Goal: Obtain resource: Download file/media

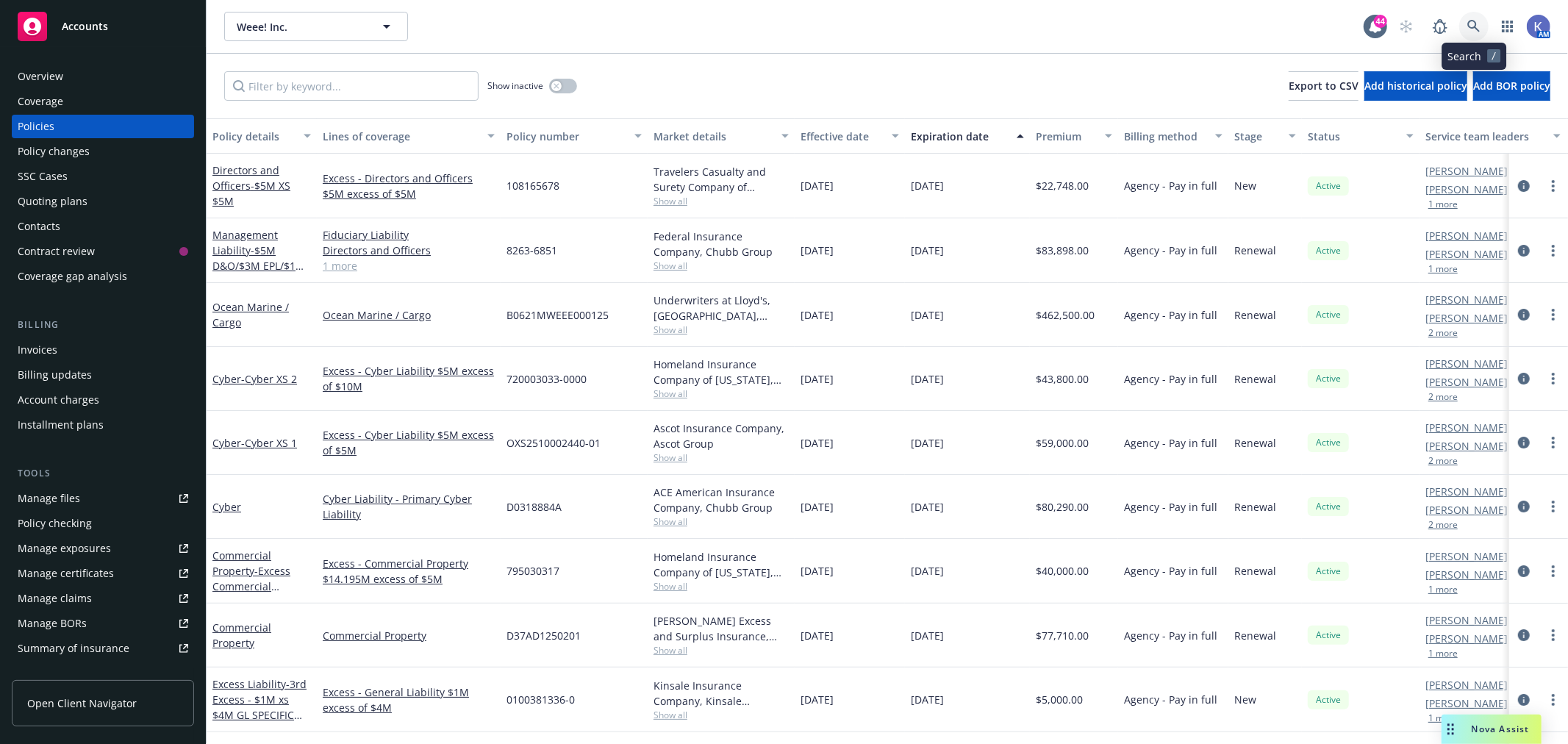
click at [1473, 24] on icon at bounding box center [1473, 26] width 13 height 13
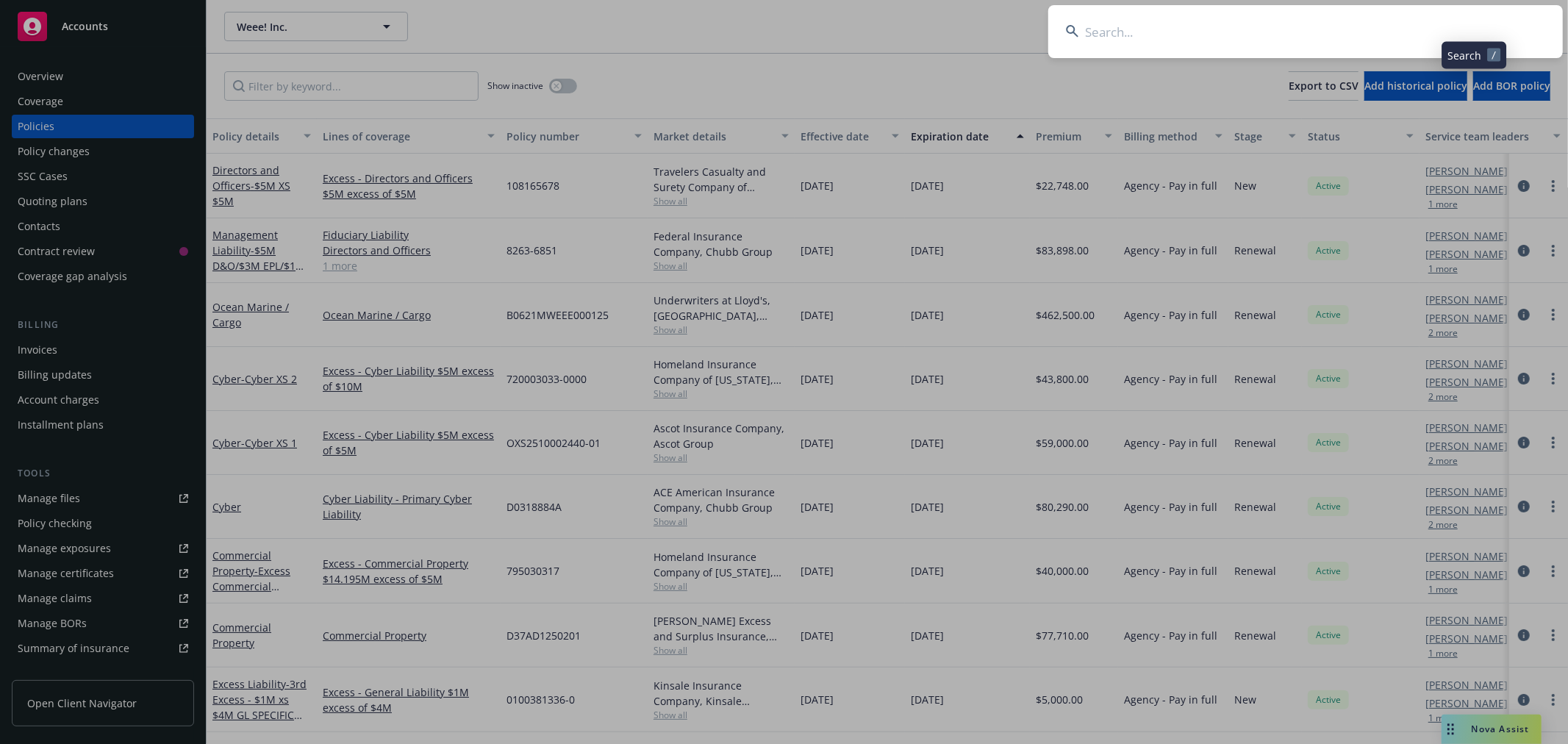
click at [1356, 27] on input at bounding box center [1305, 32] width 514 height 53
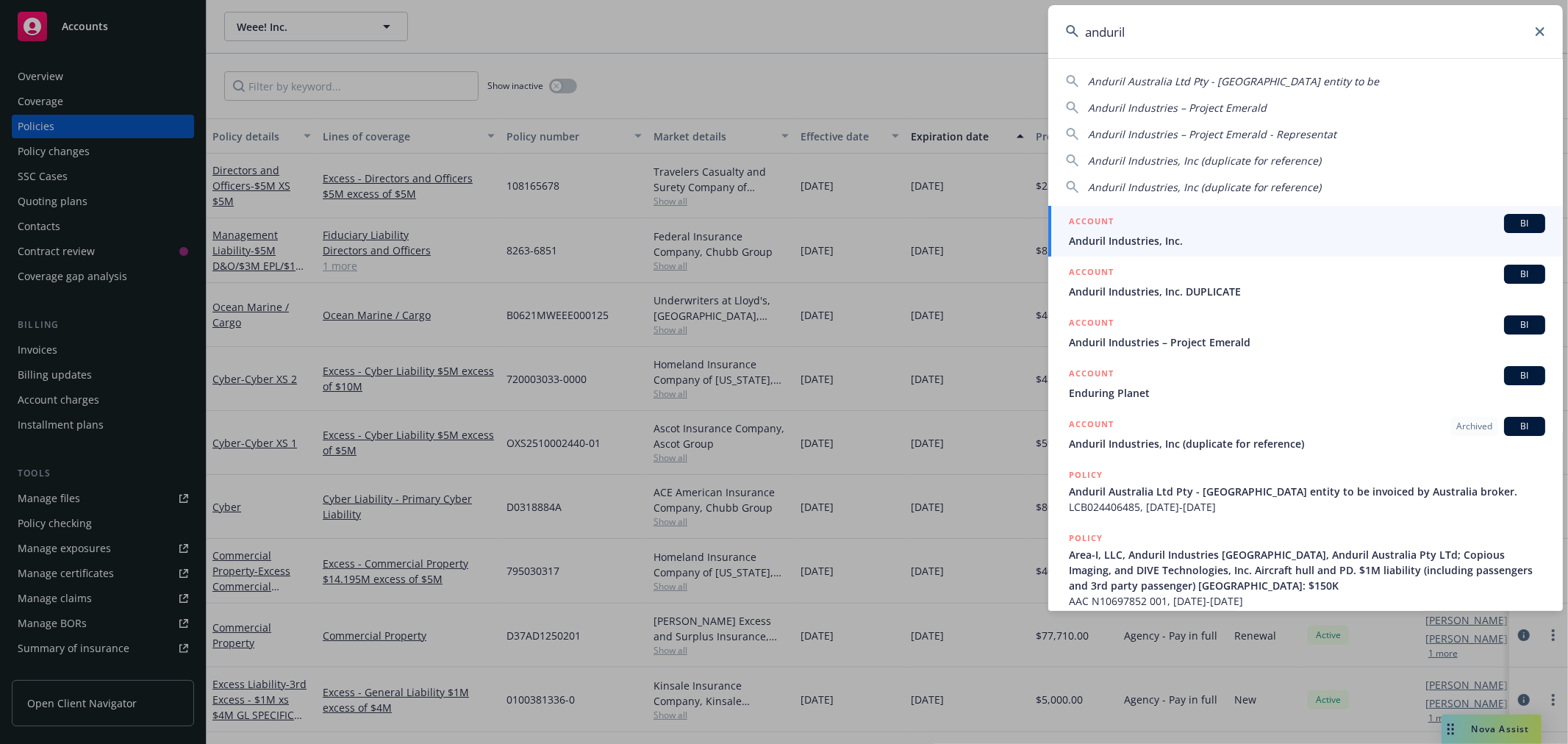
type input "anduril"
click at [1115, 240] on span "Anduril Industries, Inc." at bounding box center [1307, 241] width 476 height 15
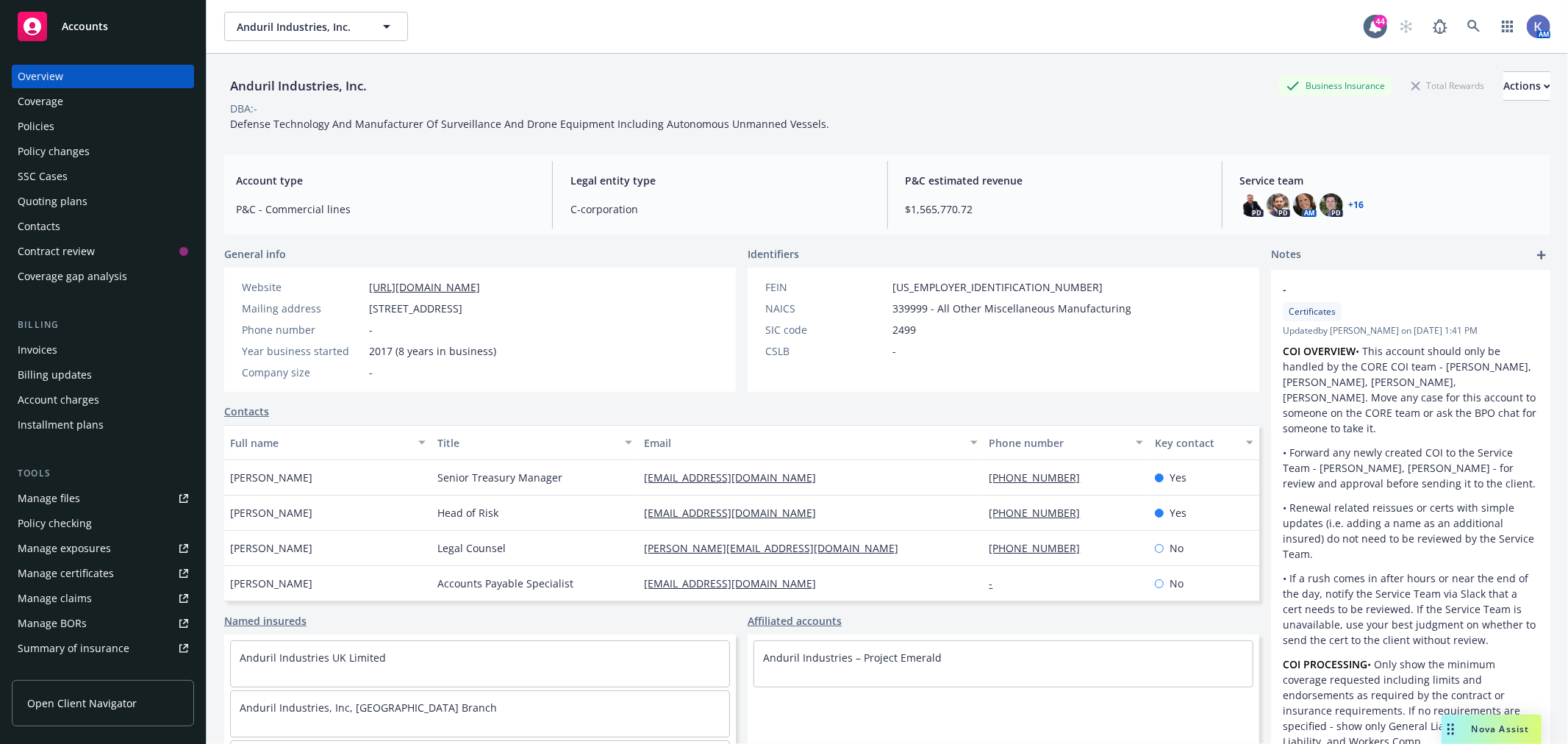
click at [34, 128] on div "Policies" at bounding box center [36, 126] width 37 height 24
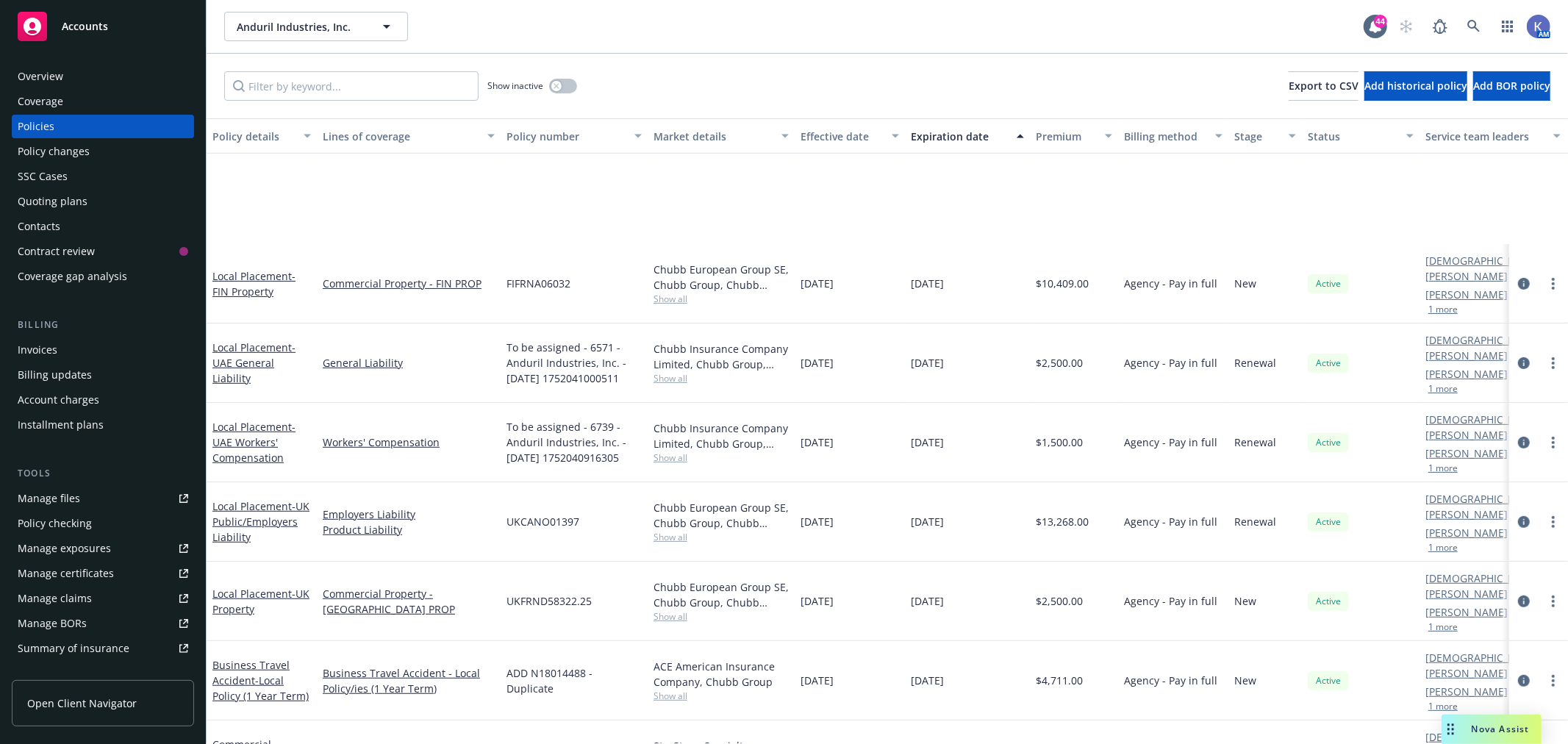
scroll to position [735, 0]
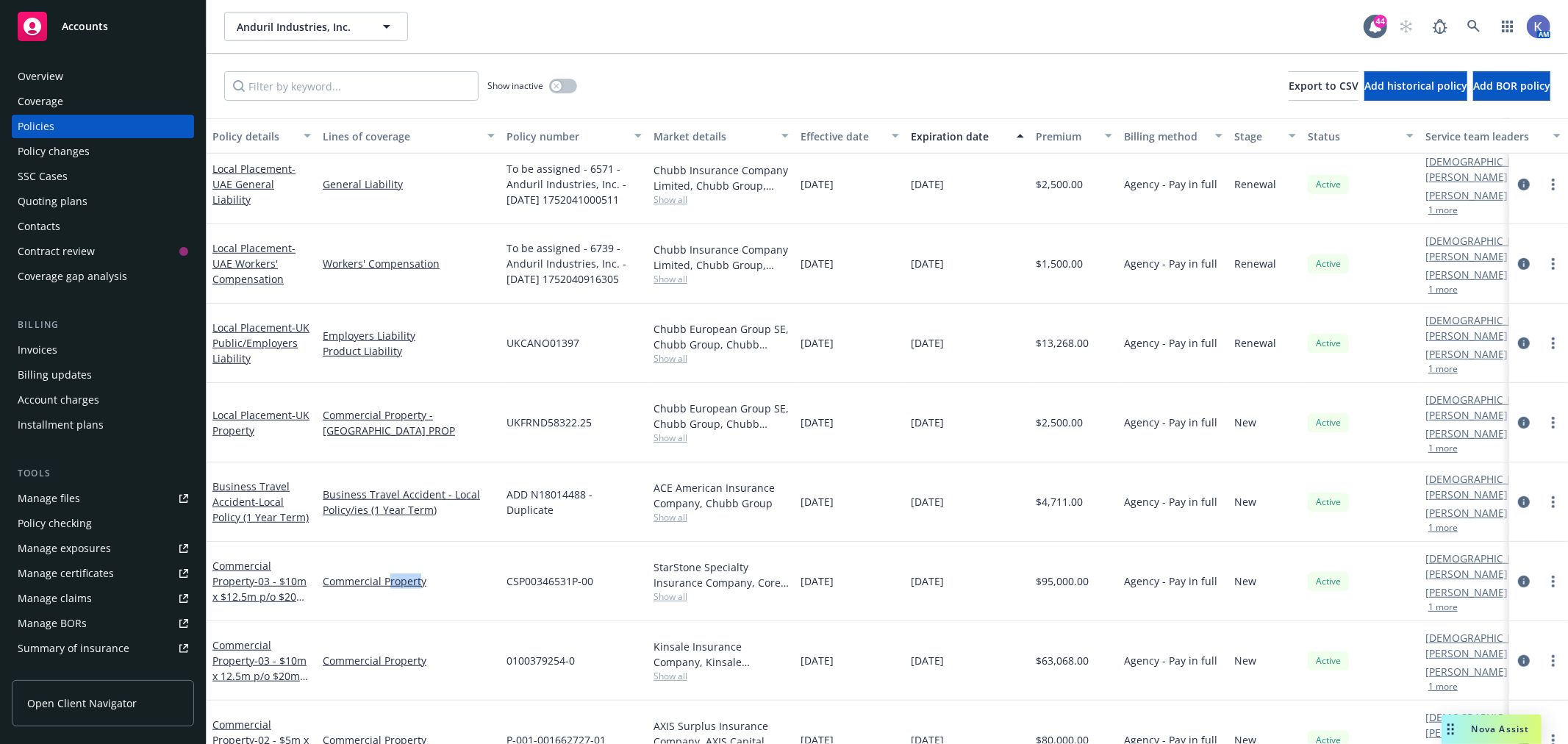
drag, startPoint x: 420, startPoint y: 497, endPoint x: 417, endPoint y: 524, distance: 27.2
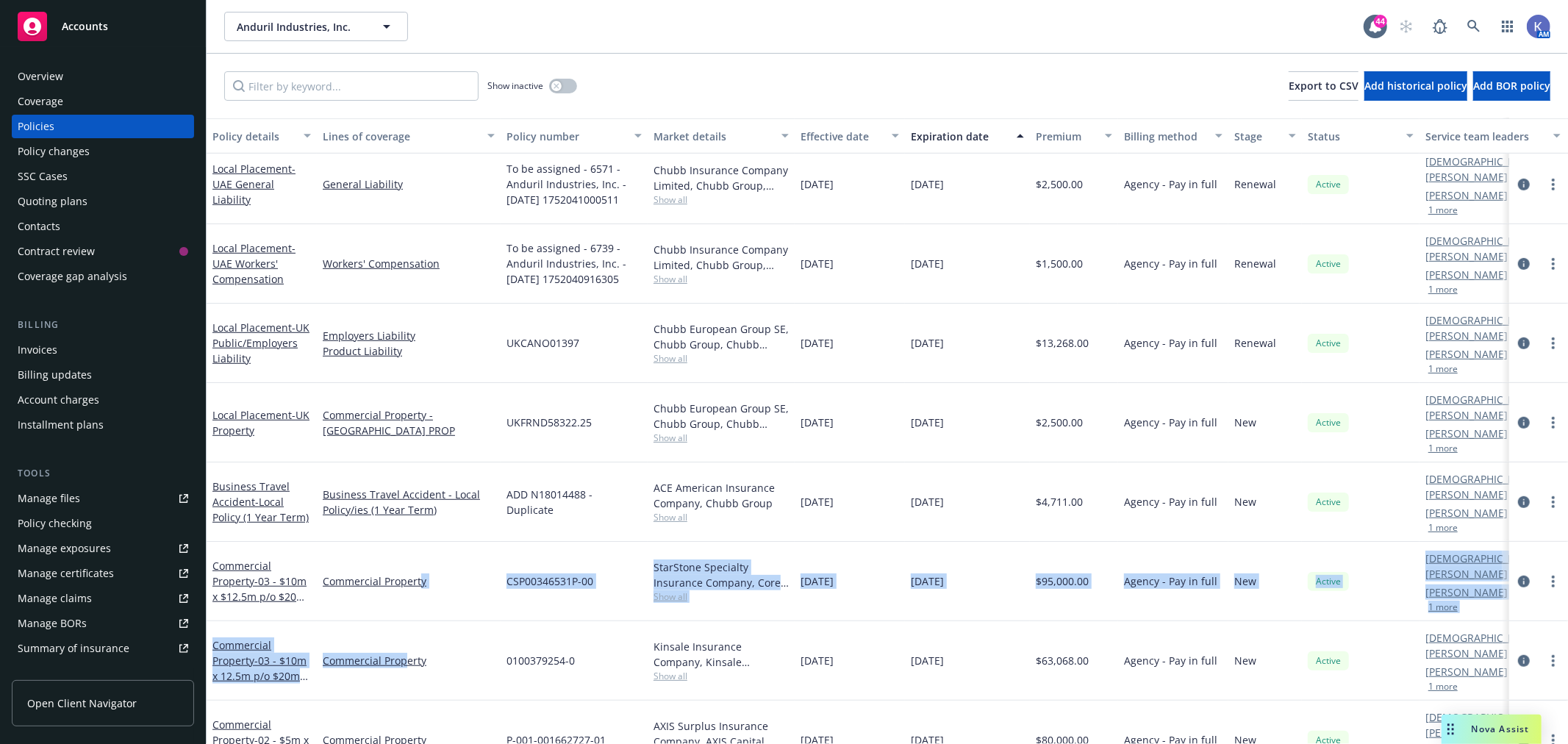
click at [488, 541] on div "Commercial Property" at bounding box center [408, 581] width 184 height 79
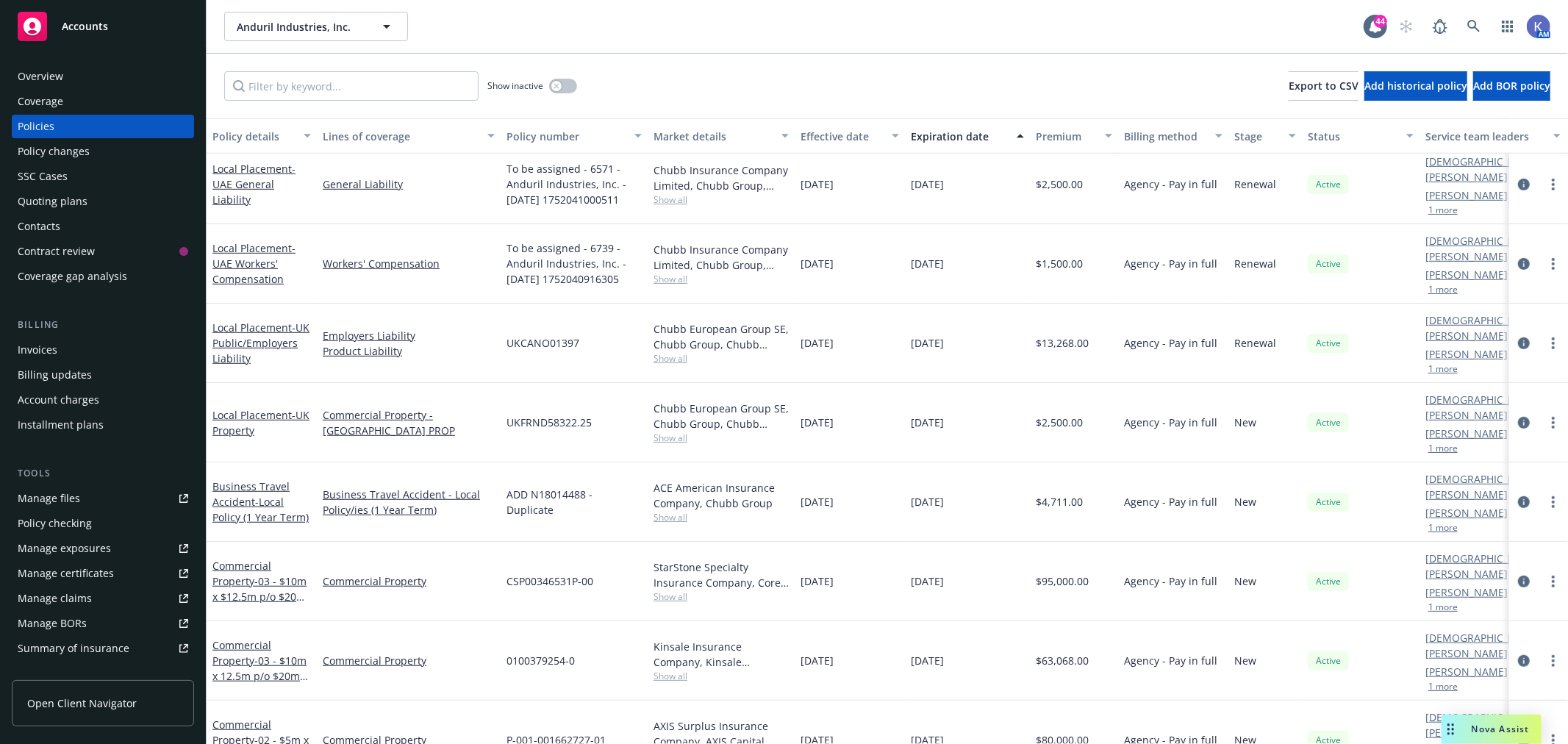
click at [694, 79] on div "Show inactive Export to CSV Add historical policy Add BOR policy" at bounding box center [887, 86] width 1362 height 65
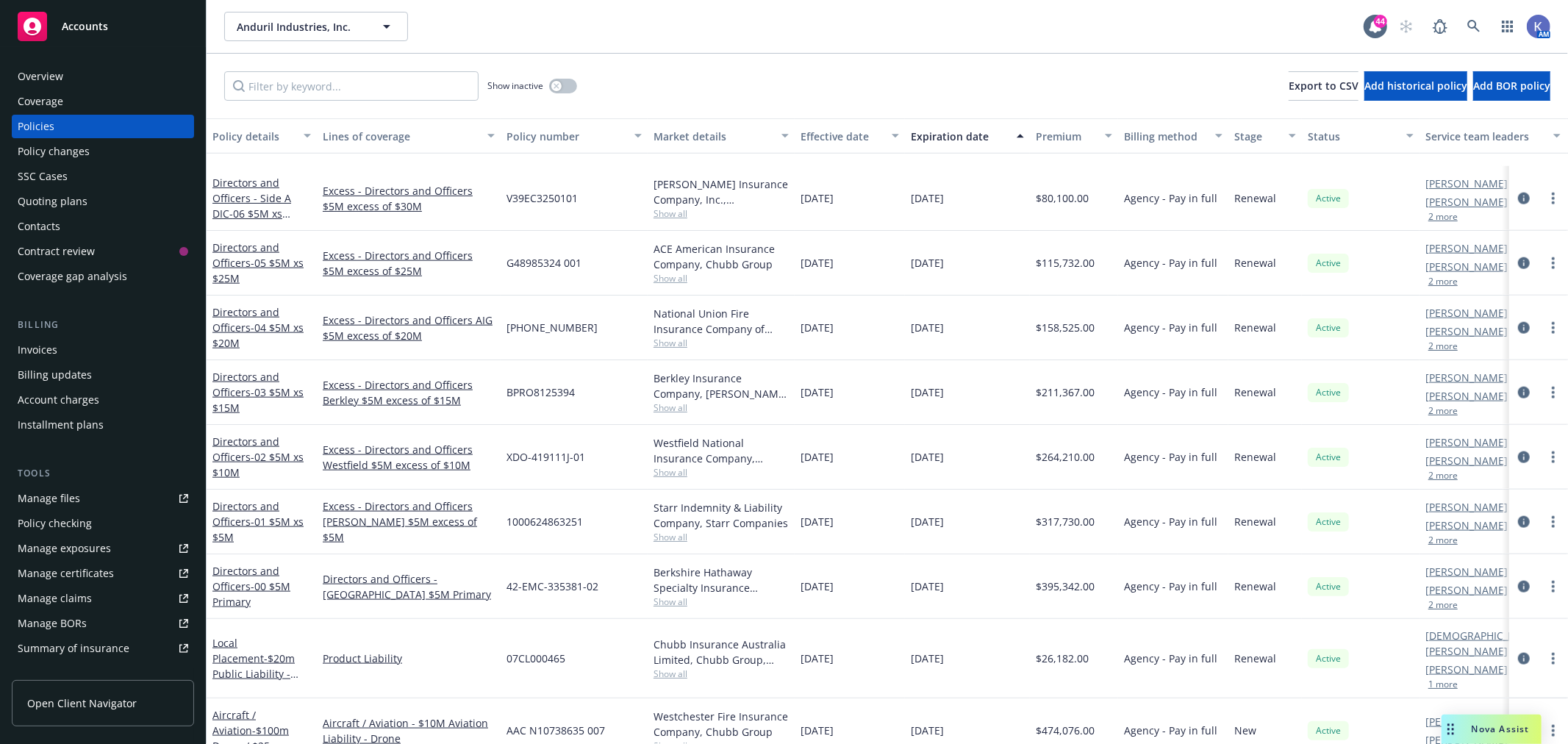
scroll to position [1552, 0]
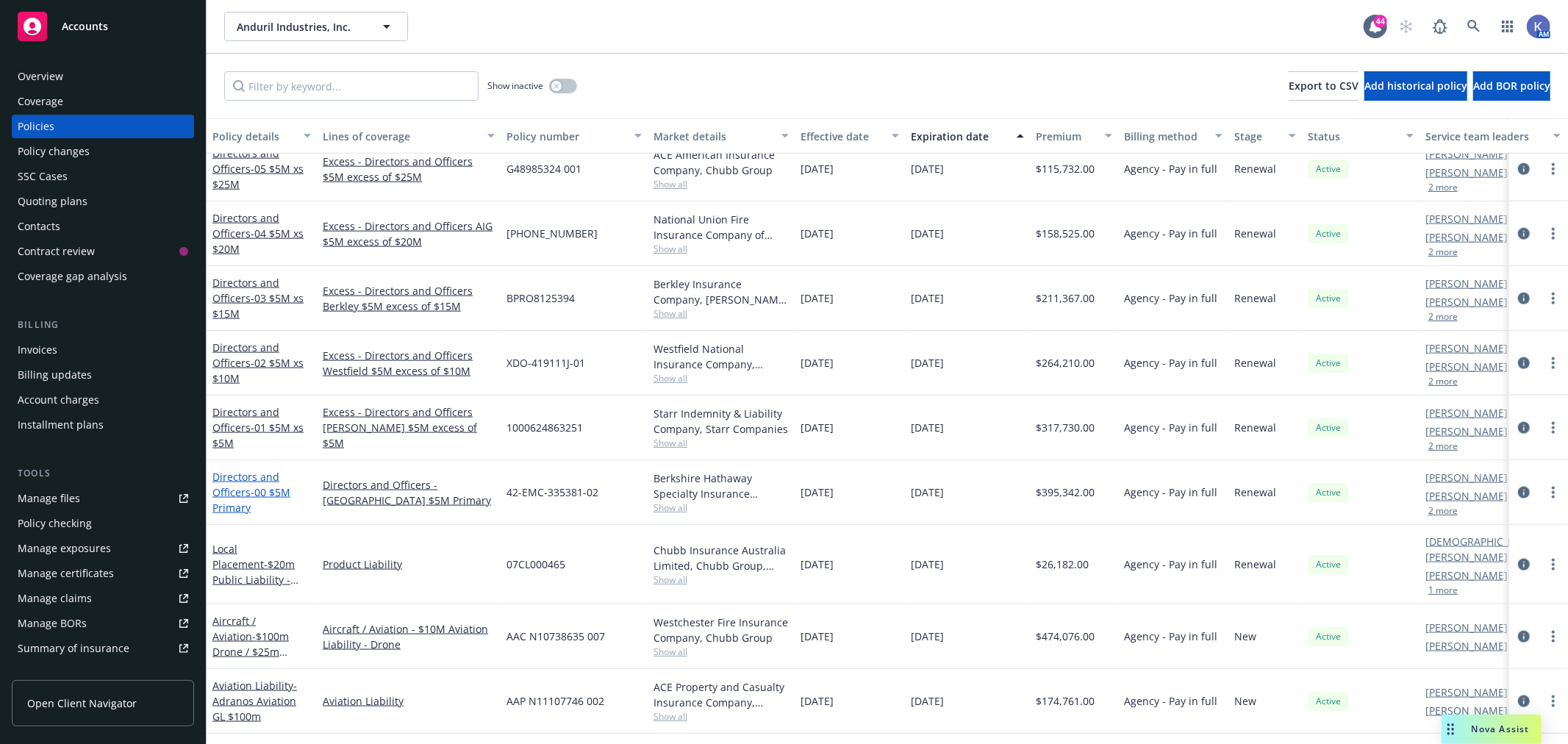
click at [270, 489] on span "- 00 $5M Primary" at bounding box center [251, 500] width 78 height 29
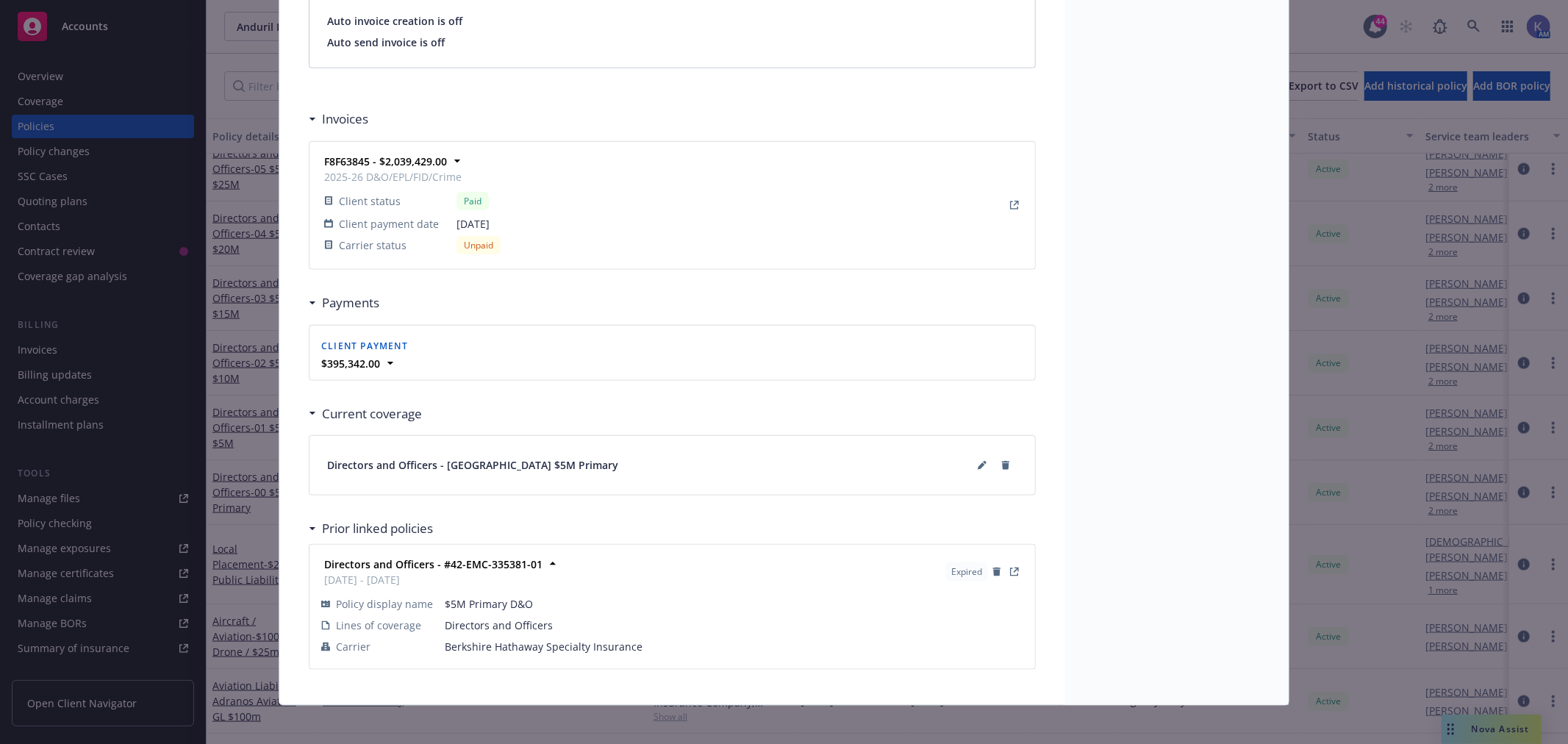
scroll to position [1235, 0]
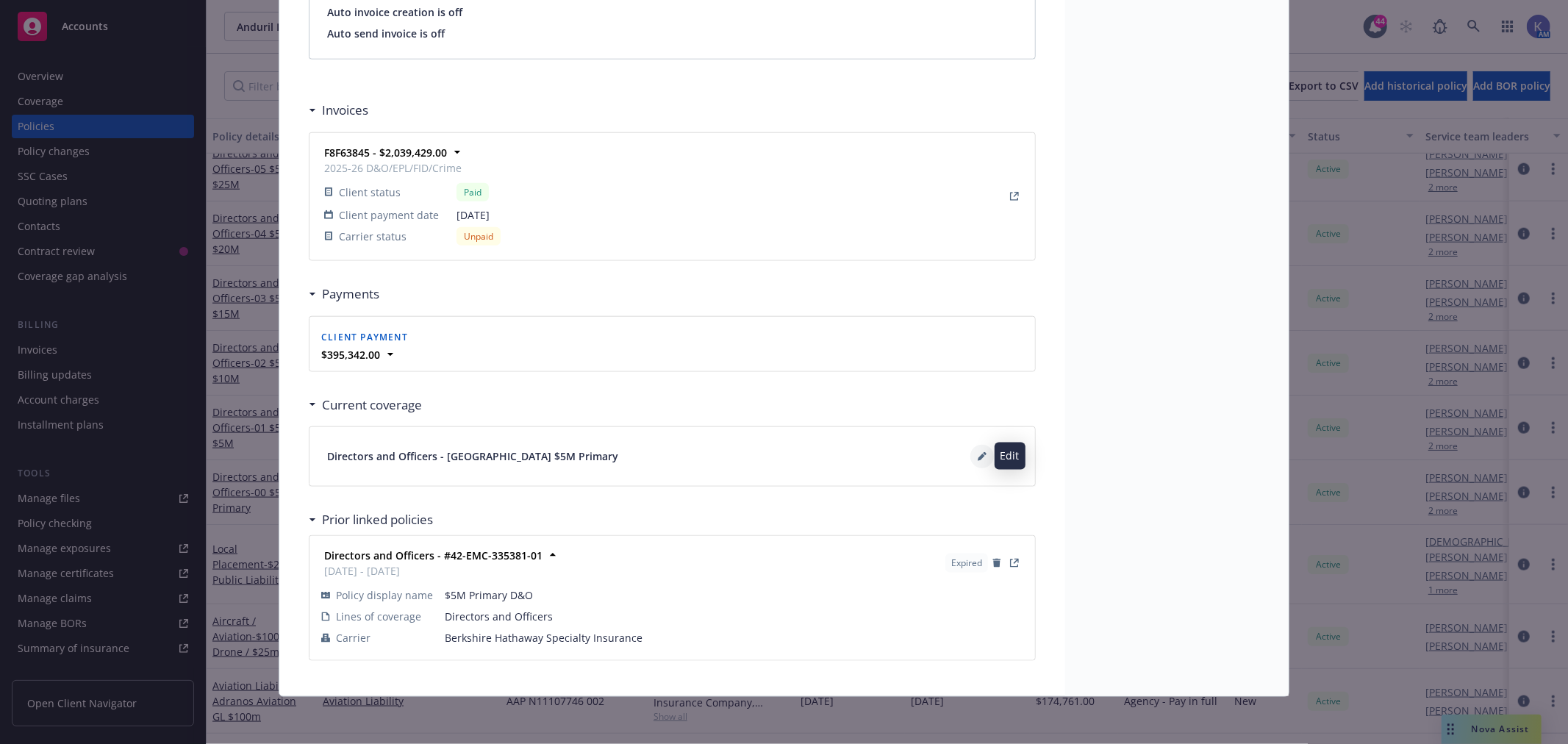
click at [977, 454] on icon at bounding box center [981, 457] width 8 height 8
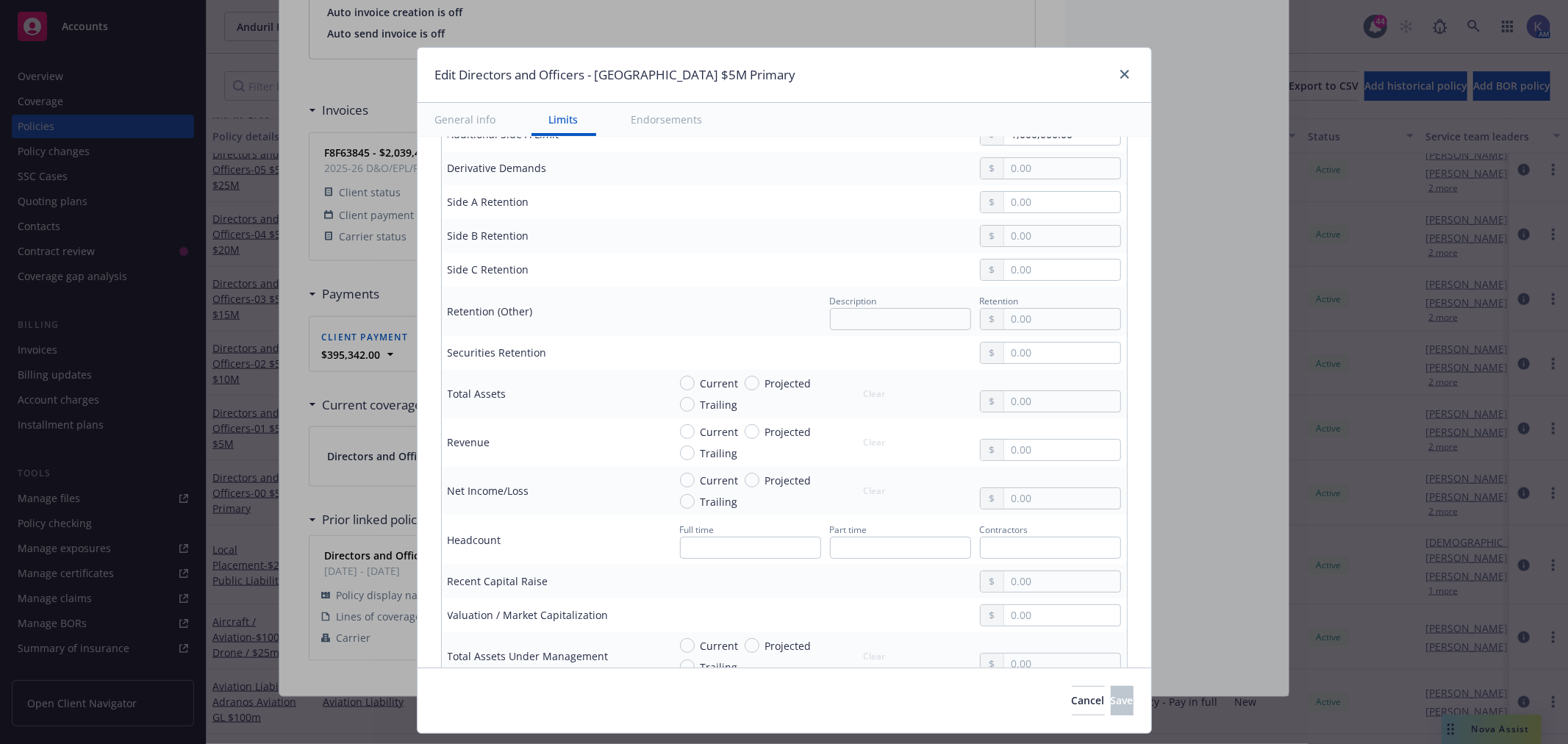
scroll to position [571, 0]
click at [1026, 615] on input "text" at bounding box center [1062, 610] width 116 height 21
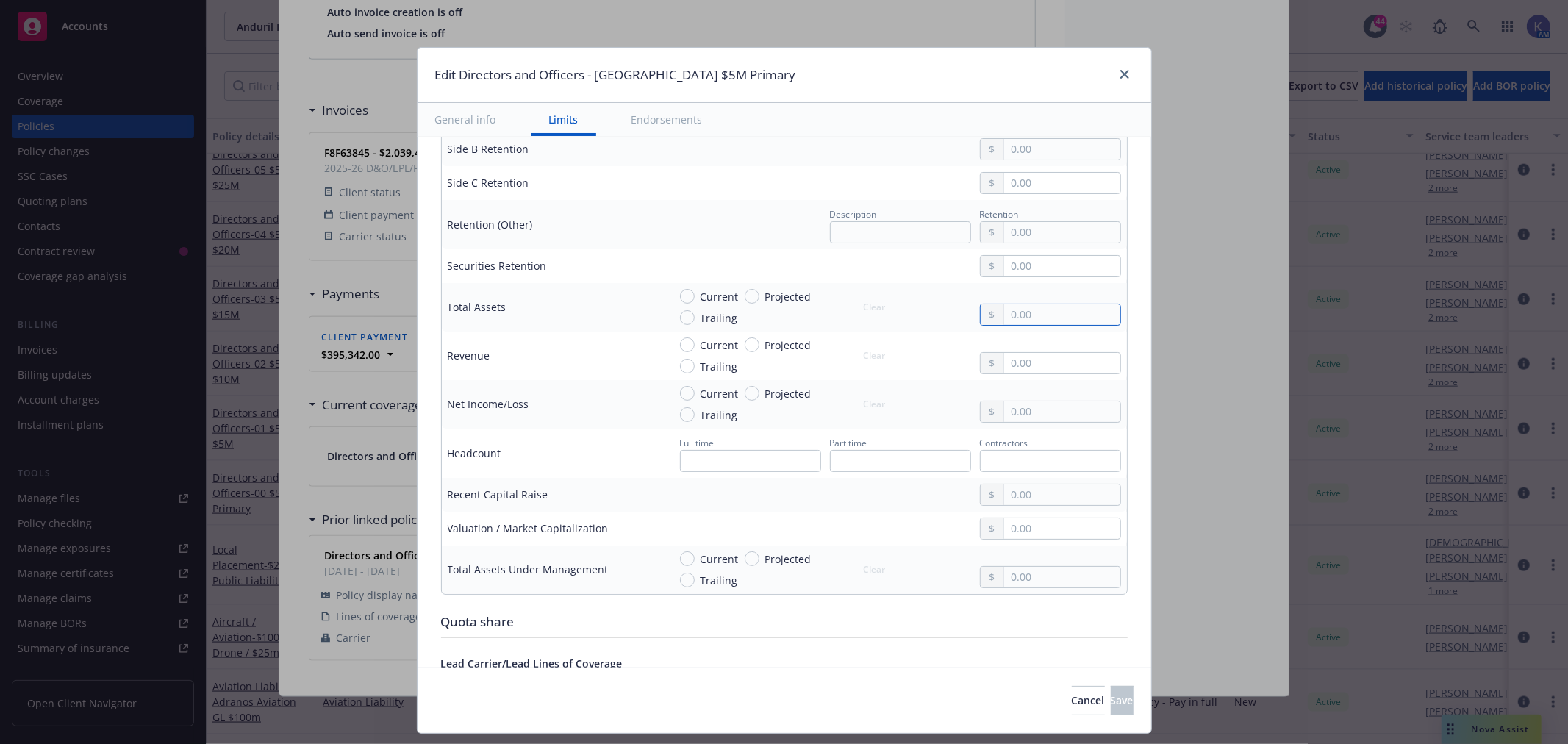
click at [1032, 312] on input "text" at bounding box center [1062, 314] width 116 height 21
type textarea "x"
type input "3.00"
type textarea "x"
type input "38.00"
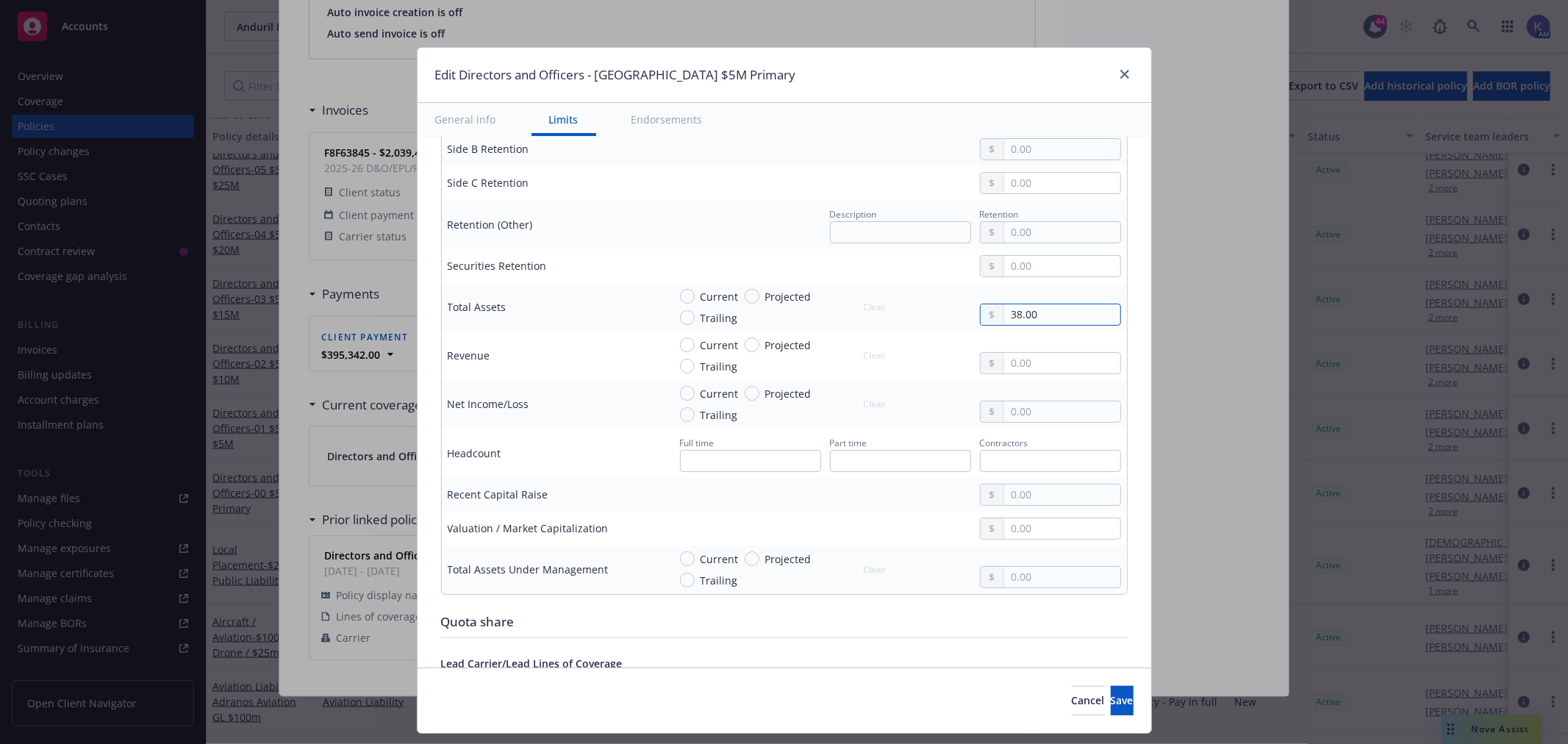
type textarea "x"
type input "380.00"
type textarea "x"
type input "3,800.00"
type textarea "x"
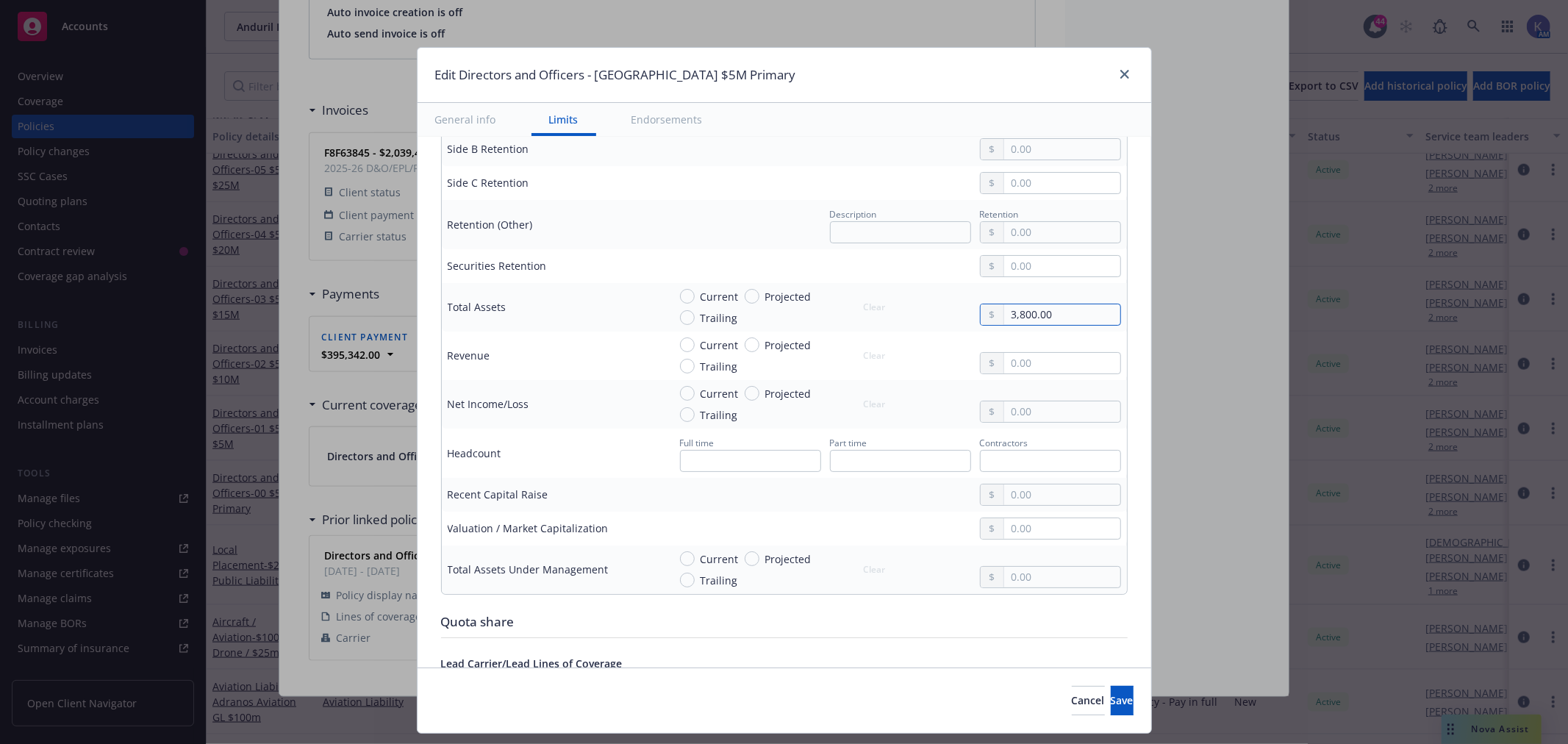
type input "38,000.00"
type textarea "x"
type input "380,000.00"
type textarea "x"
type input "3,800,000.00"
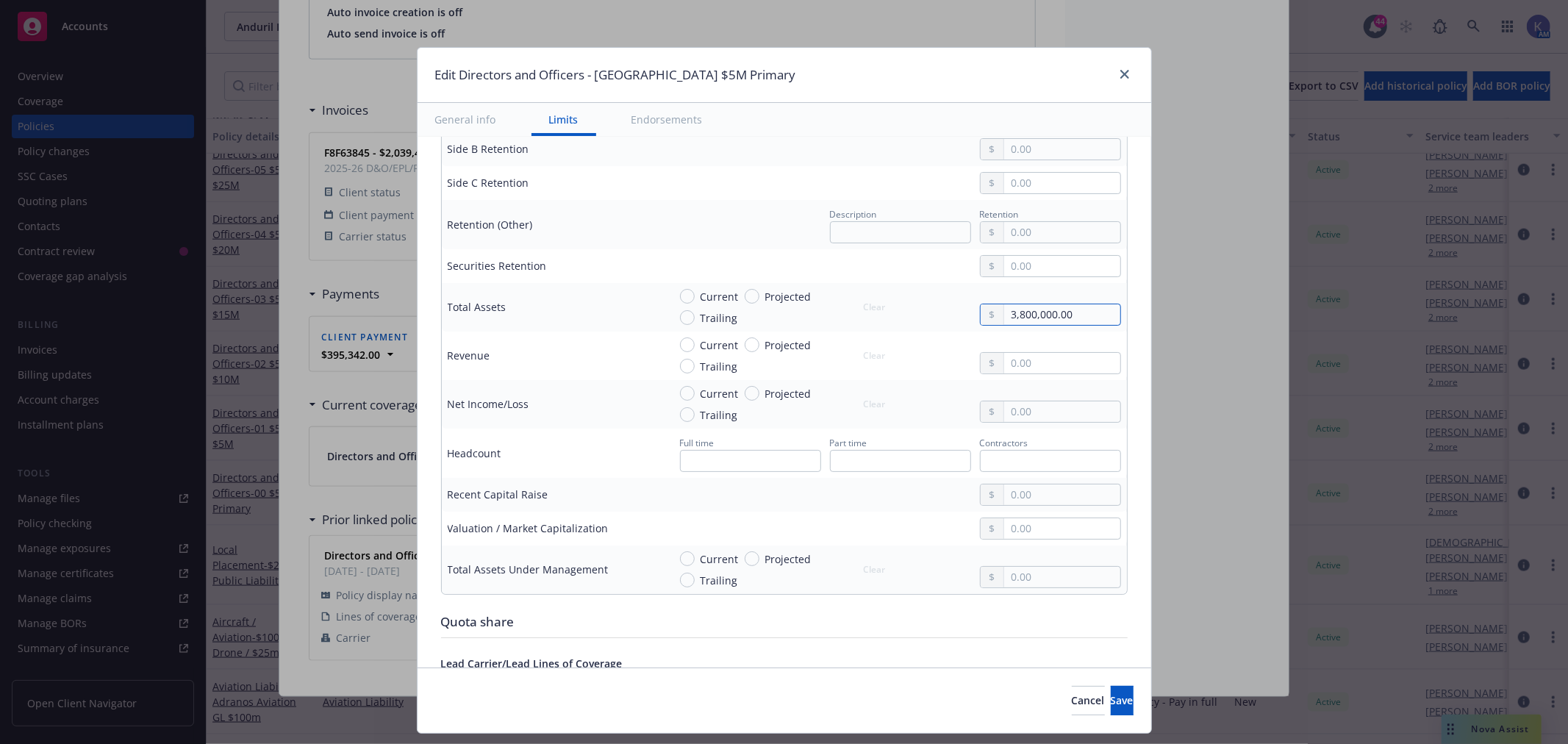
type textarea "x"
type input "38,000,000.00"
type textarea "x"
type input "380,000,000.00"
type textarea "x"
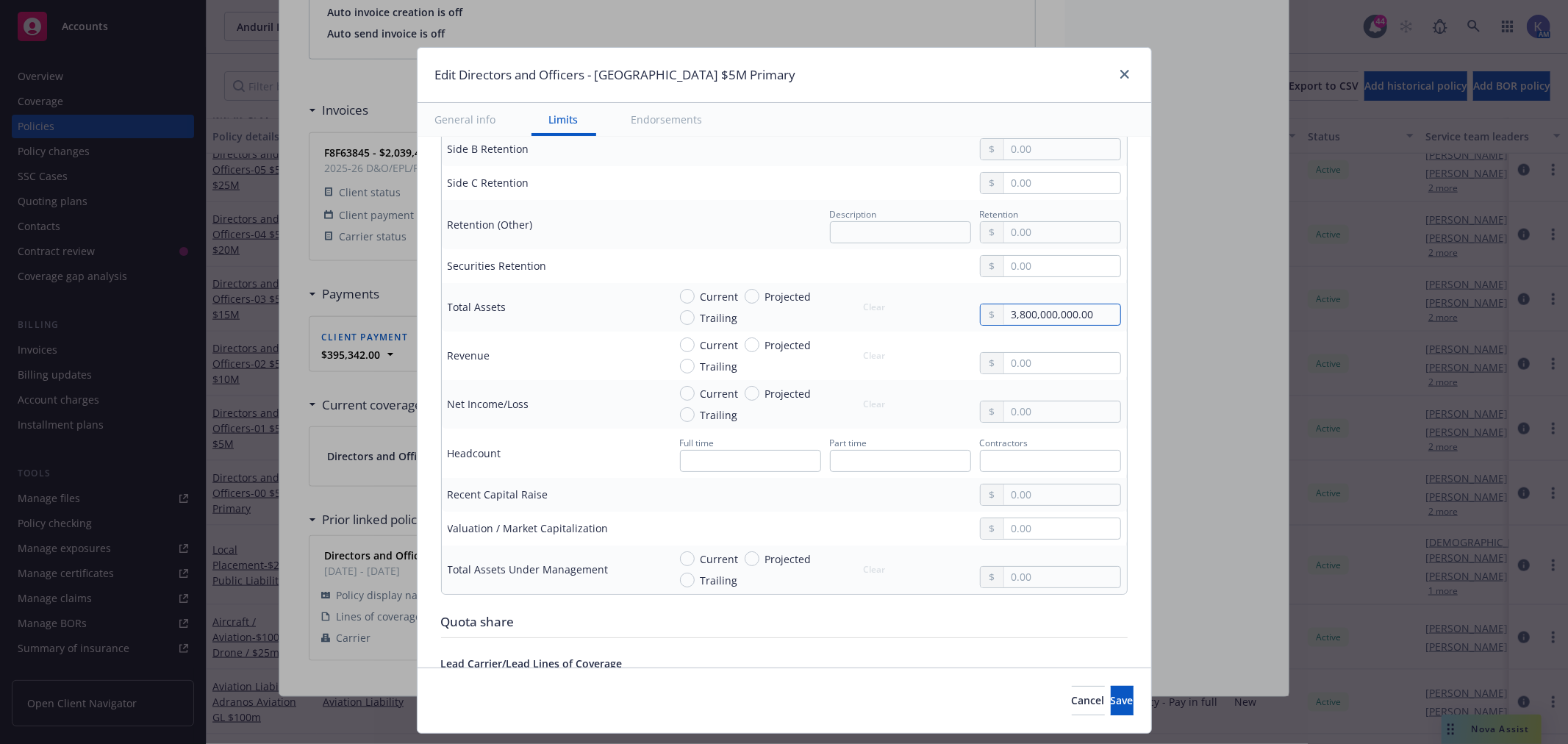
type input "3,800,000,000.00"
click at [1121, 310] on div "Display name Berkshire $5M Primary Coverage trigger Claims-Made Claims-Made and…" at bounding box center [784, 695] width 733 height 2424
click at [1030, 361] on input "text" at bounding box center [1062, 363] width 116 height 21
type textarea "x"
type input "9.00"
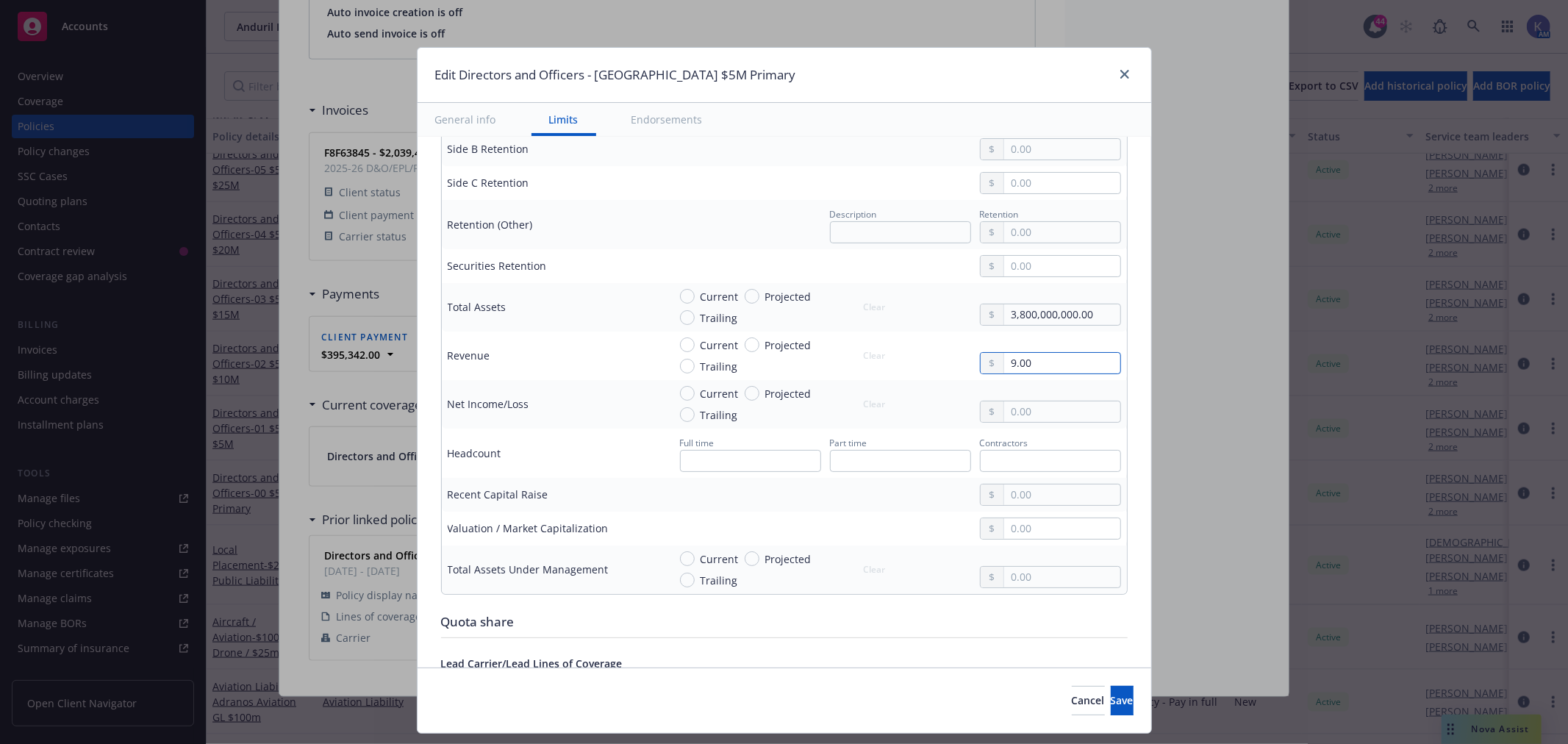
type textarea "x"
type input "94.00"
type textarea "x"
type input "940.00"
type textarea "x"
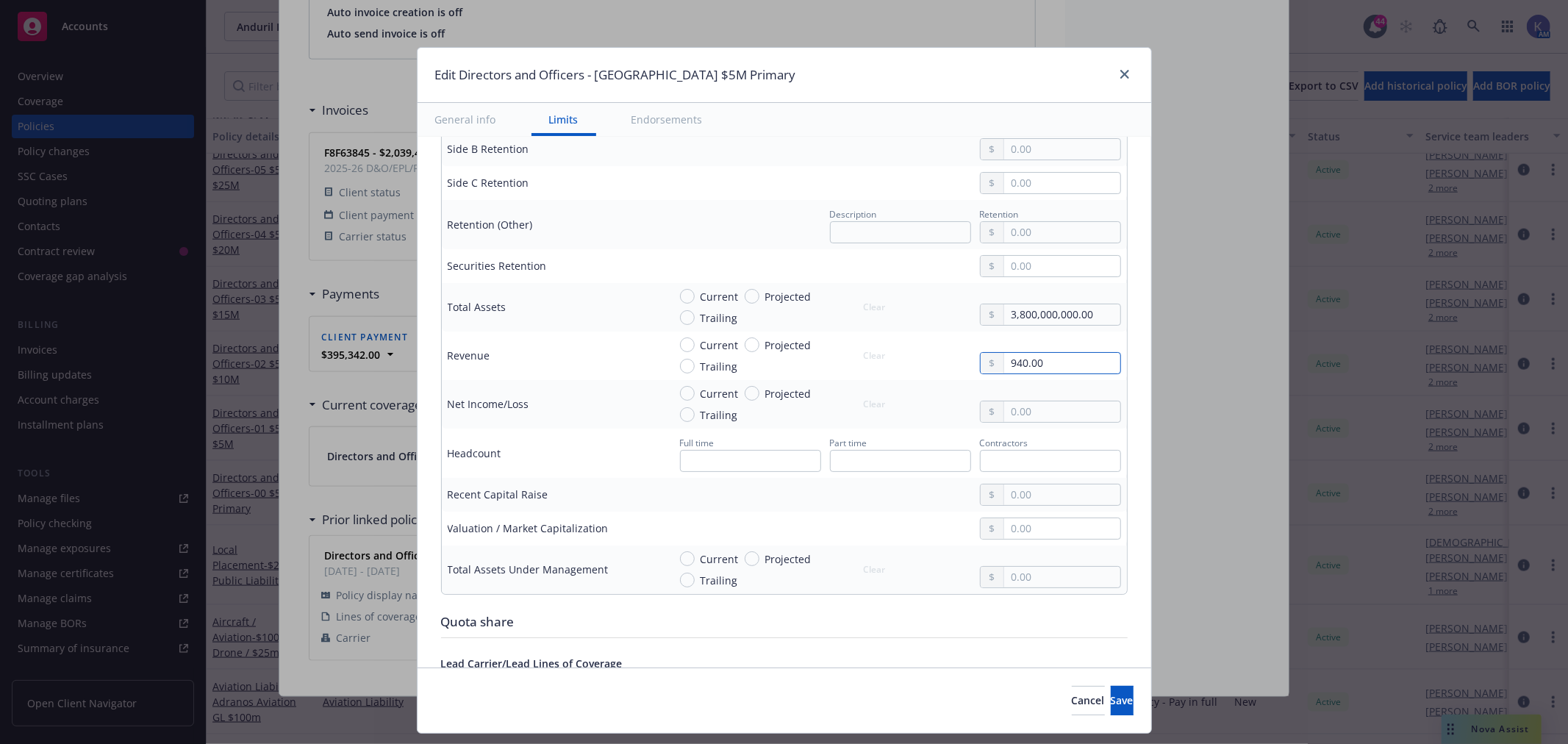
type input "9,400.00"
type textarea "x"
type input "94,000.00"
type textarea "x"
type input "940,000.00"
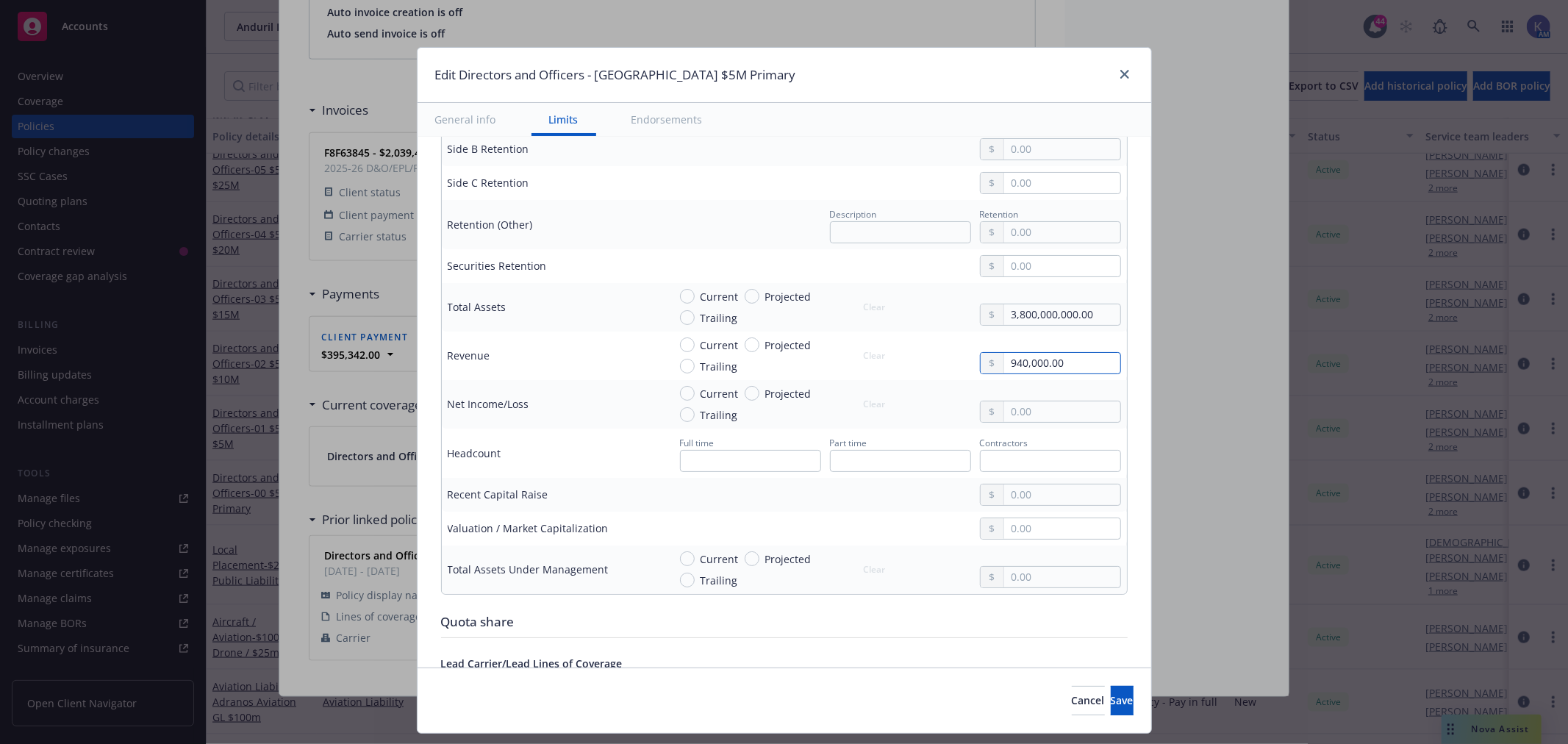
type textarea "x"
type input "9,400,000.00"
click at [1120, 360] on div "Display name Berkshire $5M Primary Coverage trigger Claims-Made Claims-Made and…" at bounding box center [784, 695] width 733 height 2424
click at [1024, 458] on input "text" at bounding box center [1050, 461] width 141 height 22
click at [733, 461] on input "text" at bounding box center [750, 461] width 141 height 22
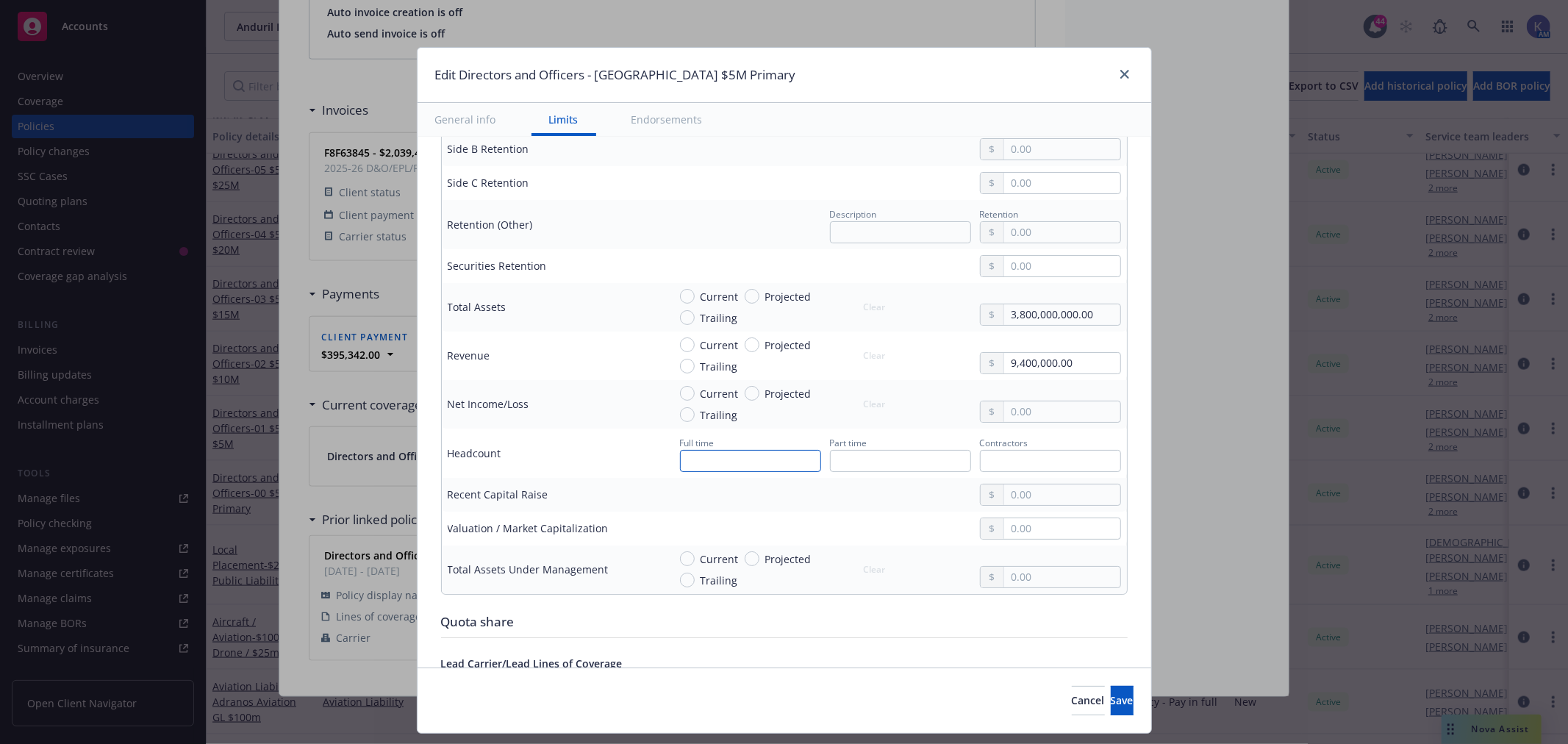
type textarea "x"
type input "5"
type textarea "x"
type input "54"
type textarea "x"
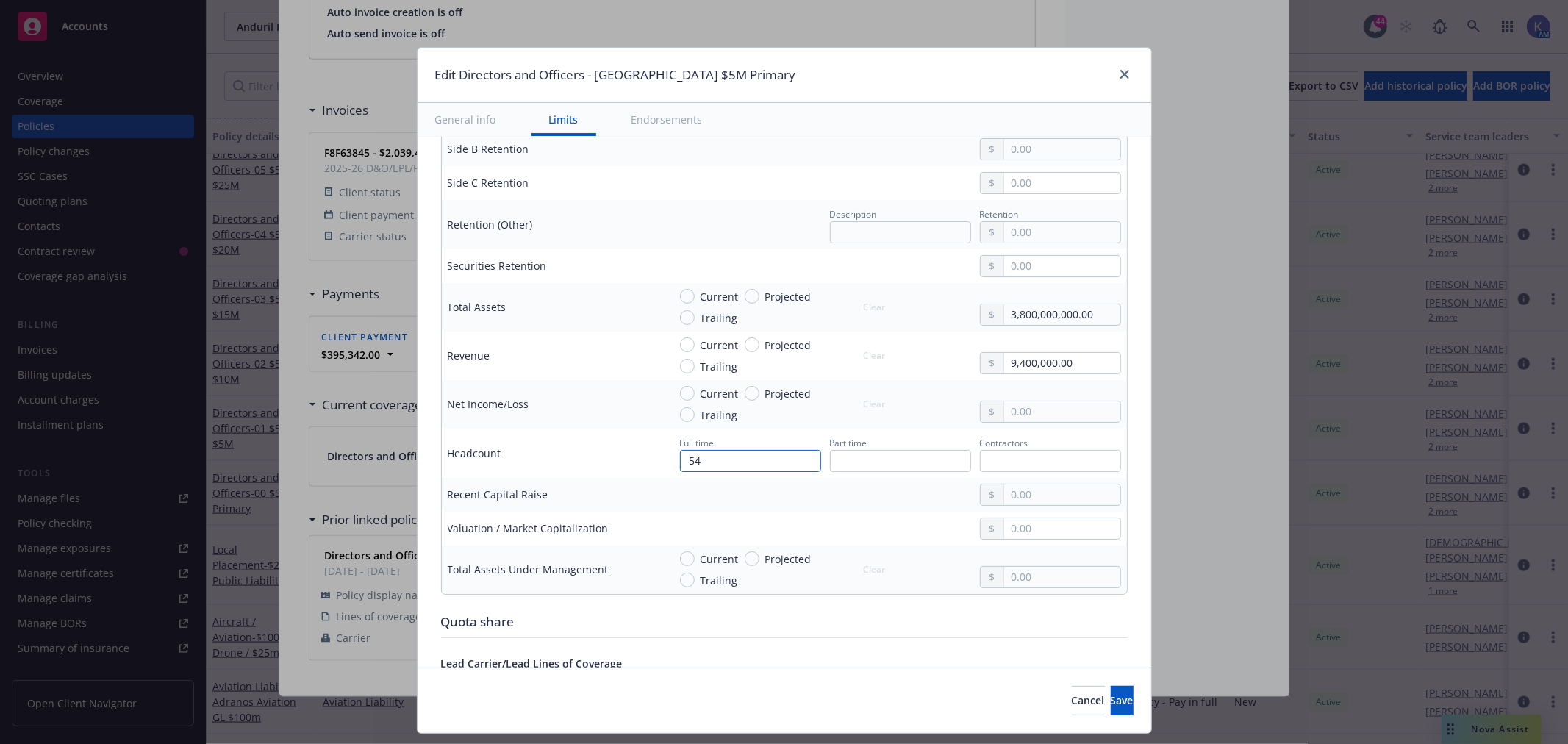
type input "548"
type textarea "x"
type input "5487"
click at [1023, 525] on input "text" at bounding box center [1062, 528] width 116 height 21
type textarea "x"
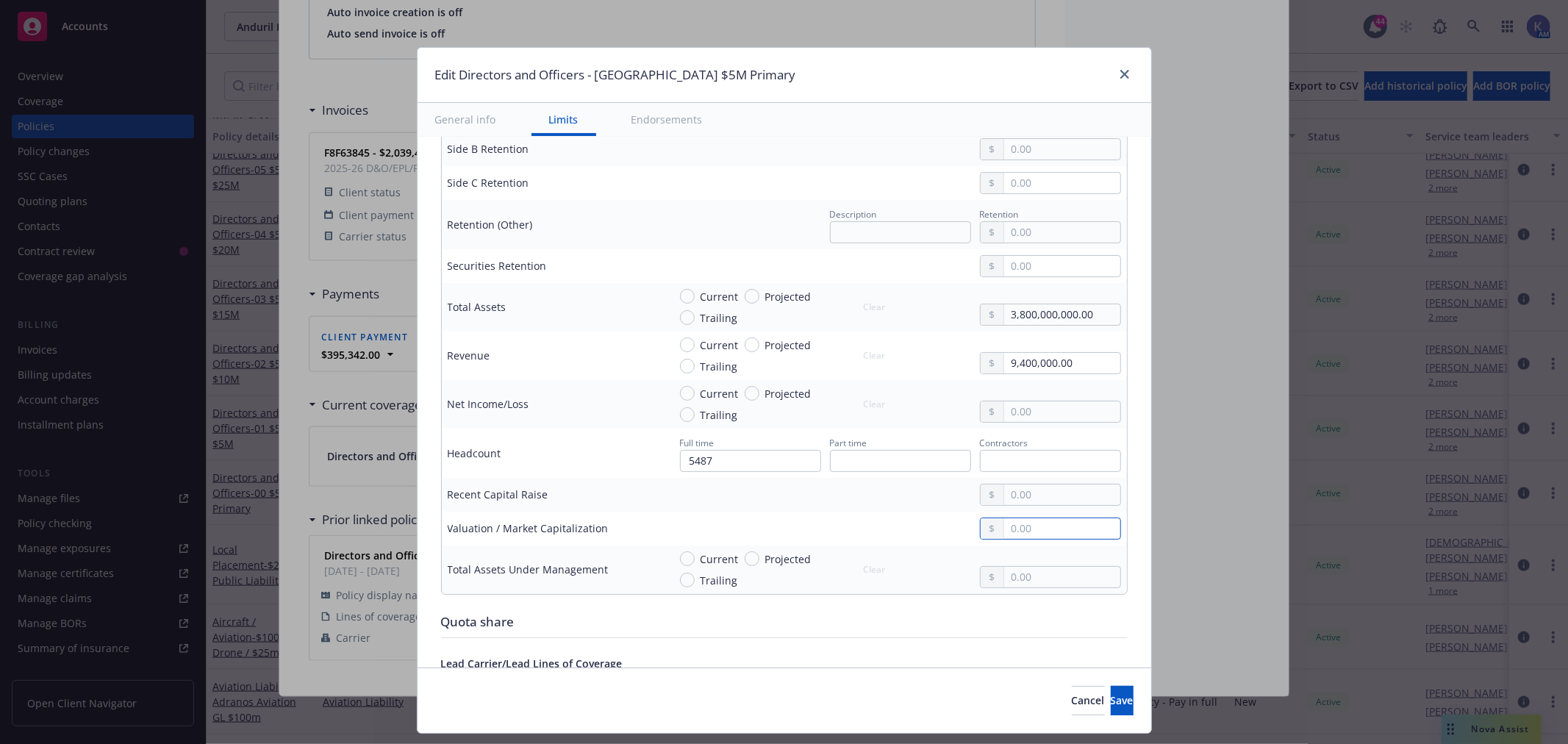
type input "2.00"
type textarea "x"
type input "28.00"
type textarea "x"
type input "280.00"
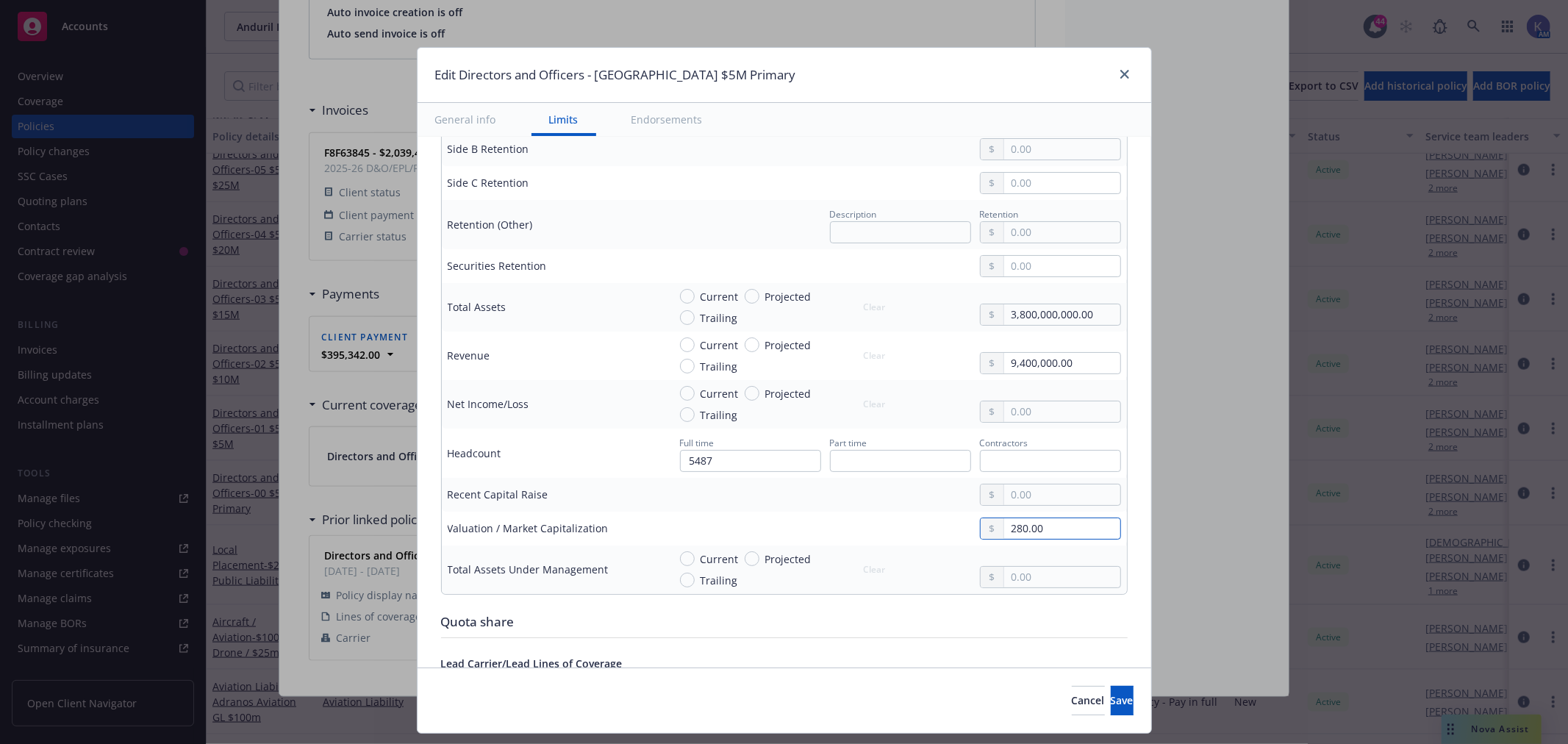
type textarea "x"
type input "2,800.00"
type textarea "x"
type input "28,000.00"
type textarea "x"
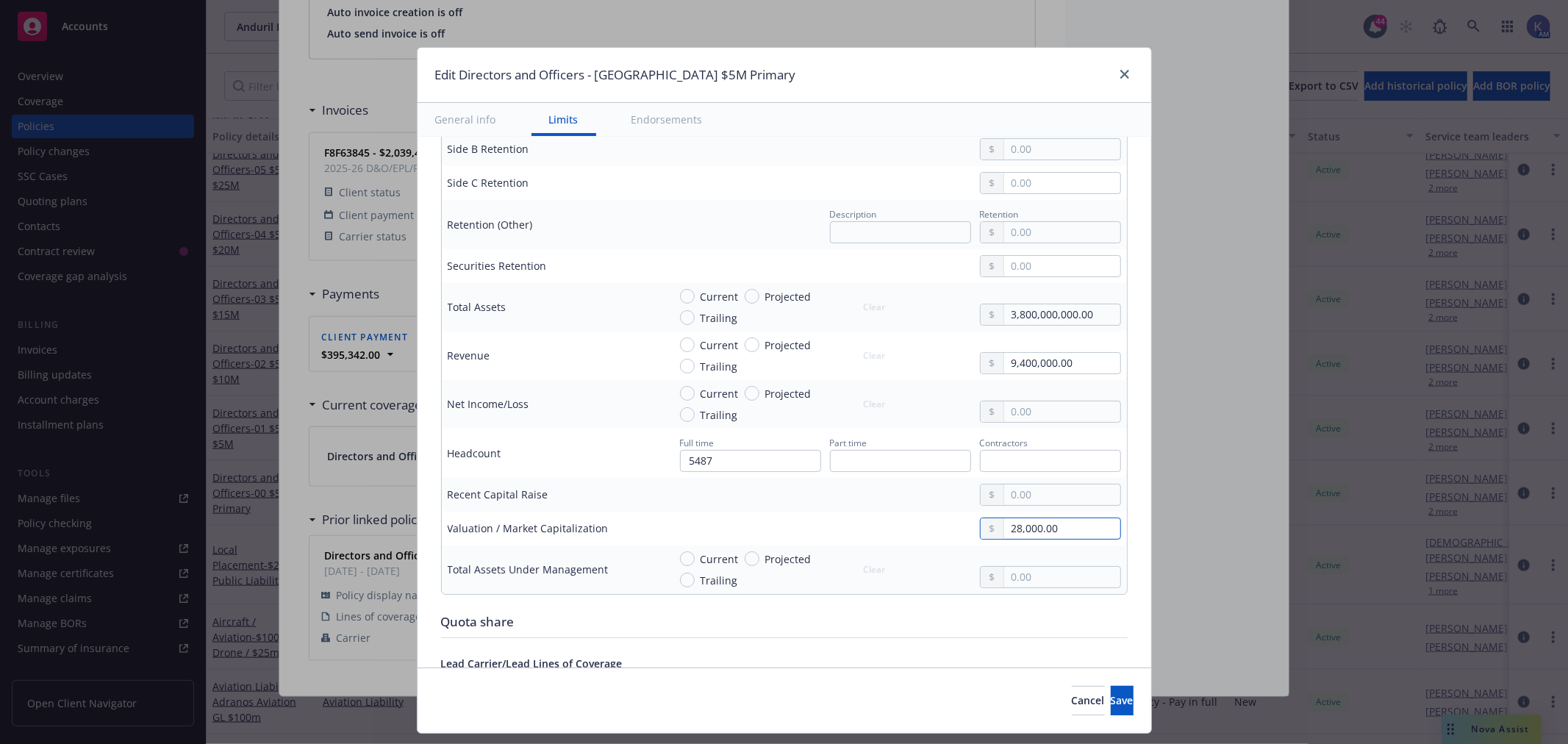
type input "280,000.00"
type textarea "x"
type input "2,800,000.00"
type textarea "x"
type input "28,000,000.00"
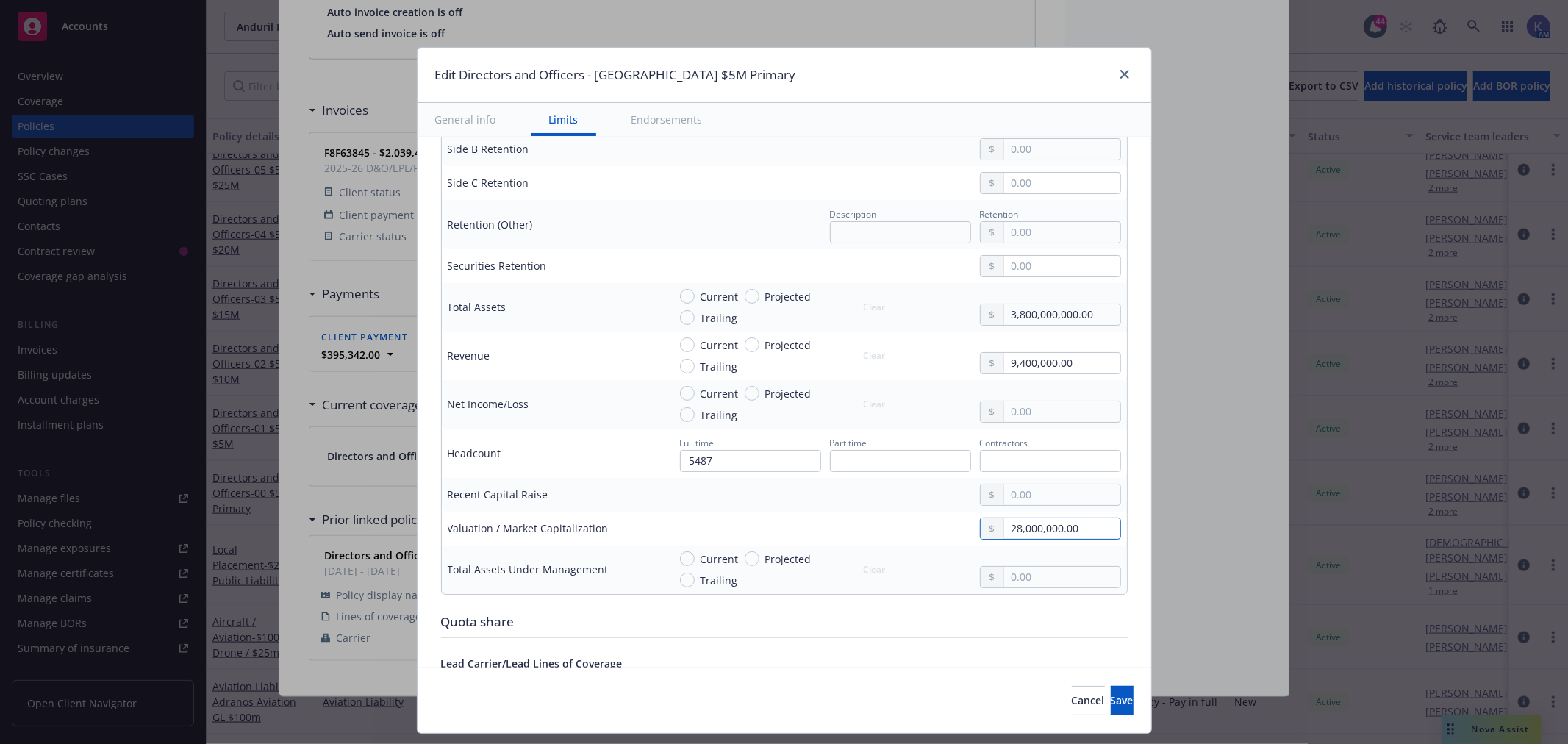
type textarea "x"
type input "280,000,000.00"
type textarea "x"
type input "2,800,000,000.00"
type textarea "x"
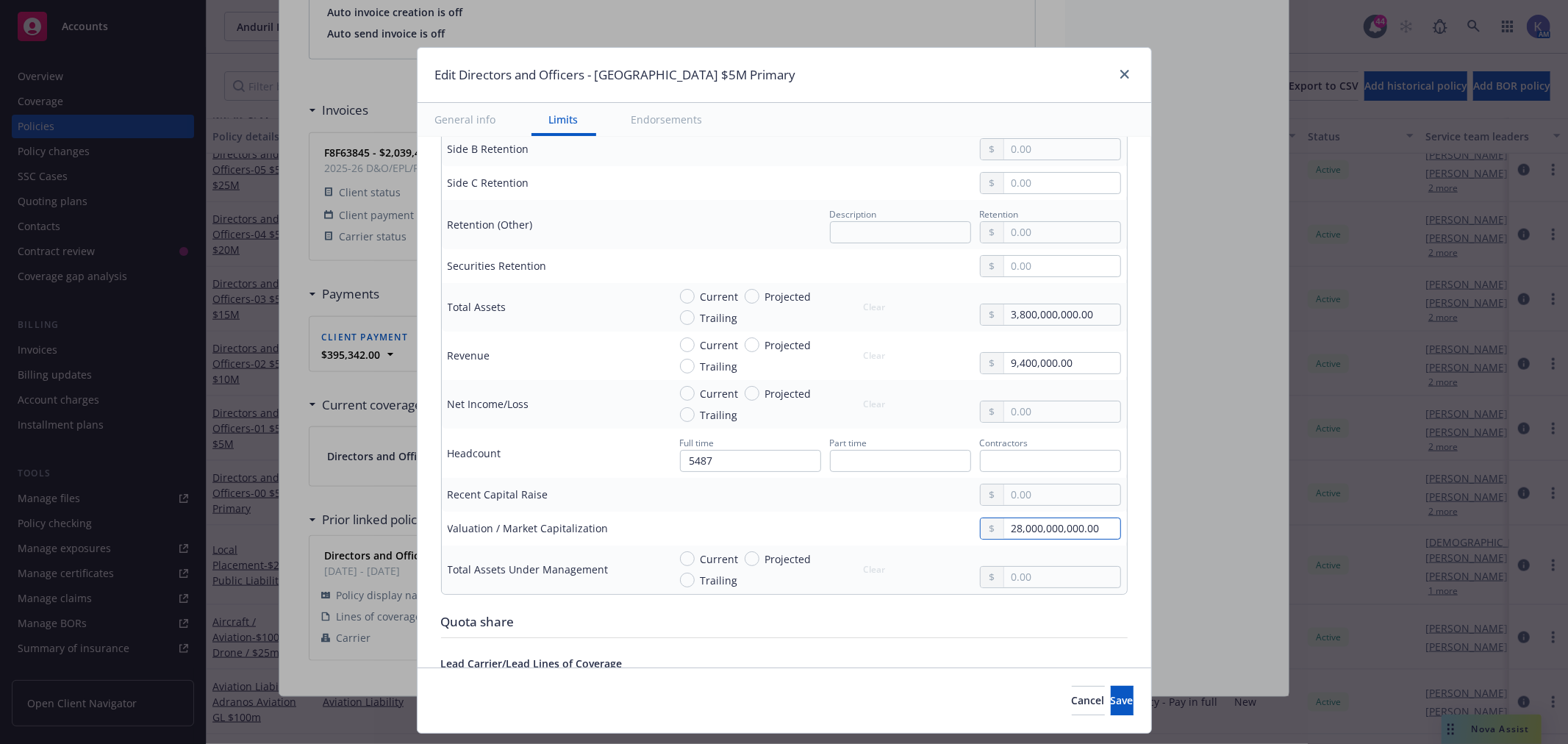
type input "28,000,000,000.00"
click at [1122, 532] on div "Display name Berkshire $5M Primary Coverage trigger Claims-Made Claims-Made and…" at bounding box center [784, 695] width 733 height 2424
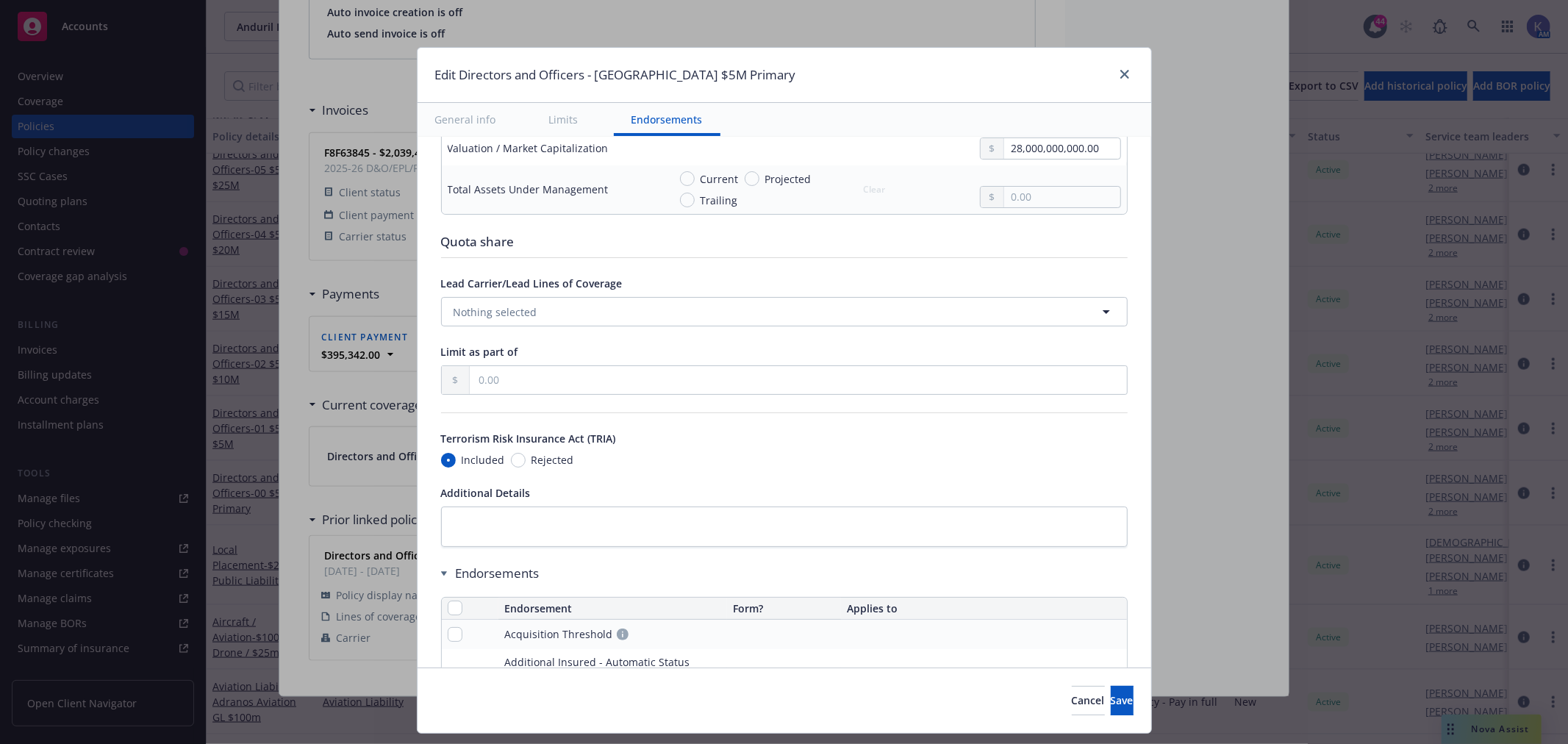
type textarea "x"
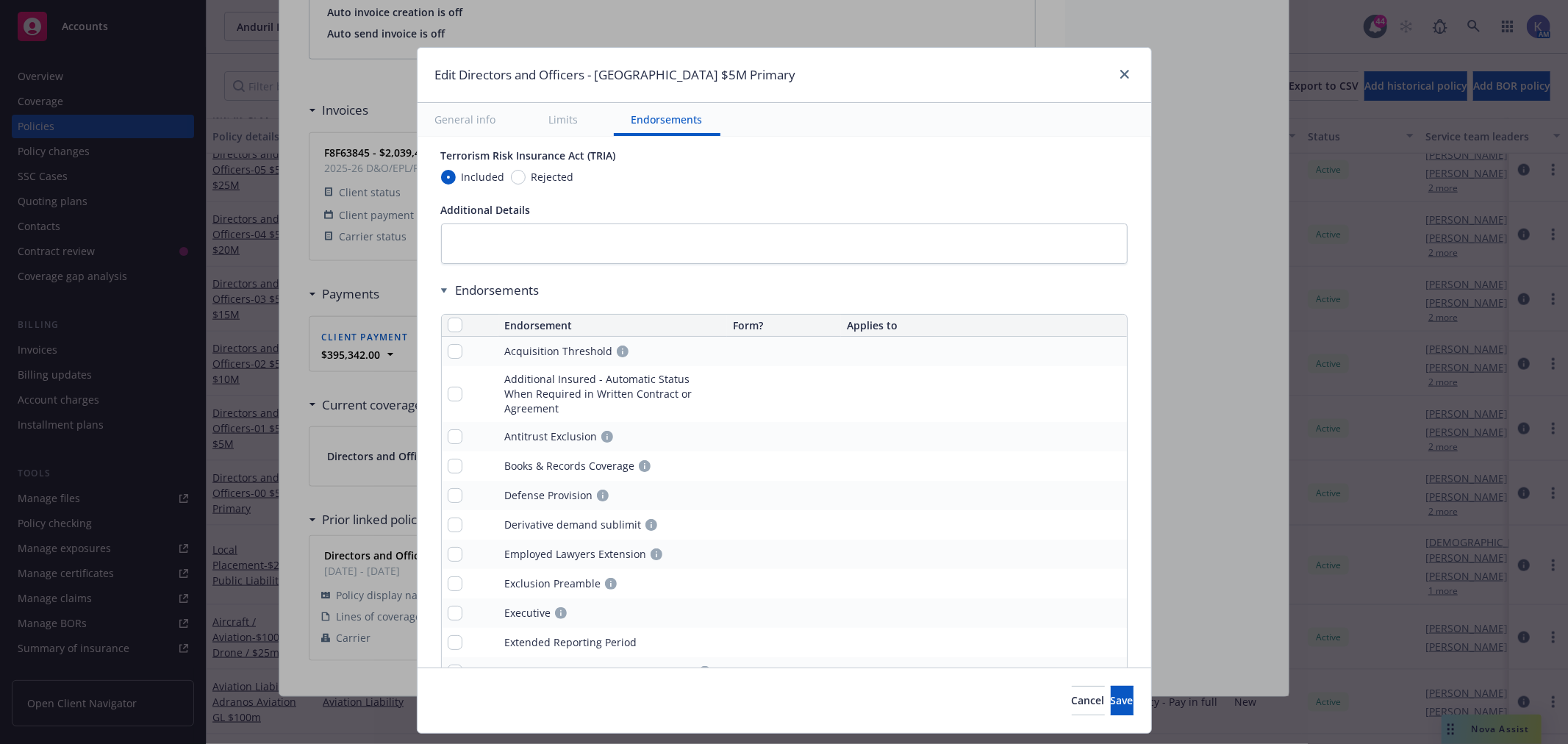
scroll to position [1388, 0]
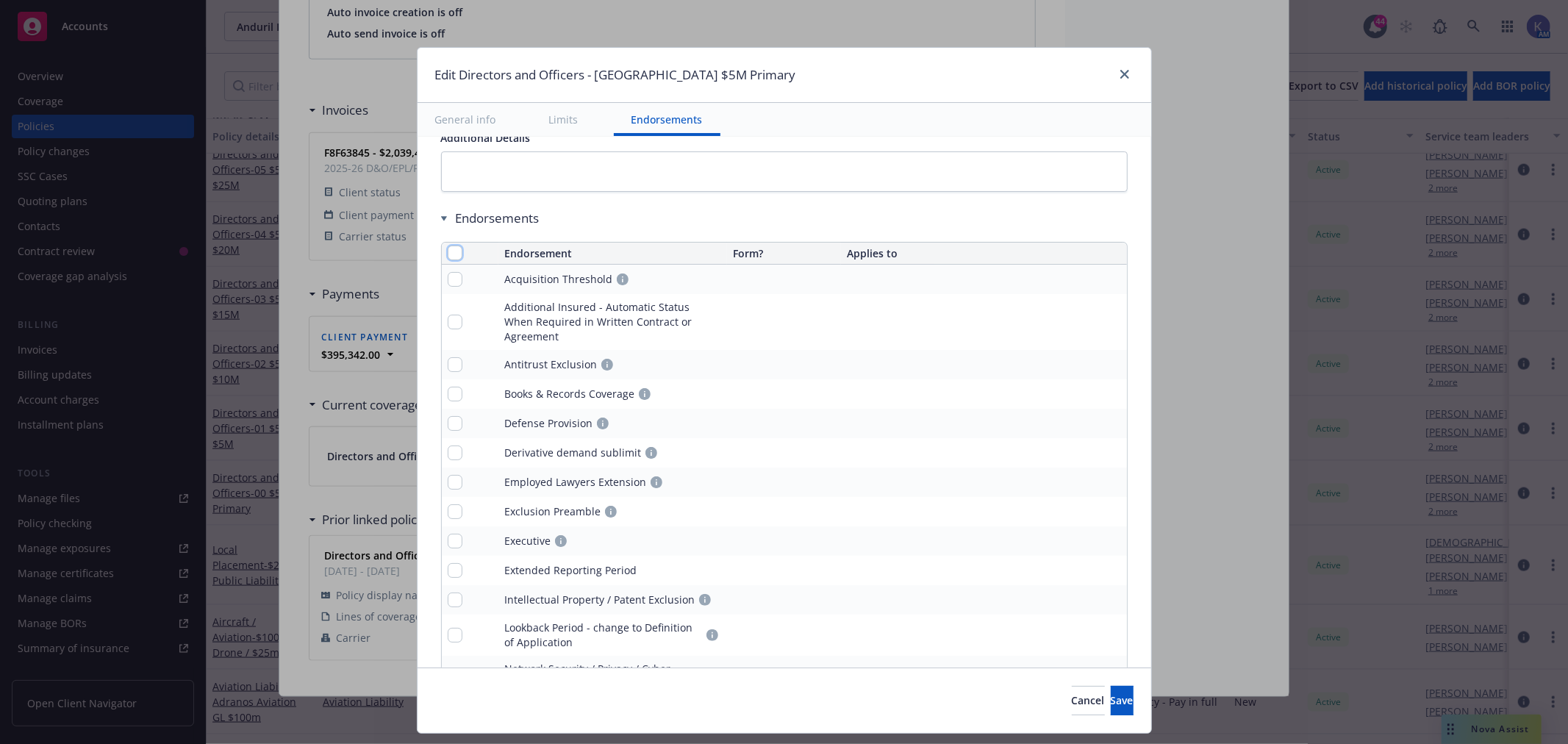
click at [447, 250] on input "checkbox" at bounding box center [454, 253] width 15 height 15
checkbox input "true"
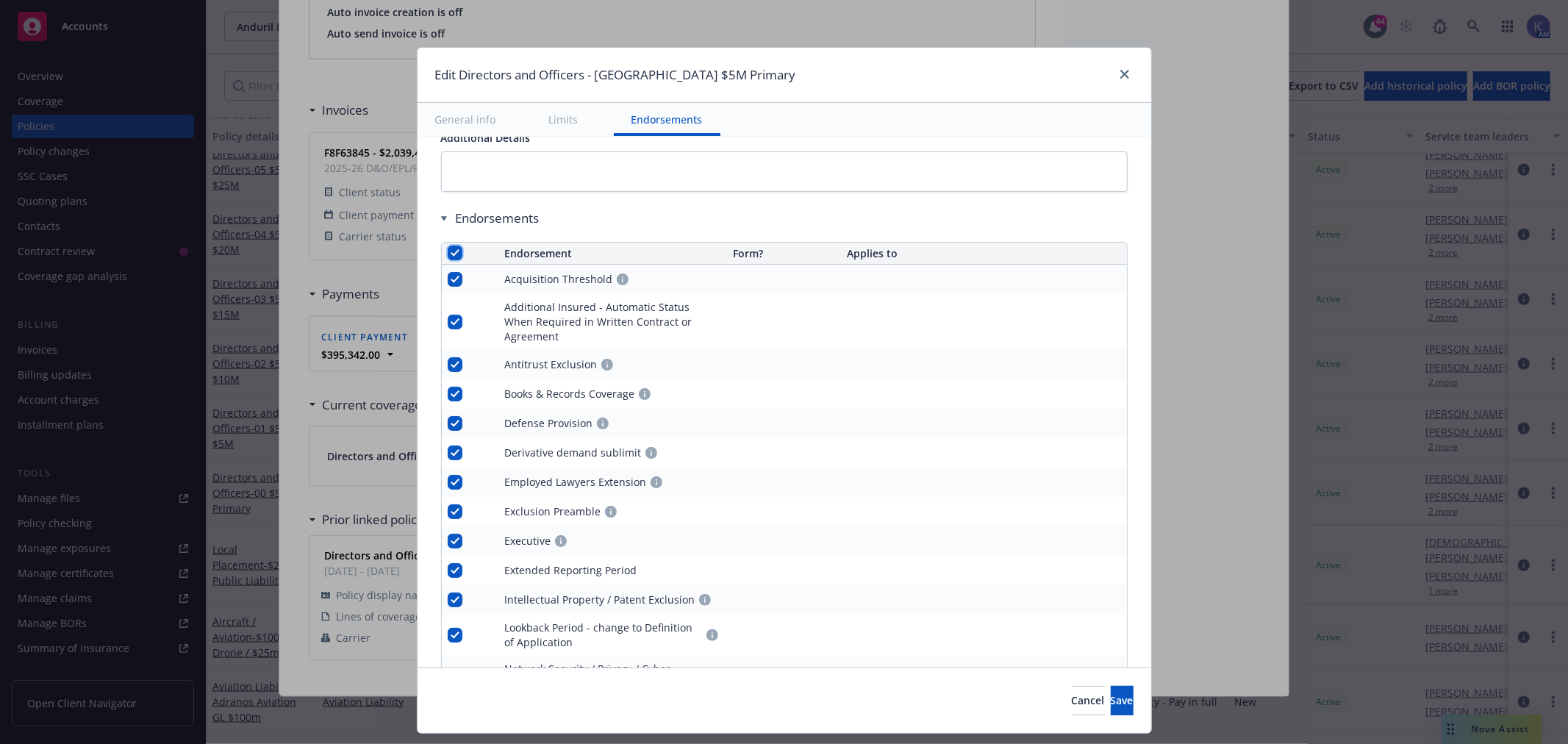
checkbox input "true"
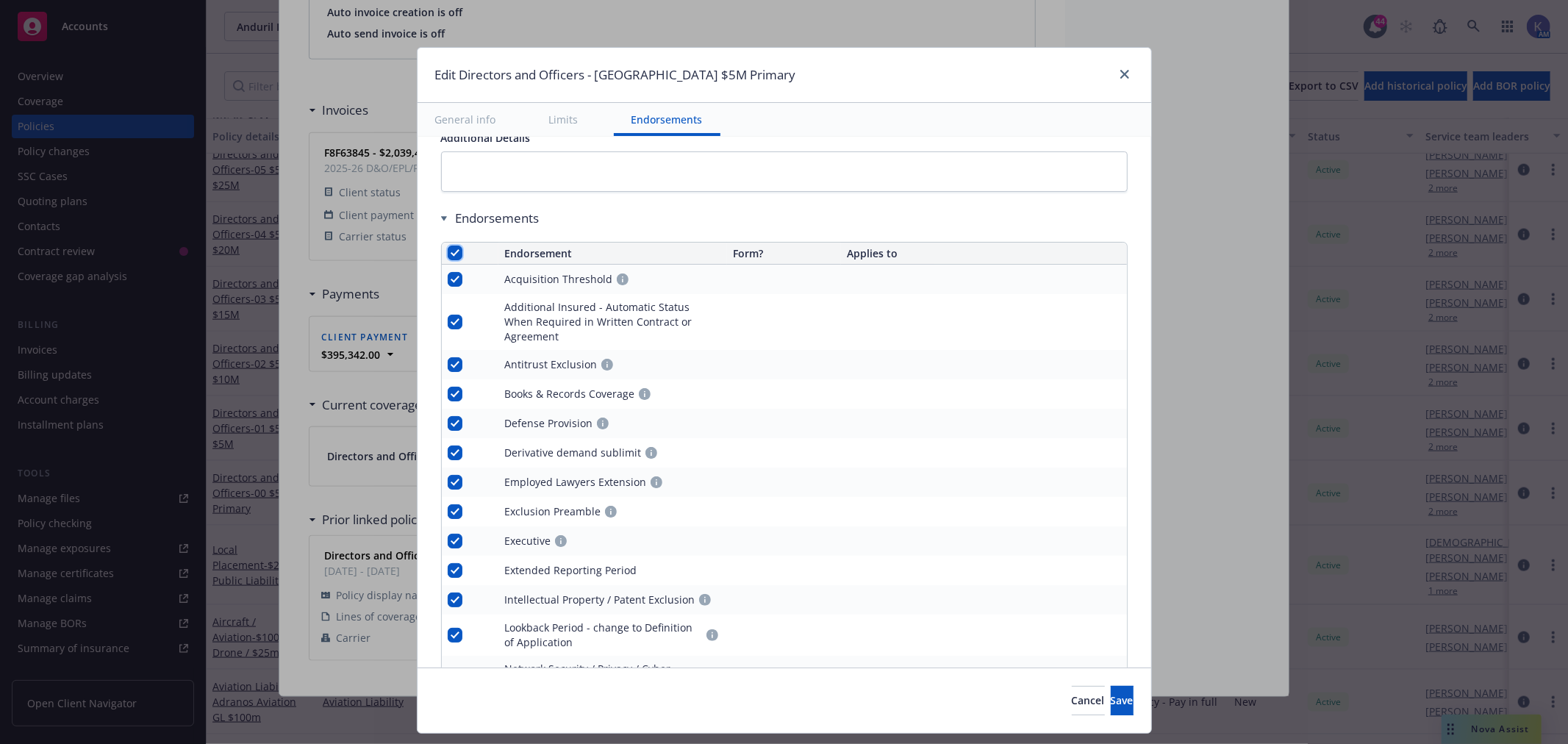
checkbox input "true"
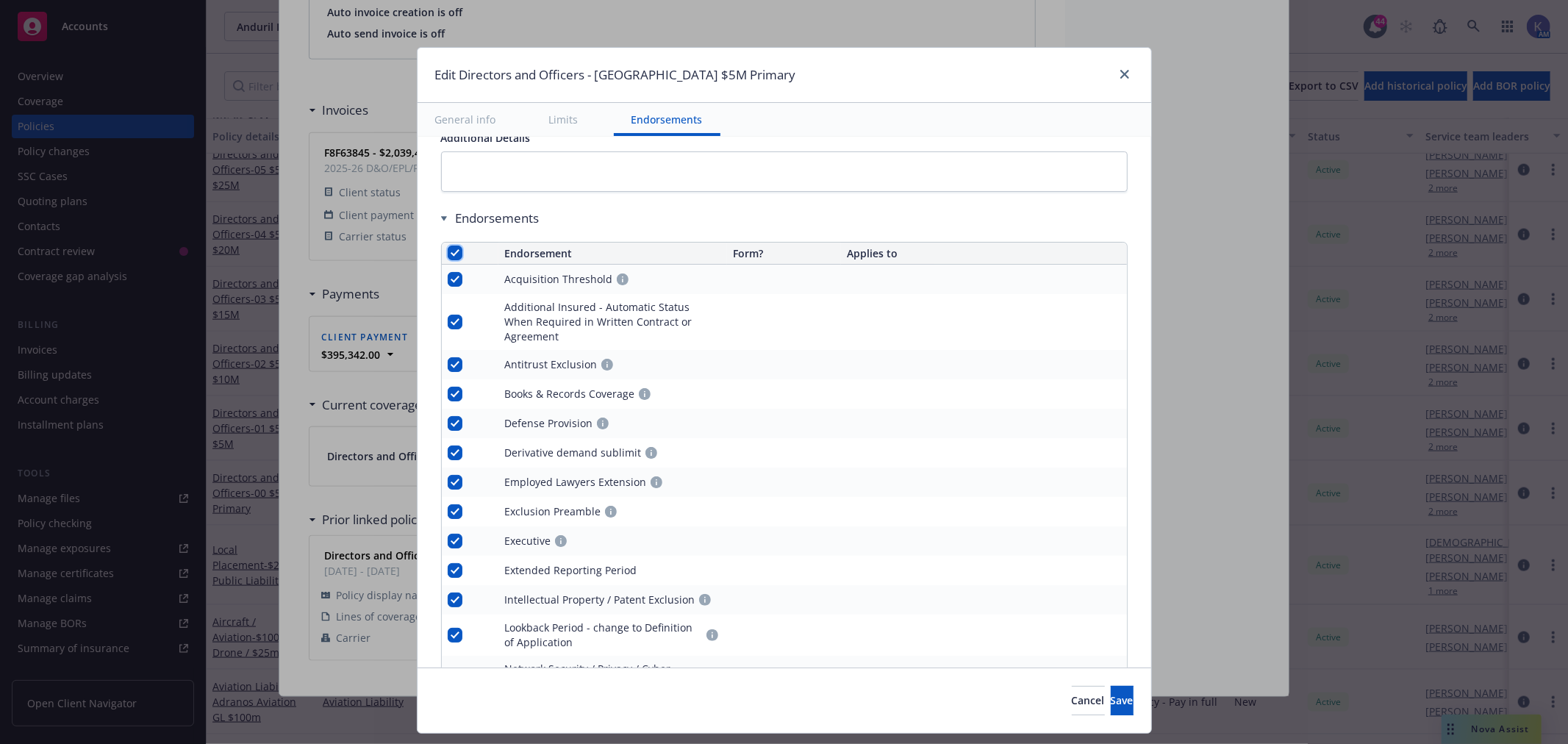
checkbox input "true"
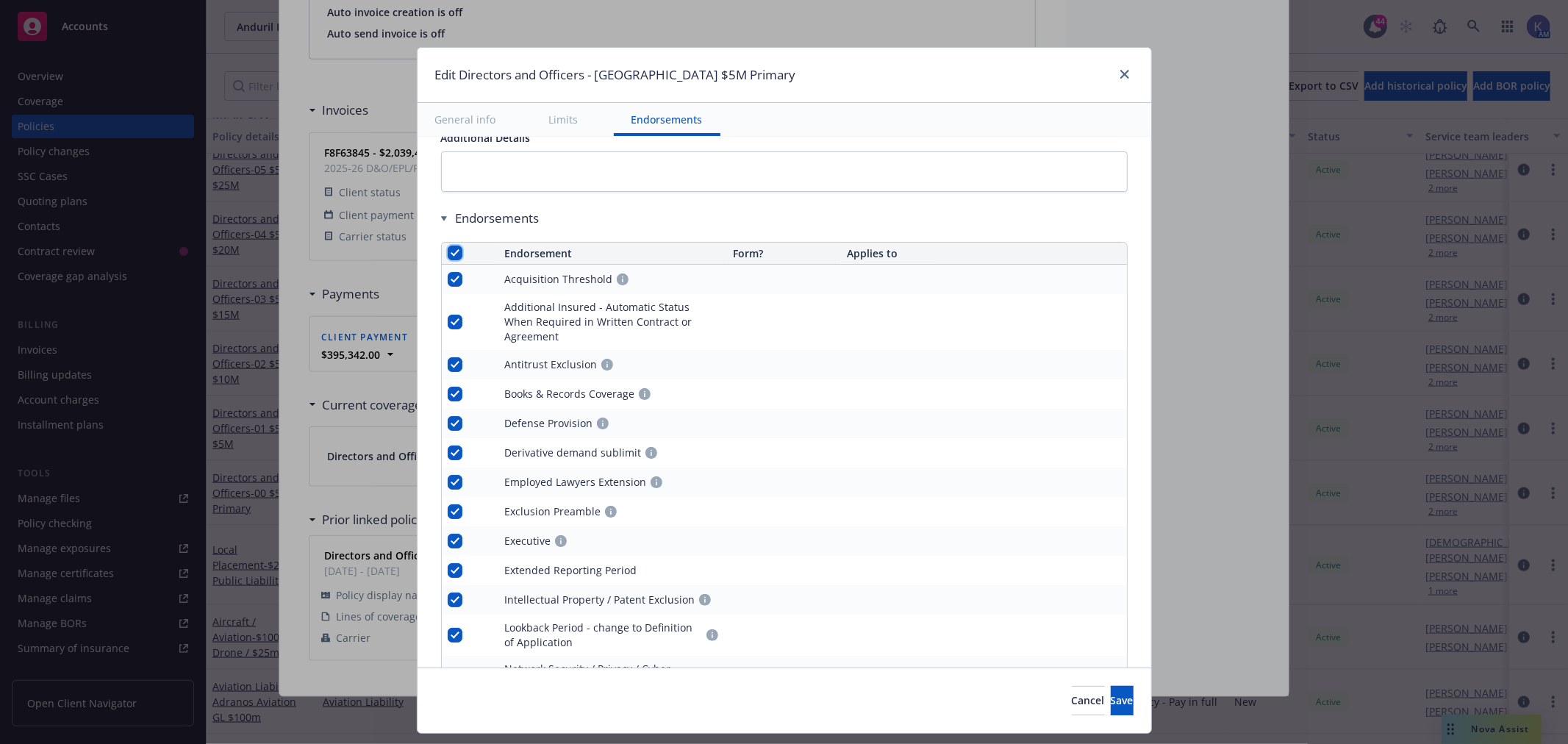
checkbox input "true"
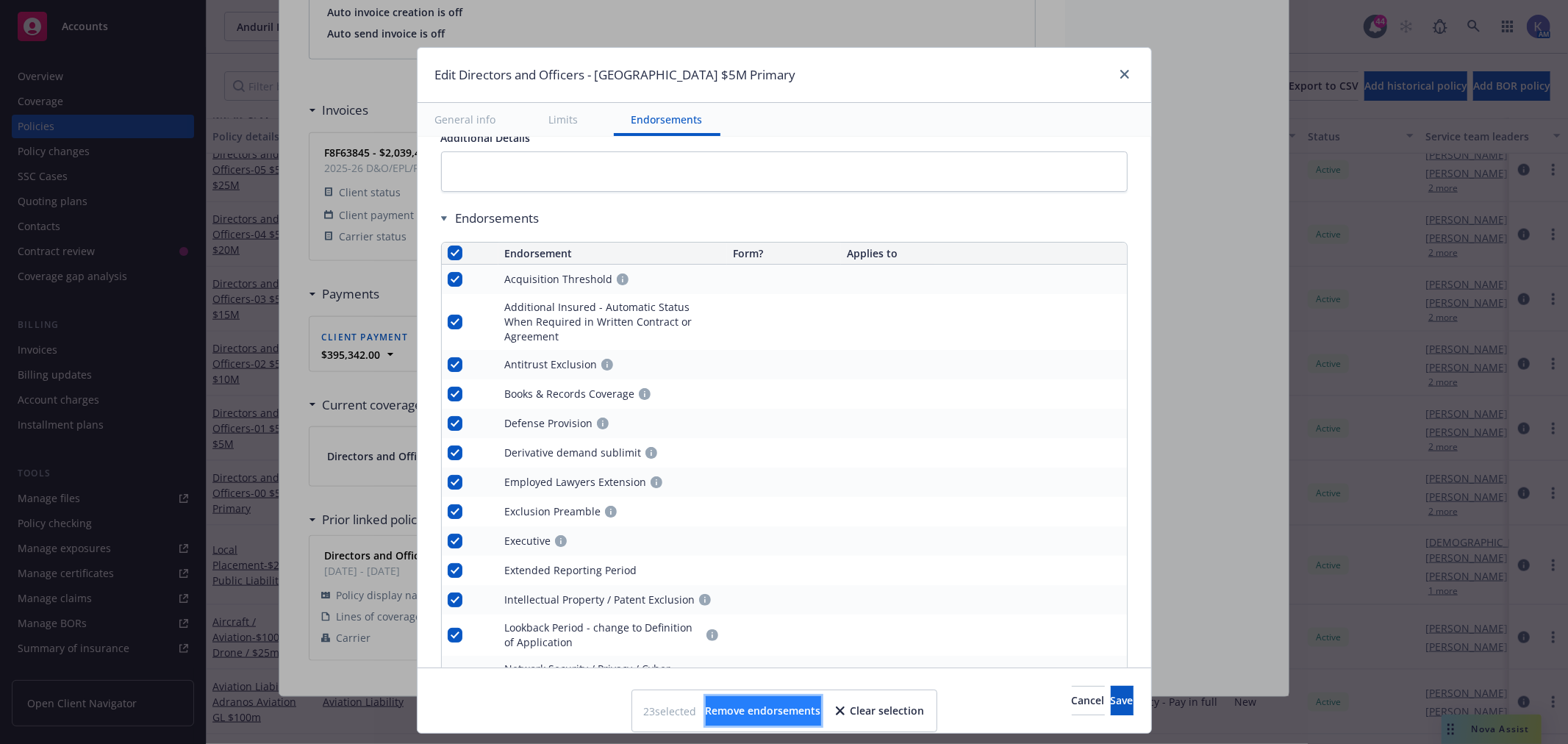
click at [801, 714] on span "Remove endorsements" at bounding box center [763, 710] width 116 height 14
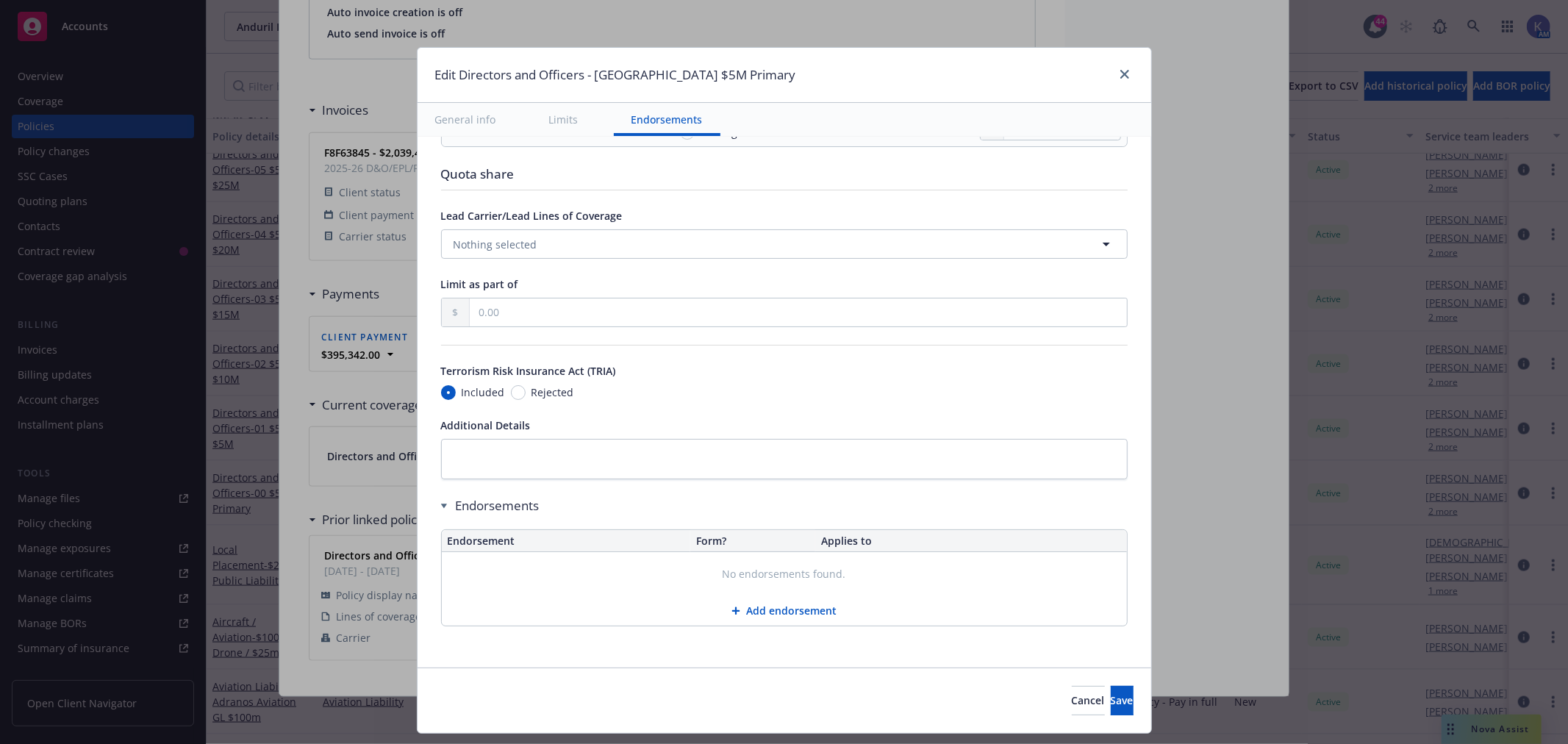
scroll to position [1101, 0]
click at [1111, 701] on button "Save" at bounding box center [1122, 700] width 23 height 29
type textarea "x"
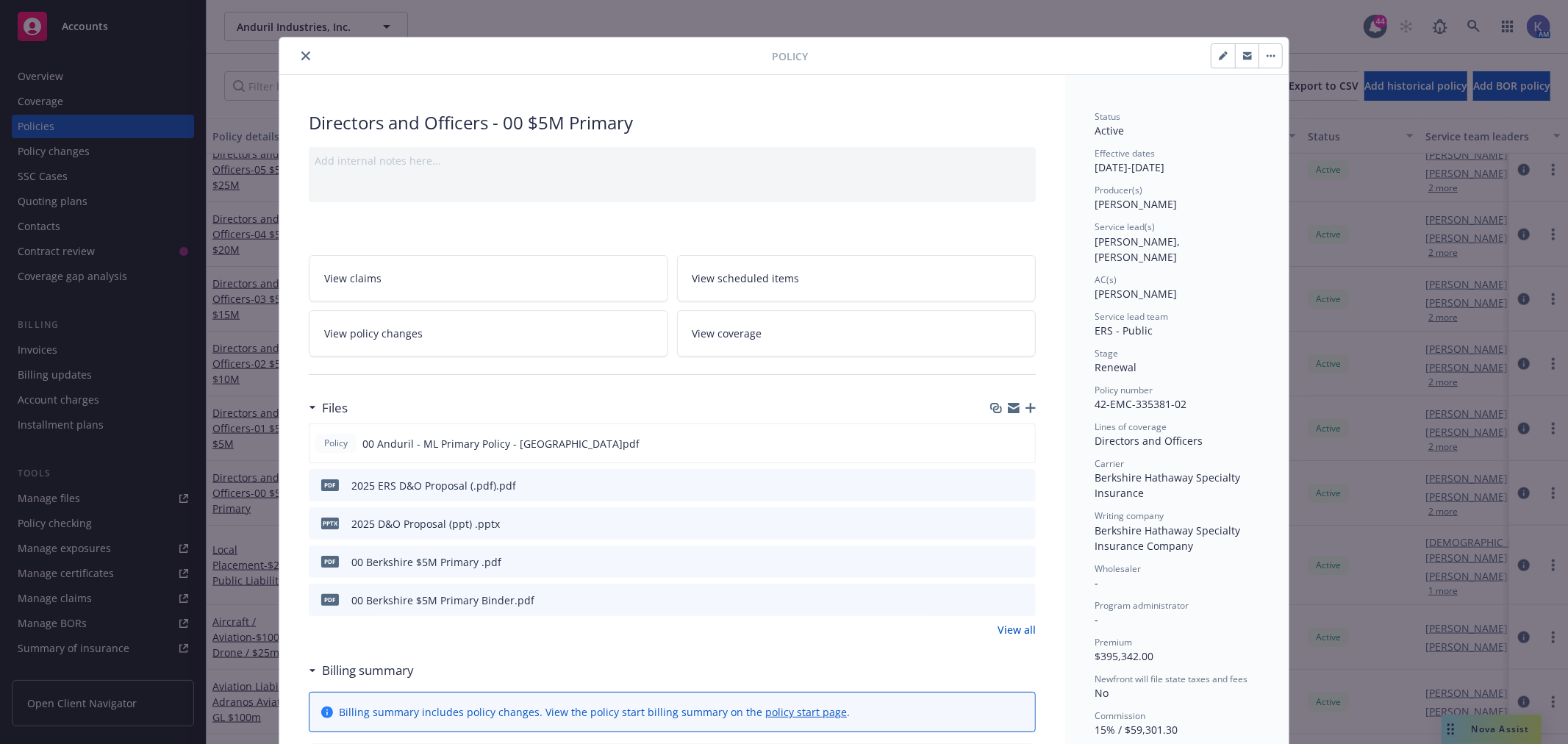
scroll to position [0, 0]
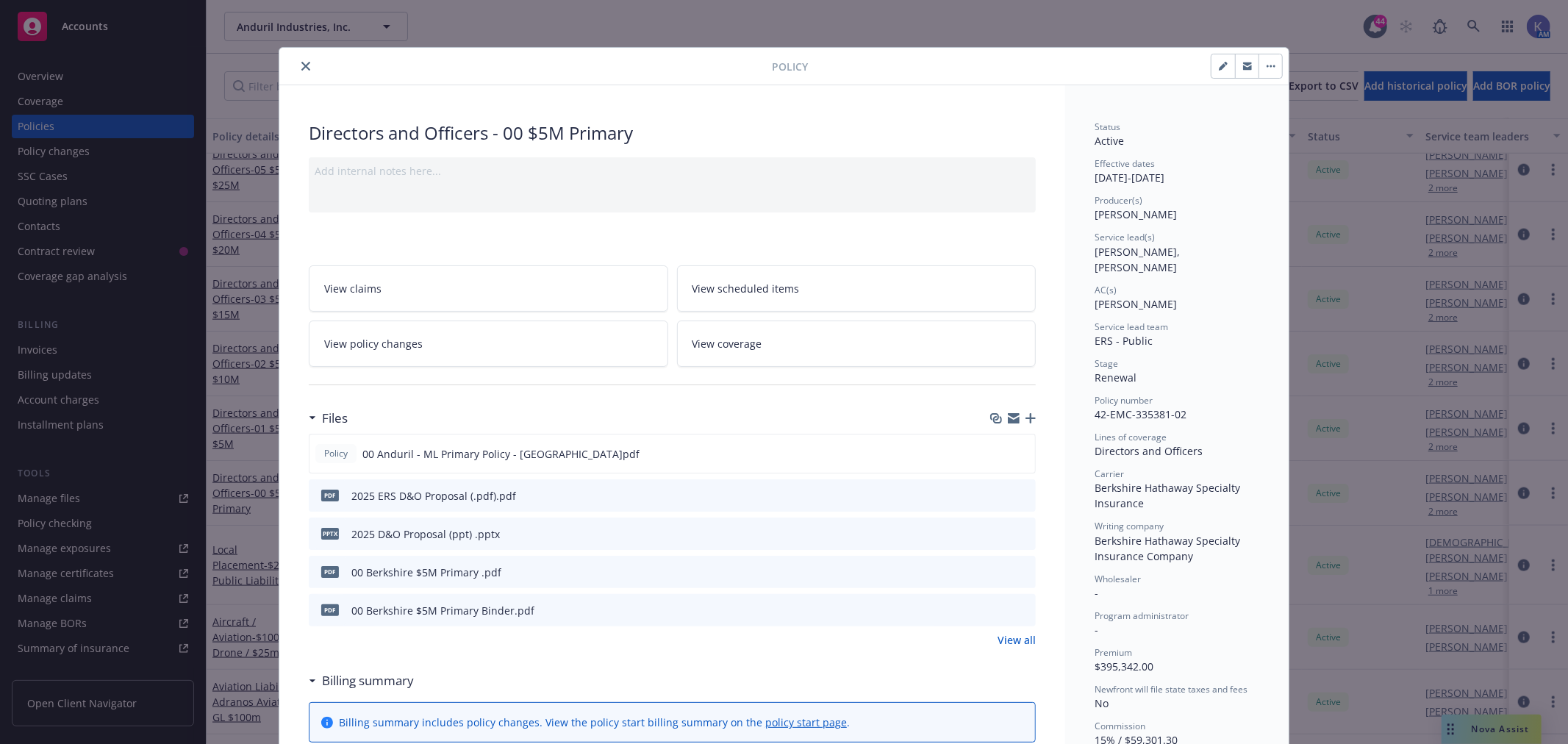
click at [301, 69] on icon "close" at bounding box center [305, 65] width 8 height 8
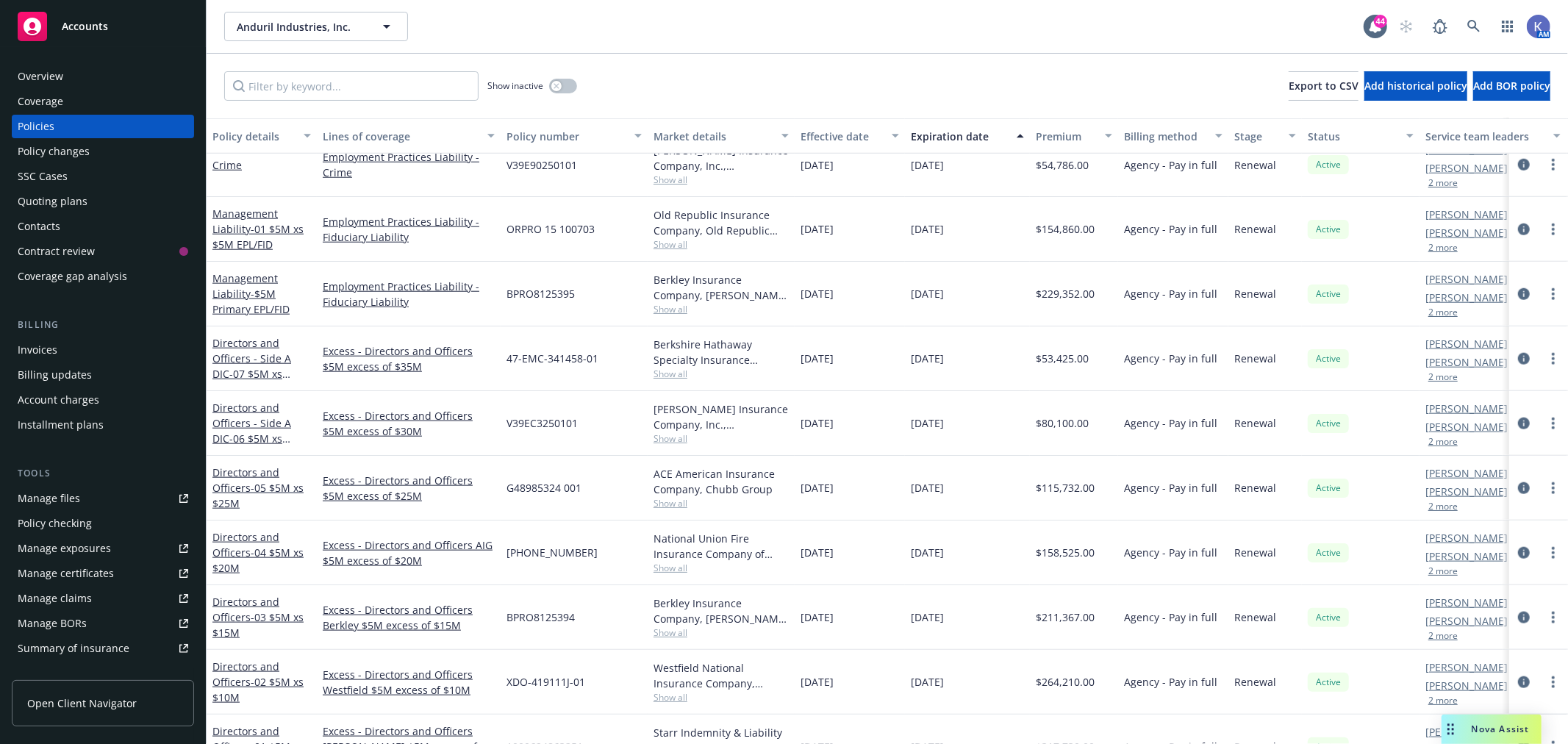
scroll to position [1224, 0]
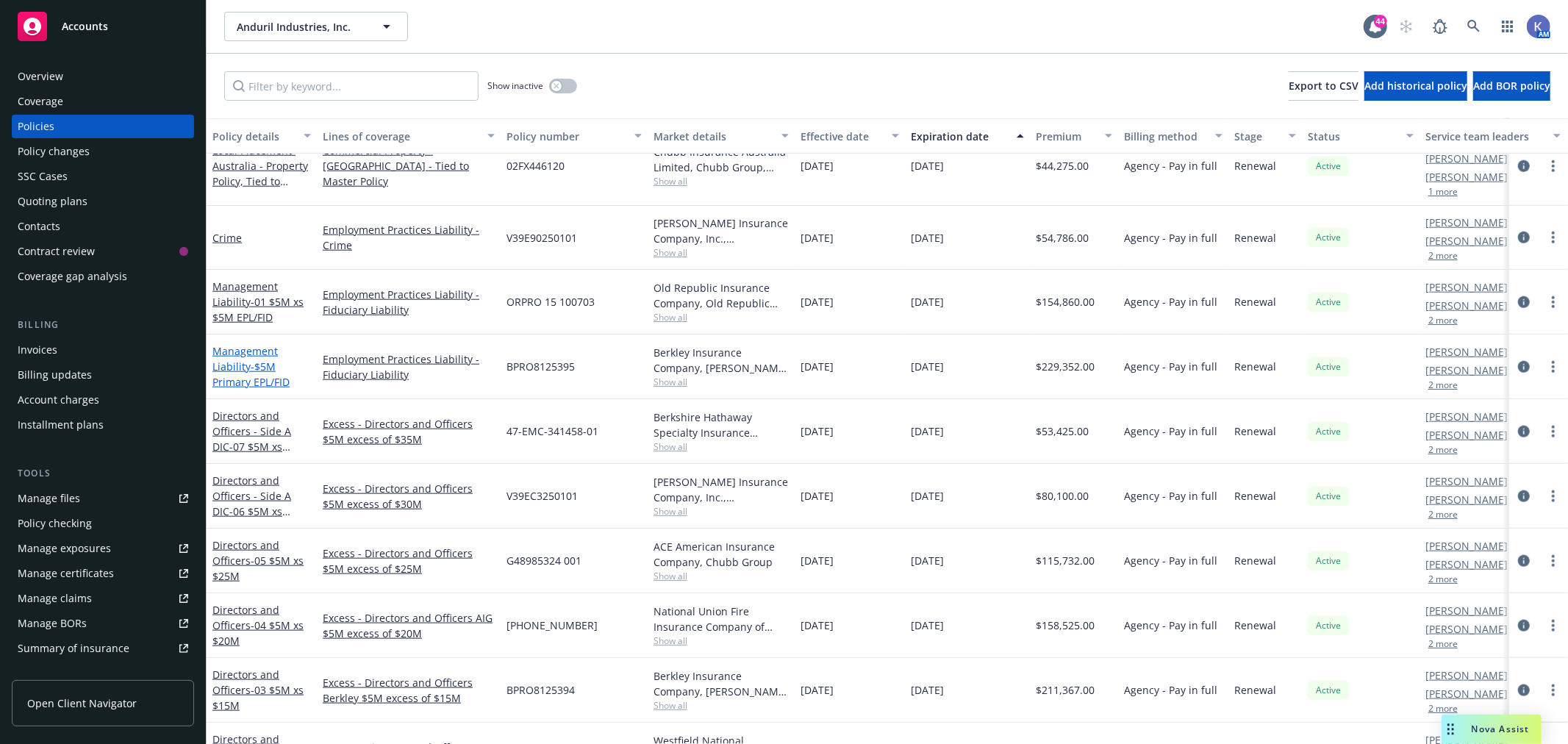
click at [250, 344] on link "Management Liability - $5M Primary EPL/FID" at bounding box center [251, 367] width 77 height 45
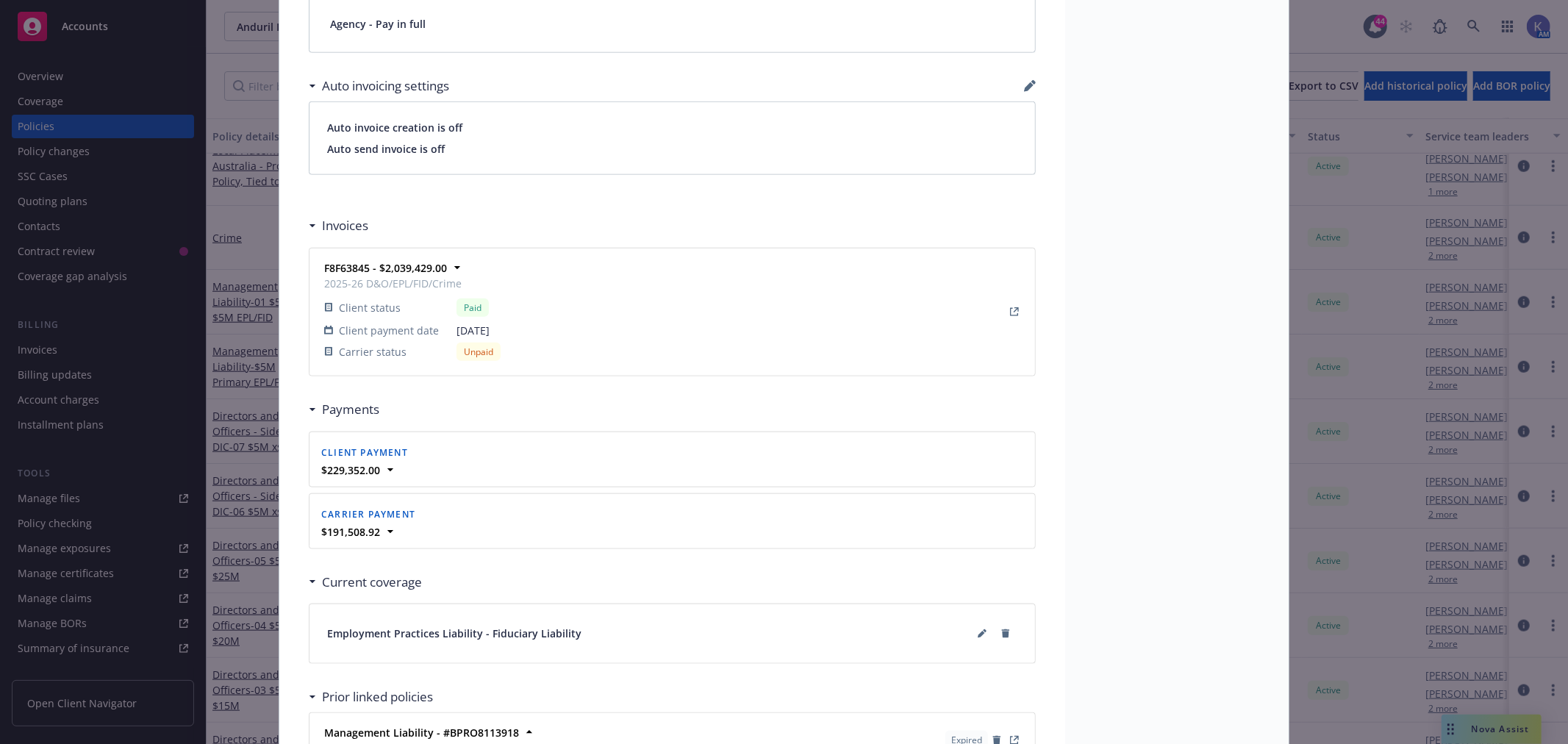
scroll to position [1225, 0]
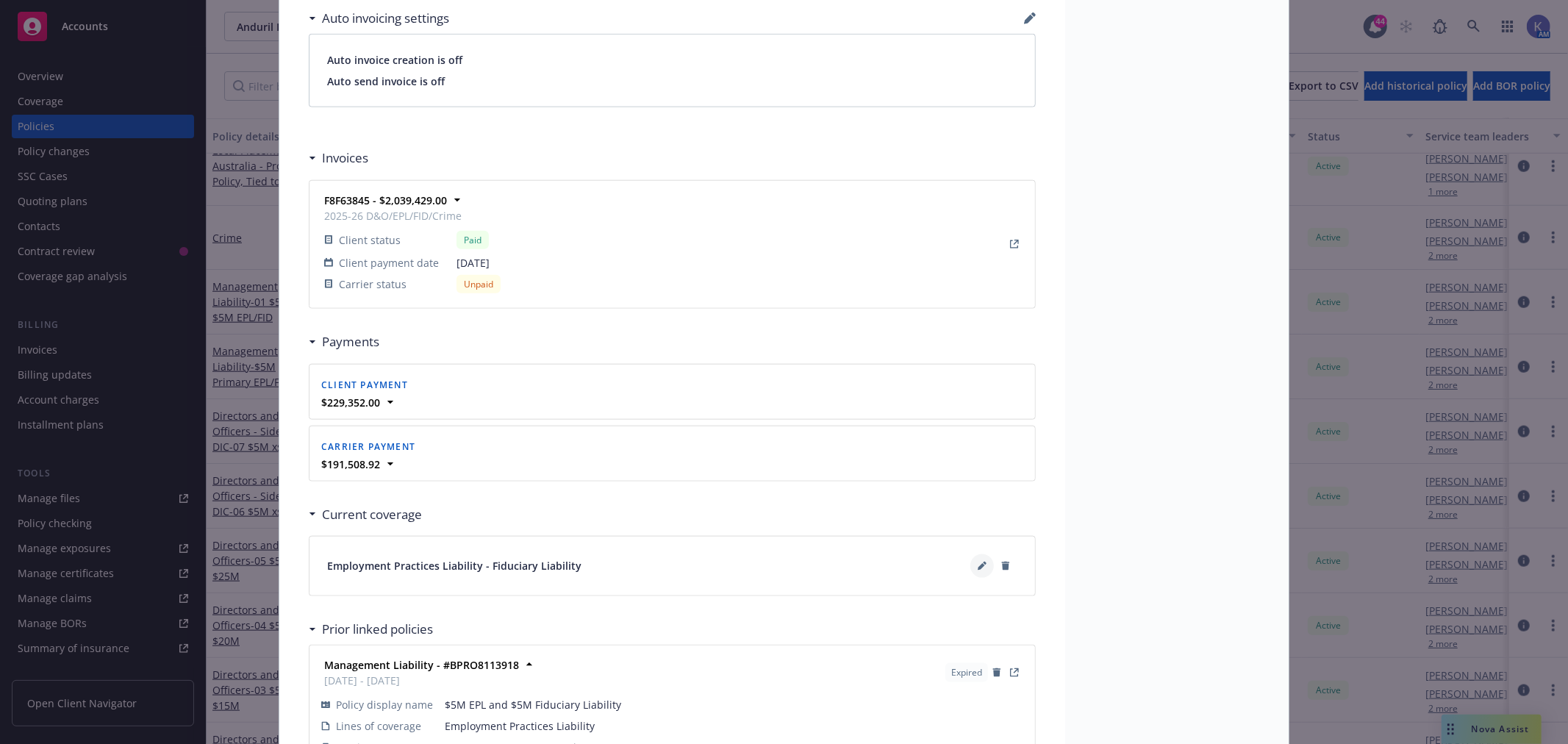
click at [970, 567] on button at bounding box center [982, 566] width 24 height 24
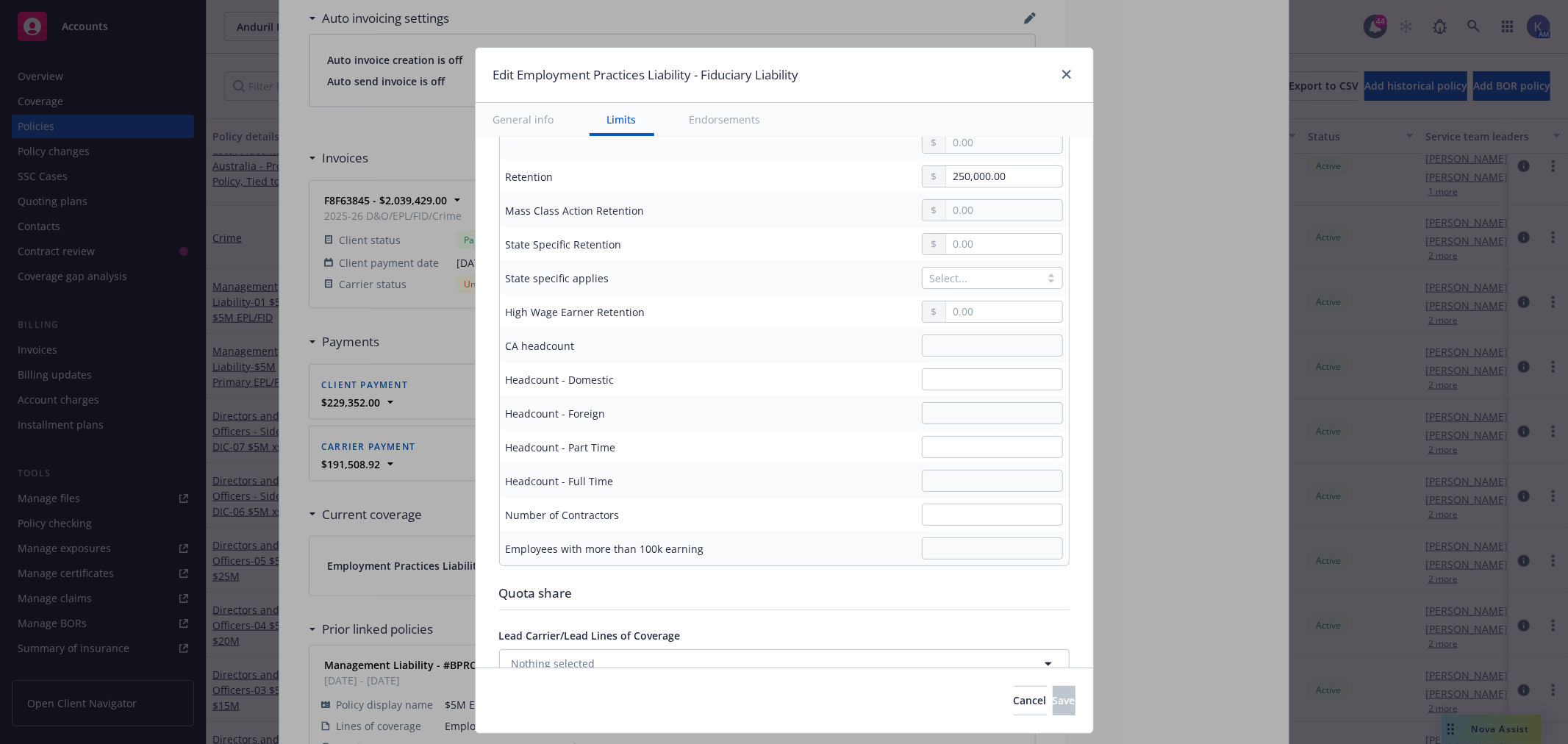
scroll to position [816, 0]
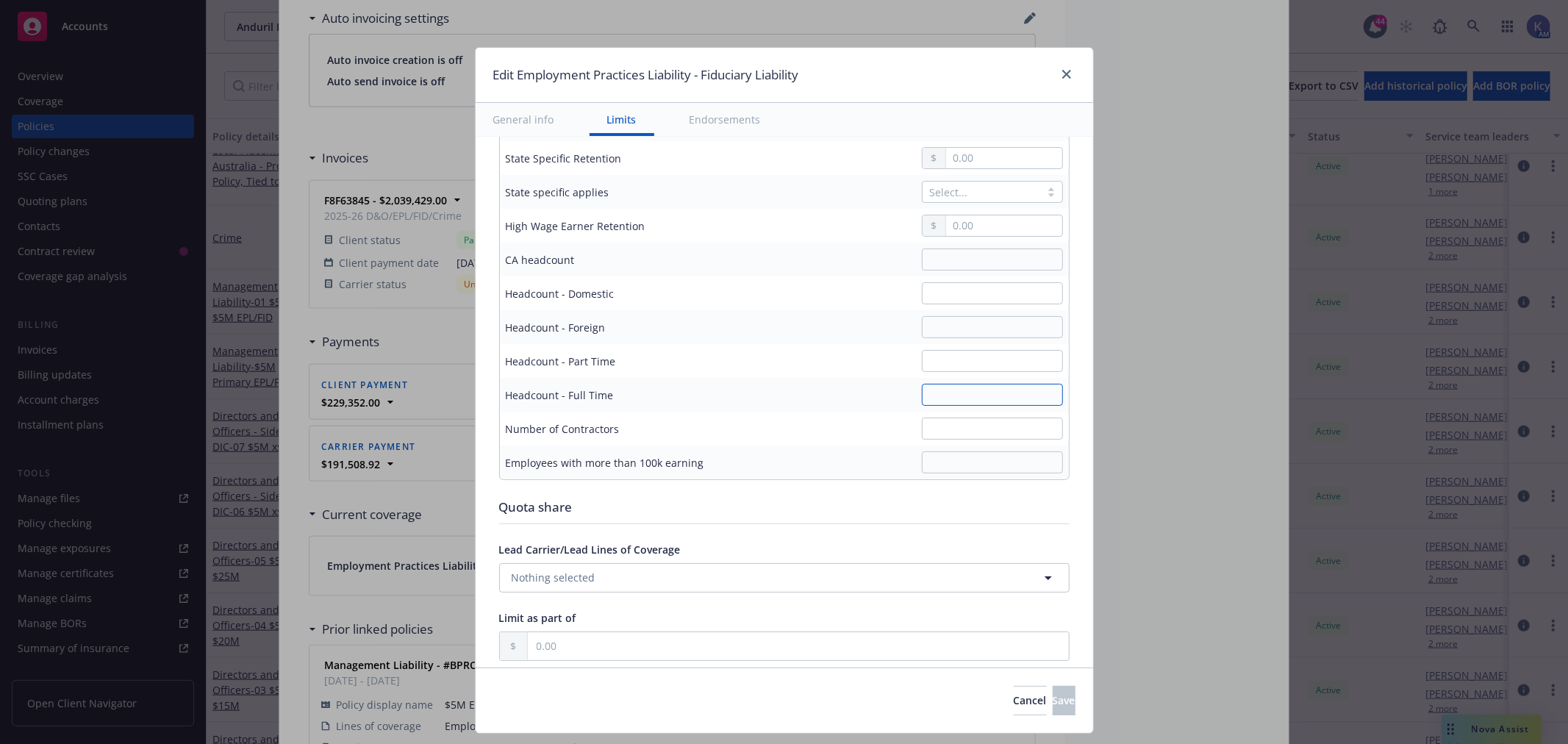
click at [974, 400] on input "text" at bounding box center [992, 394] width 141 height 22
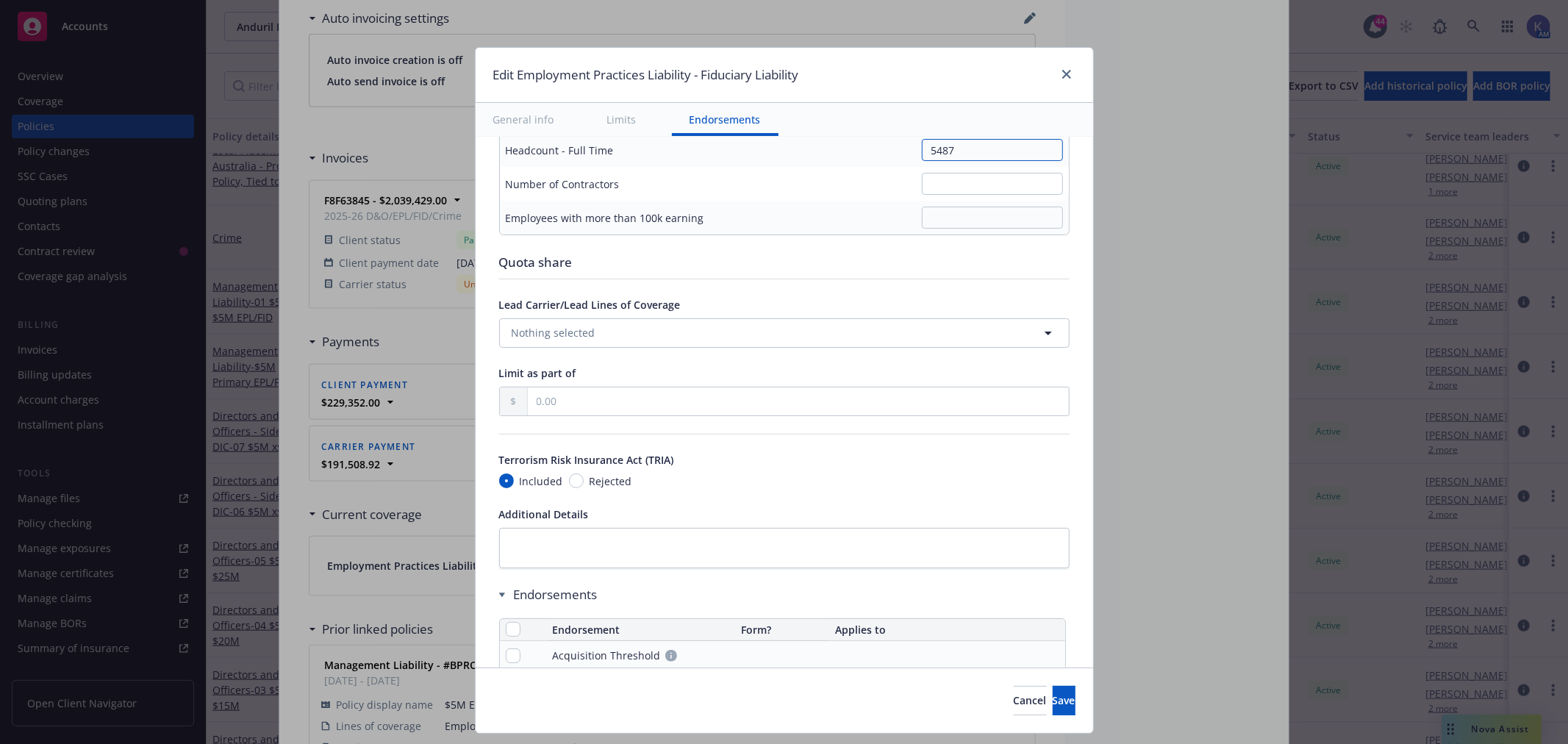
scroll to position [1225, 0]
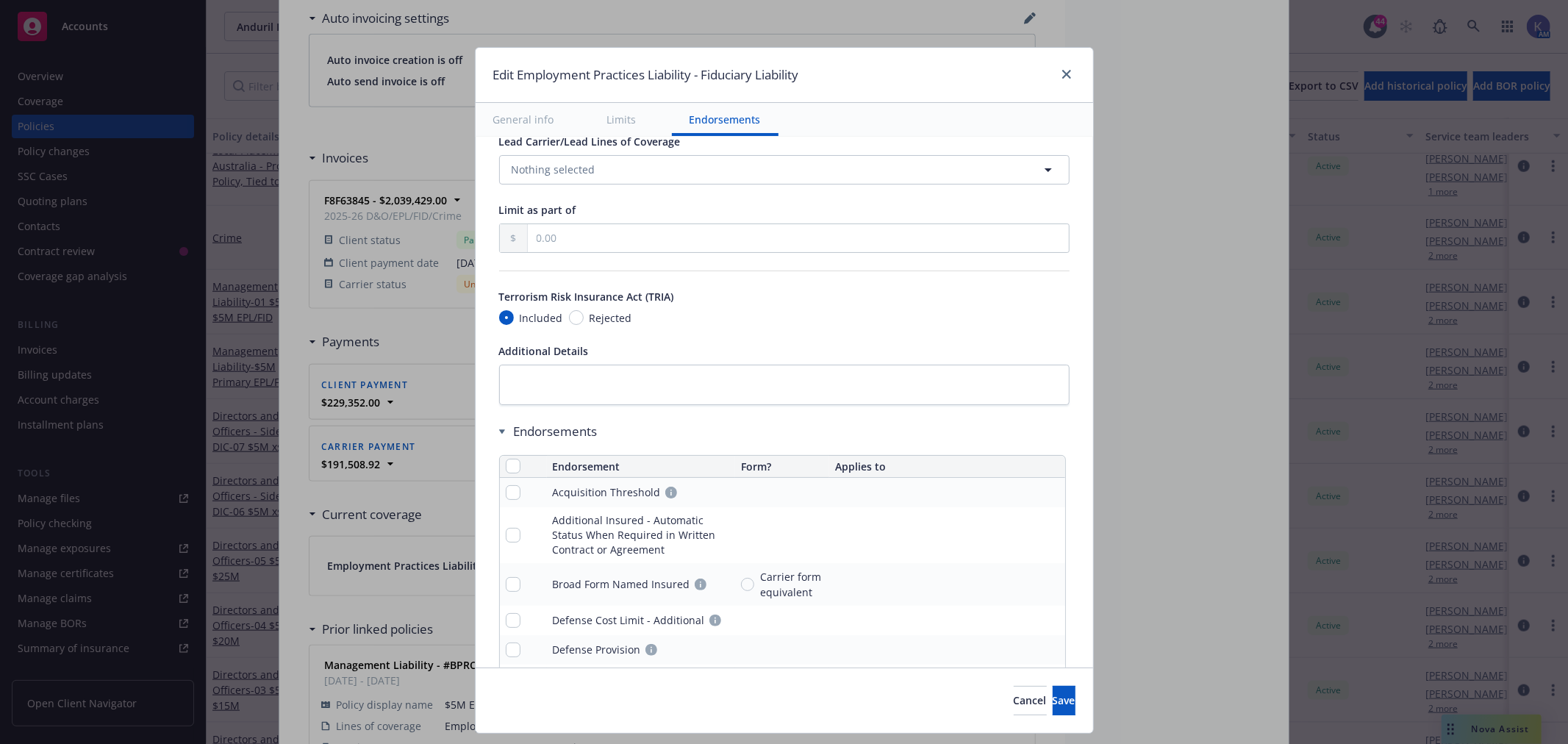
type input "5487"
click at [506, 464] on input "checkbox" at bounding box center [513, 466] width 15 height 15
checkbox input "true"
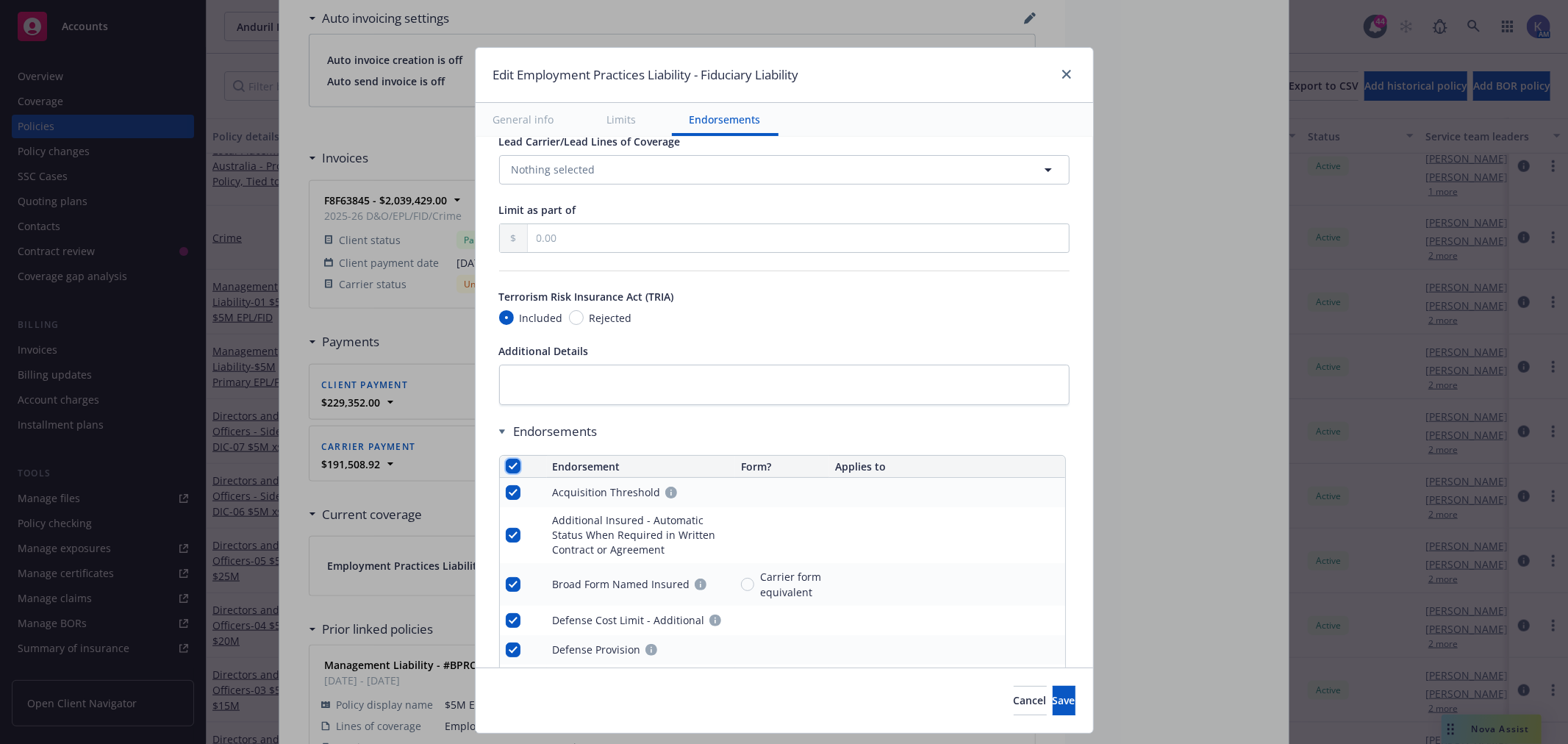
checkbox input "true"
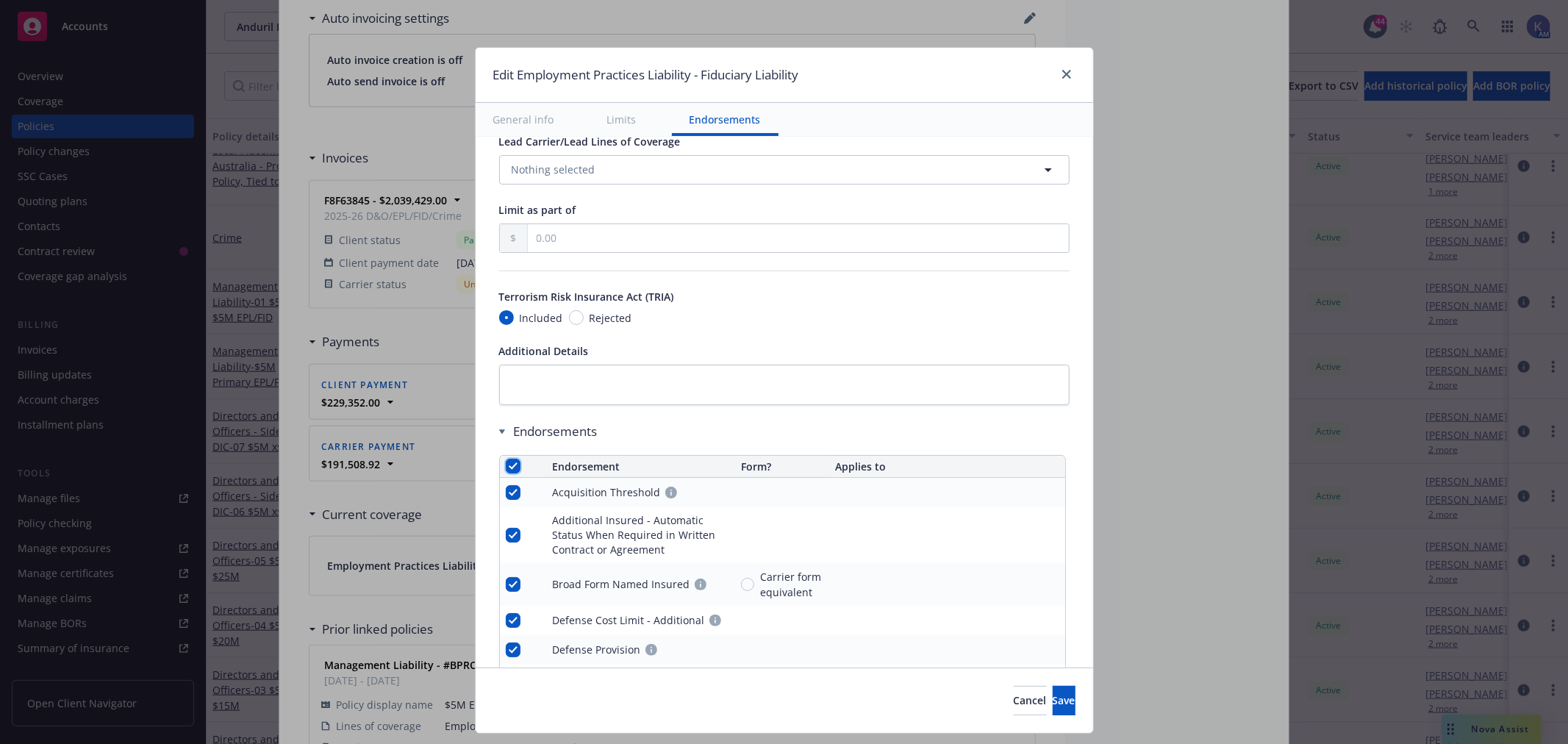
checkbox input "true"
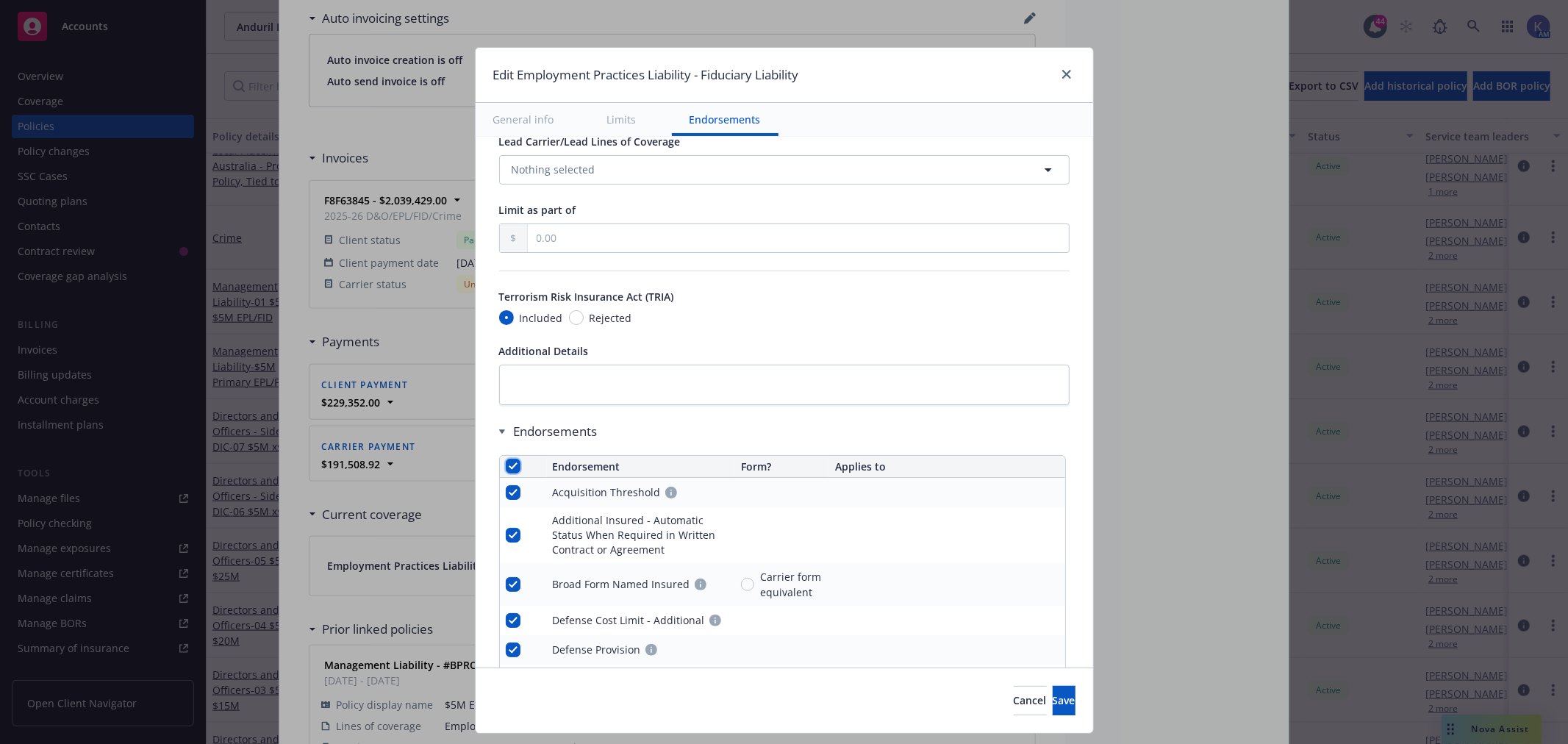
checkbox input "true"
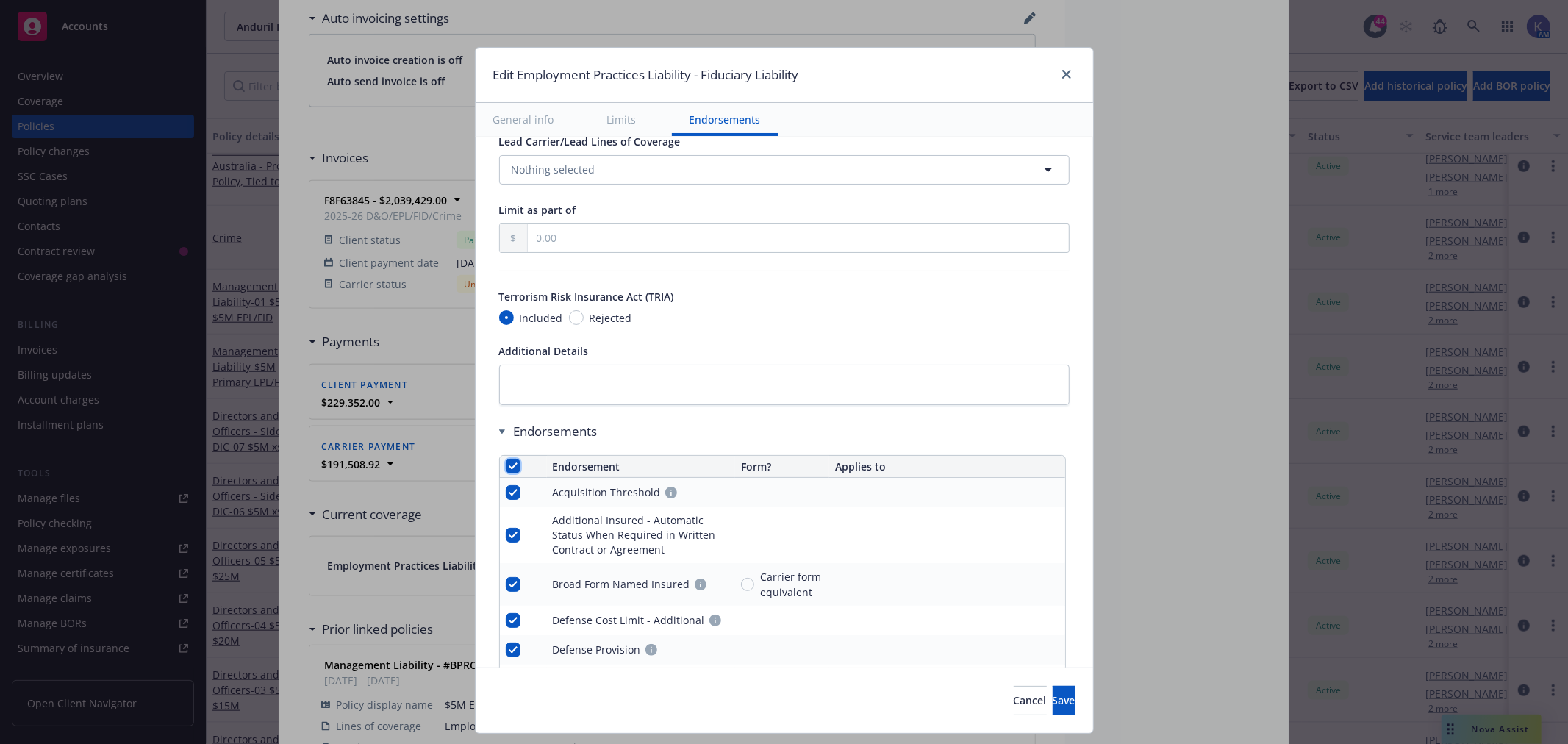
checkbox input "true"
click at [772, 715] on span "Remove endorsements" at bounding box center [763, 710] width 116 height 14
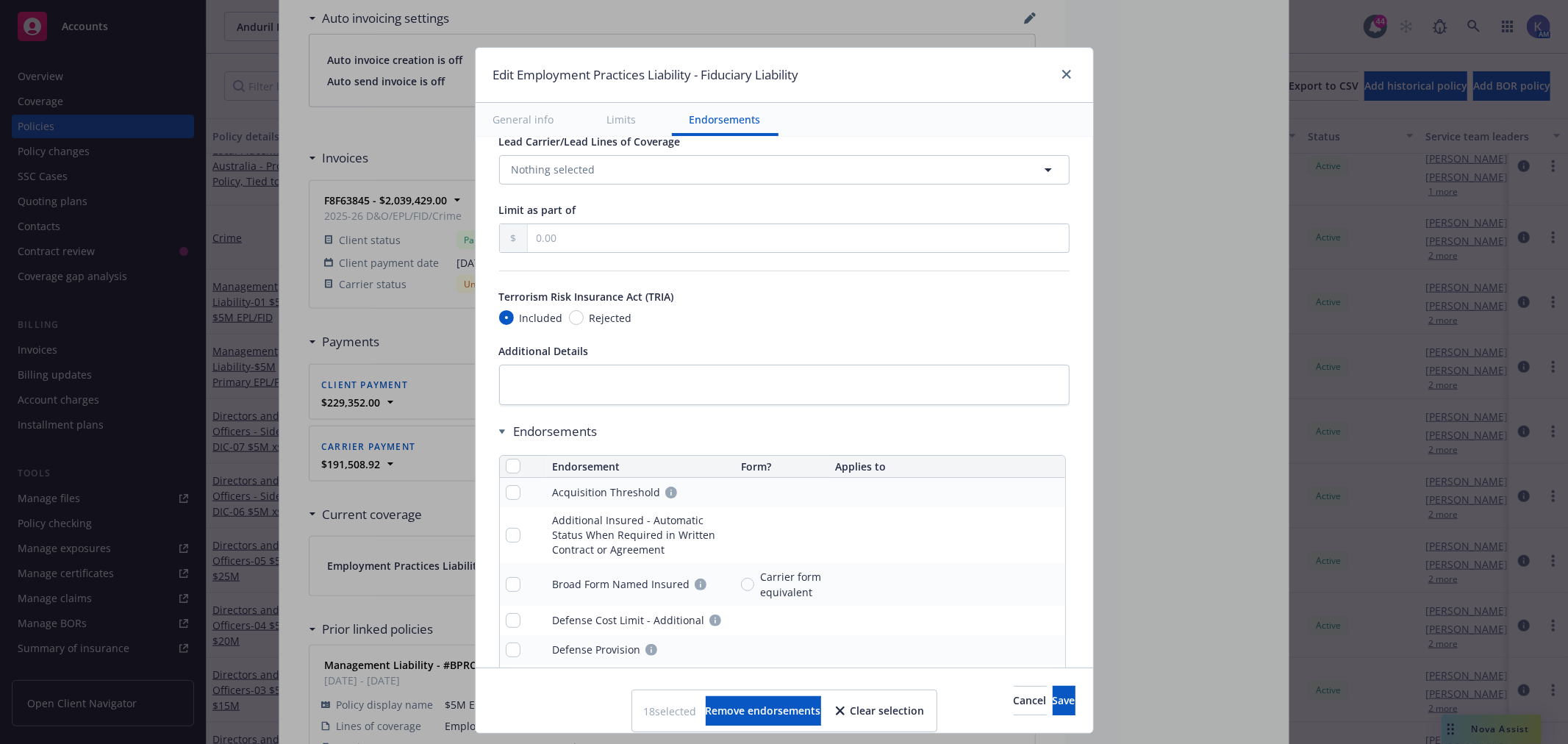
scroll to position [1151, 0]
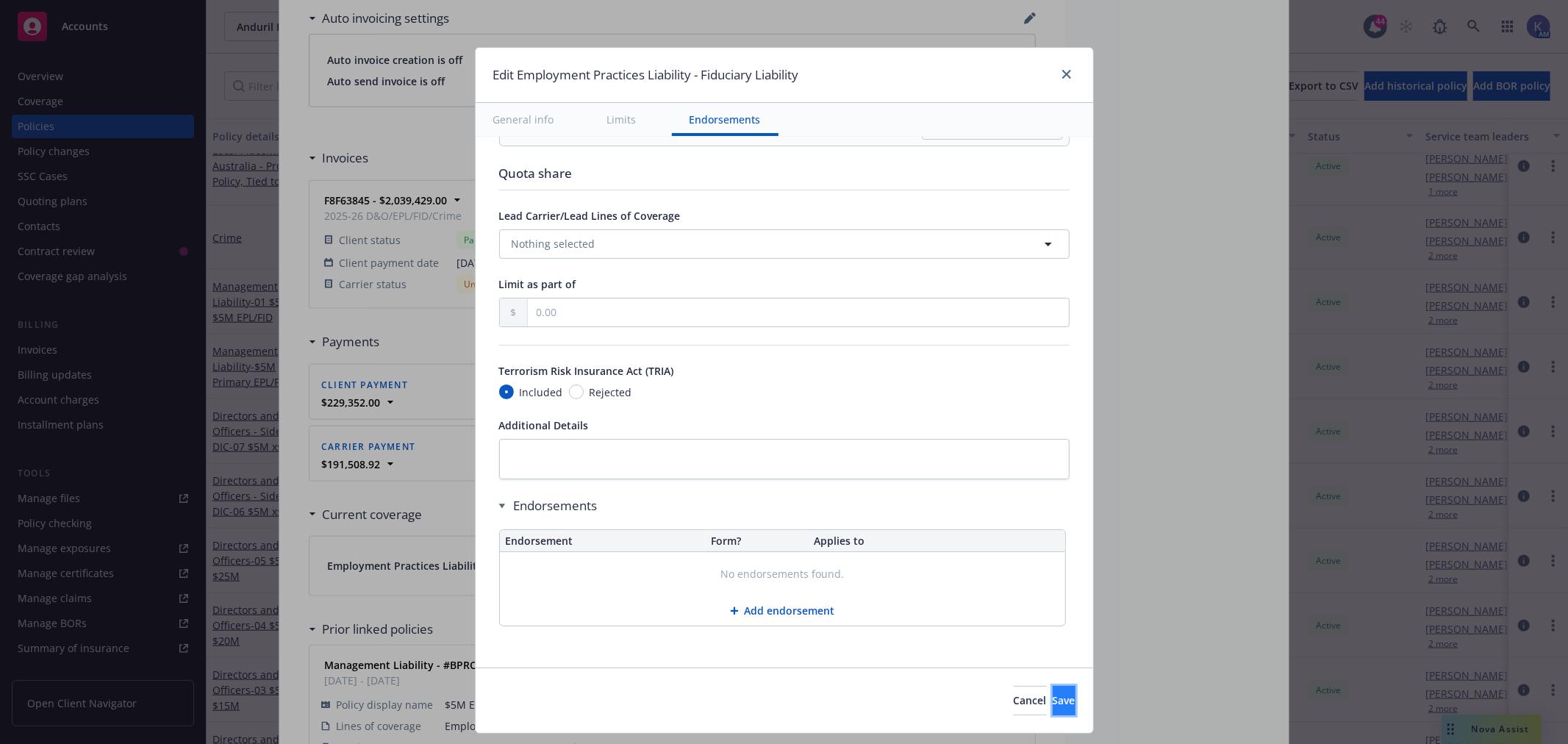
click at [1053, 701] on span "Save" at bounding box center [1064, 700] width 23 height 14
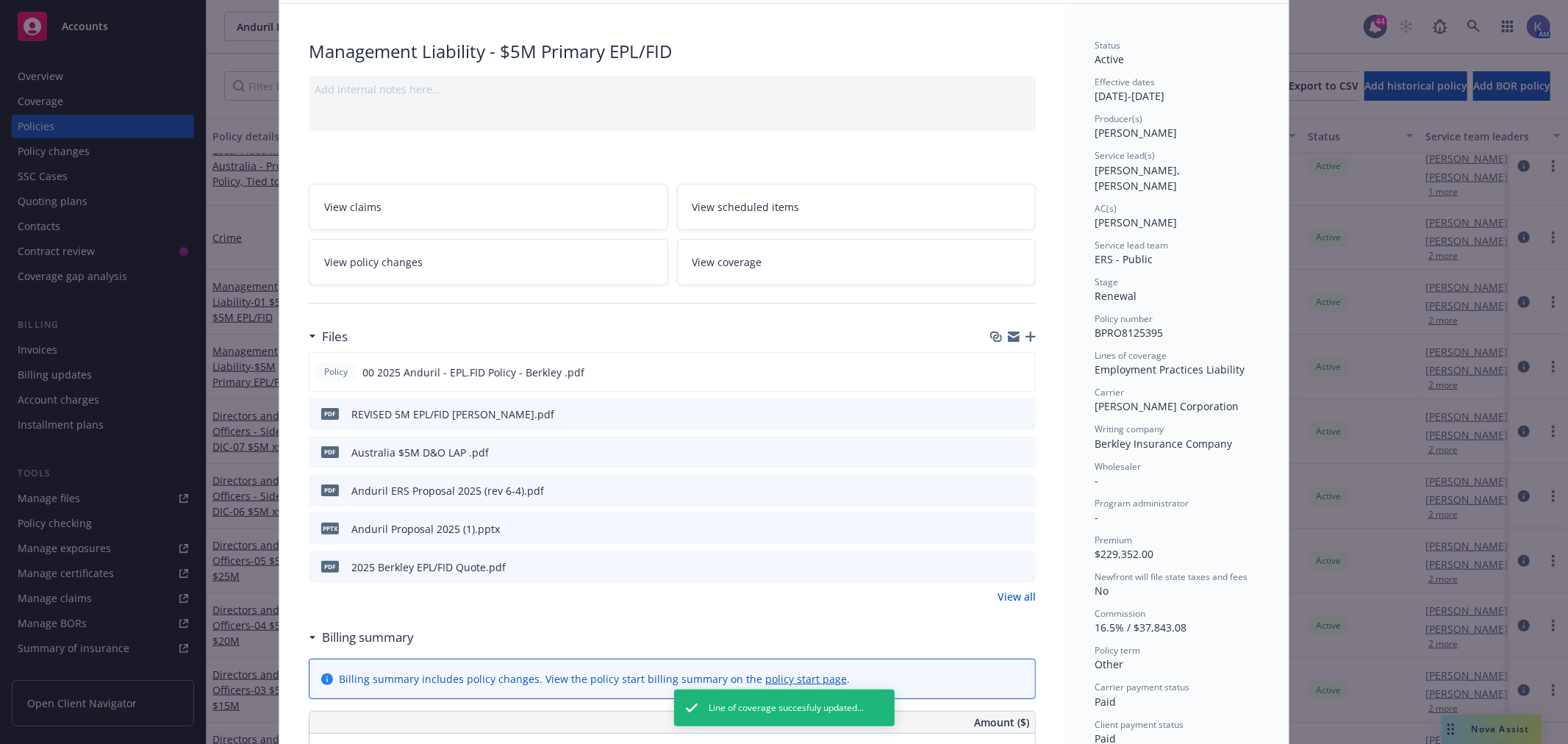
scroll to position [0, 0]
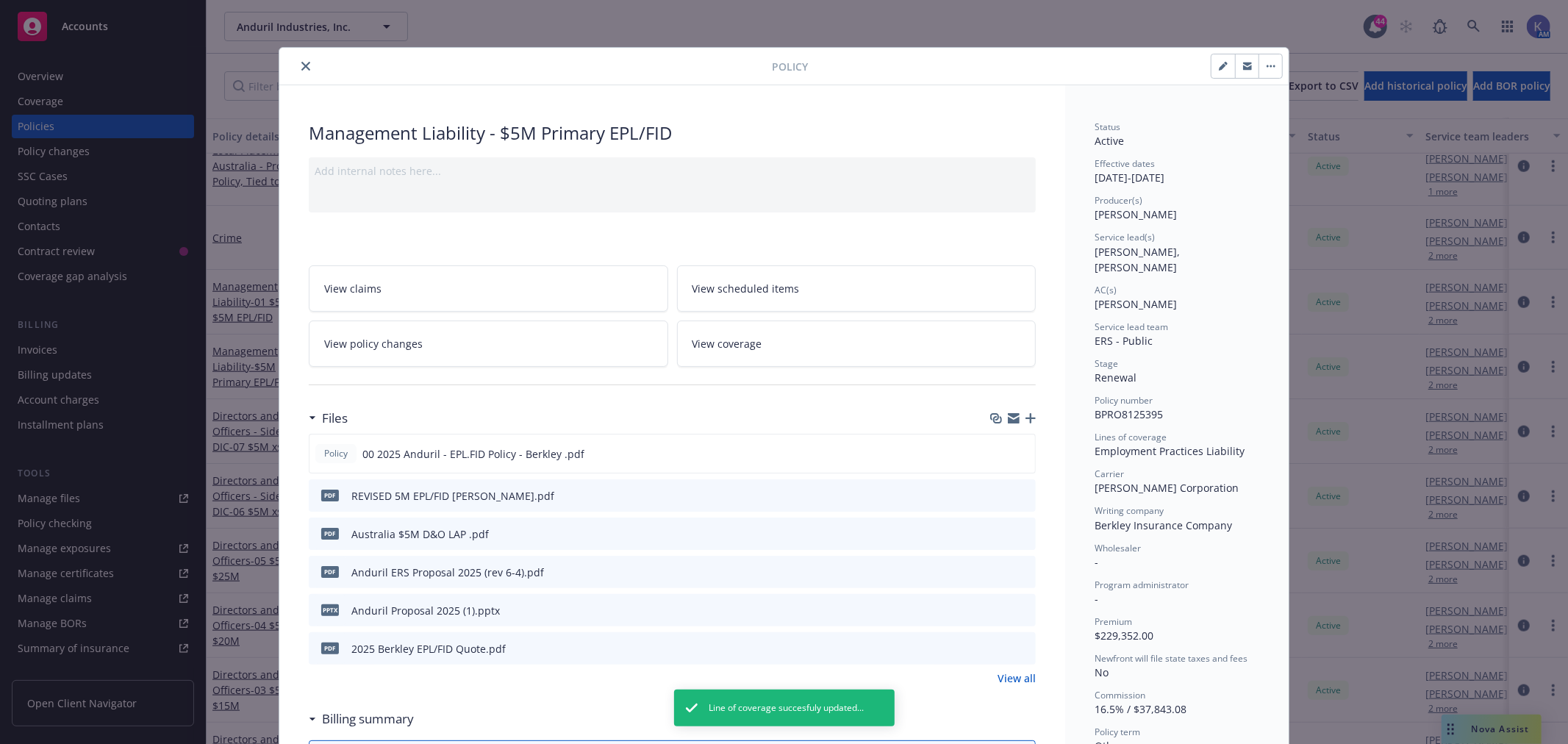
drag, startPoint x: 299, startPoint y: 64, endPoint x: 330, endPoint y: 97, distance: 45.3
click at [301, 63] on icon "close" at bounding box center [305, 65] width 8 height 8
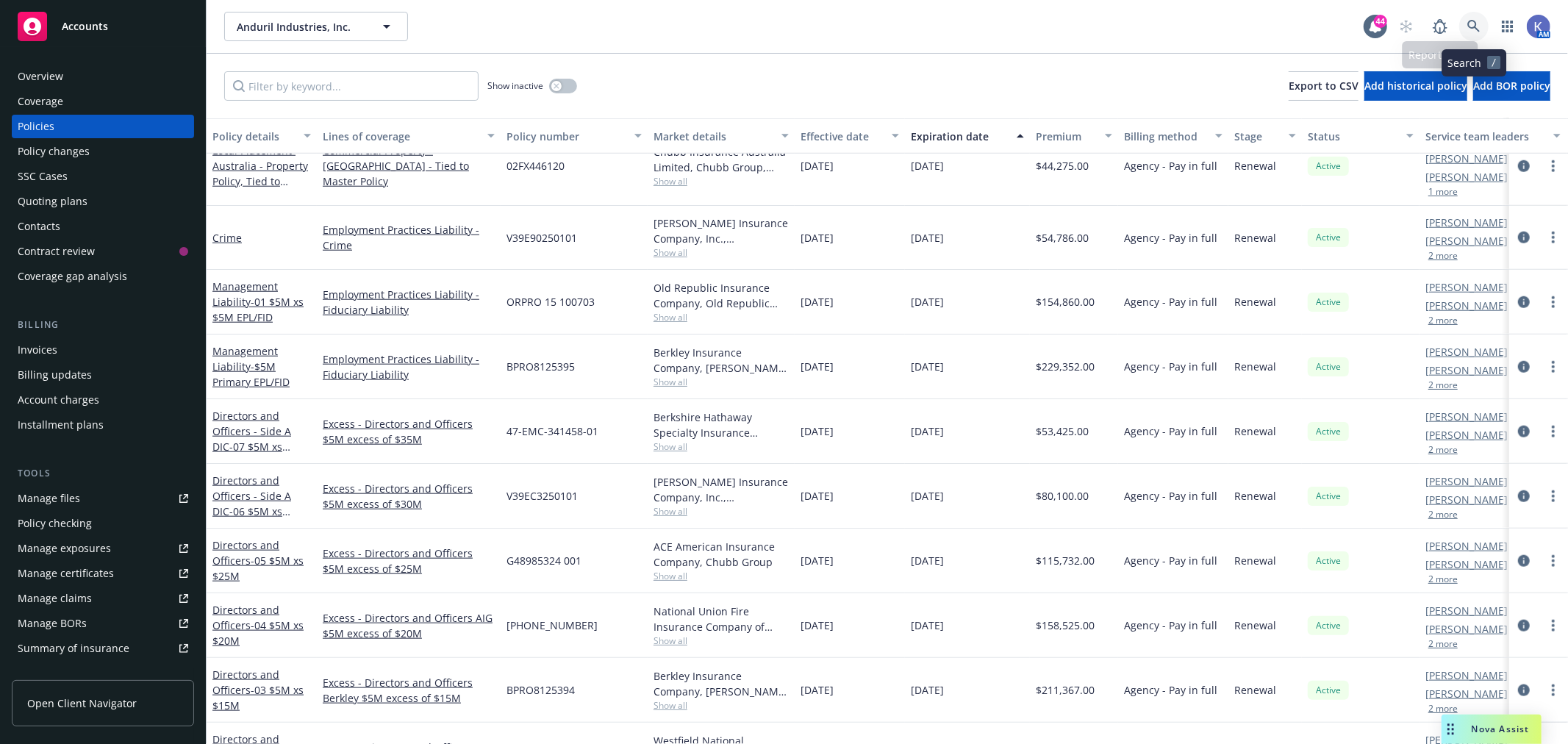
click at [1474, 24] on icon at bounding box center [1473, 26] width 13 height 13
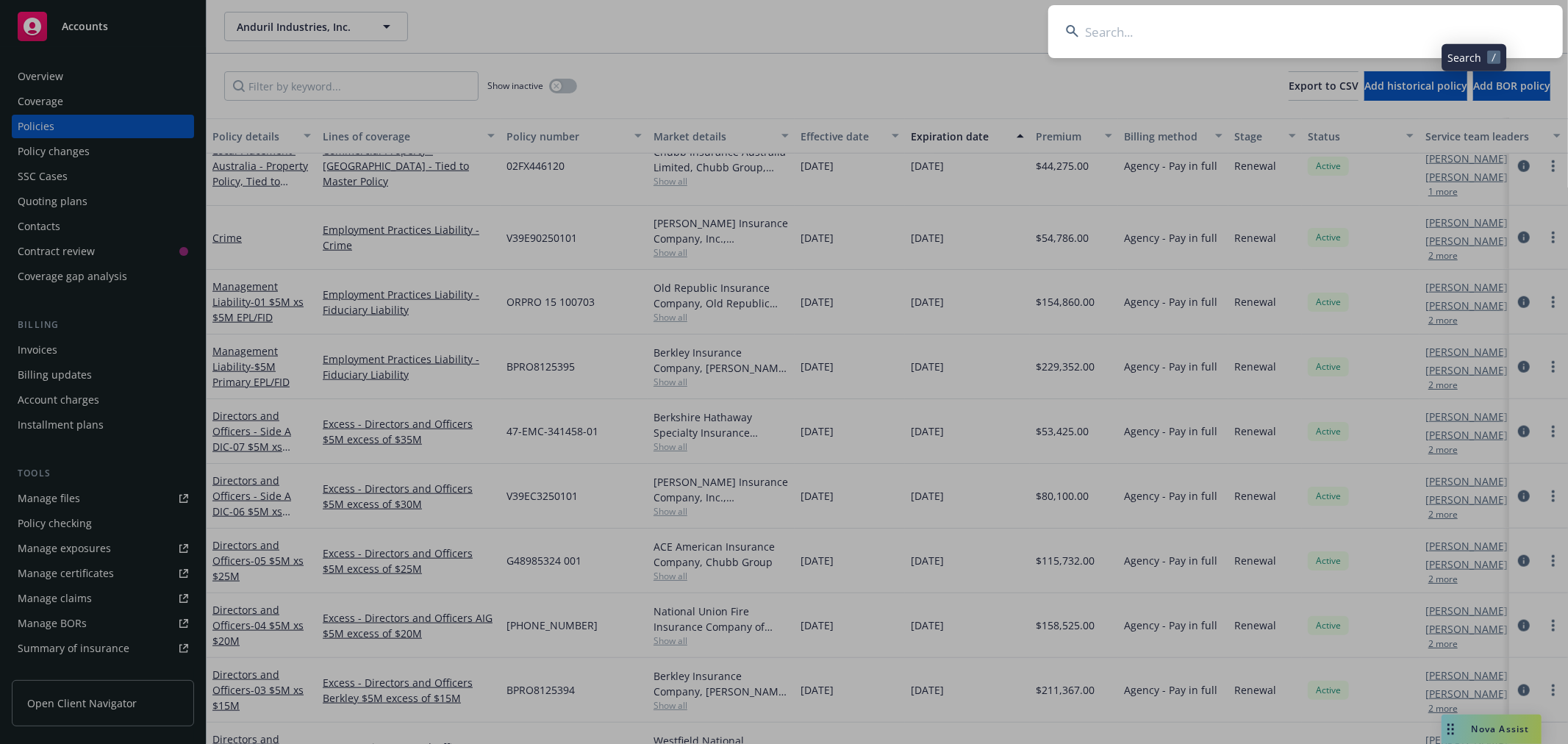
click at [1340, 42] on input at bounding box center [1305, 32] width 514 height 53
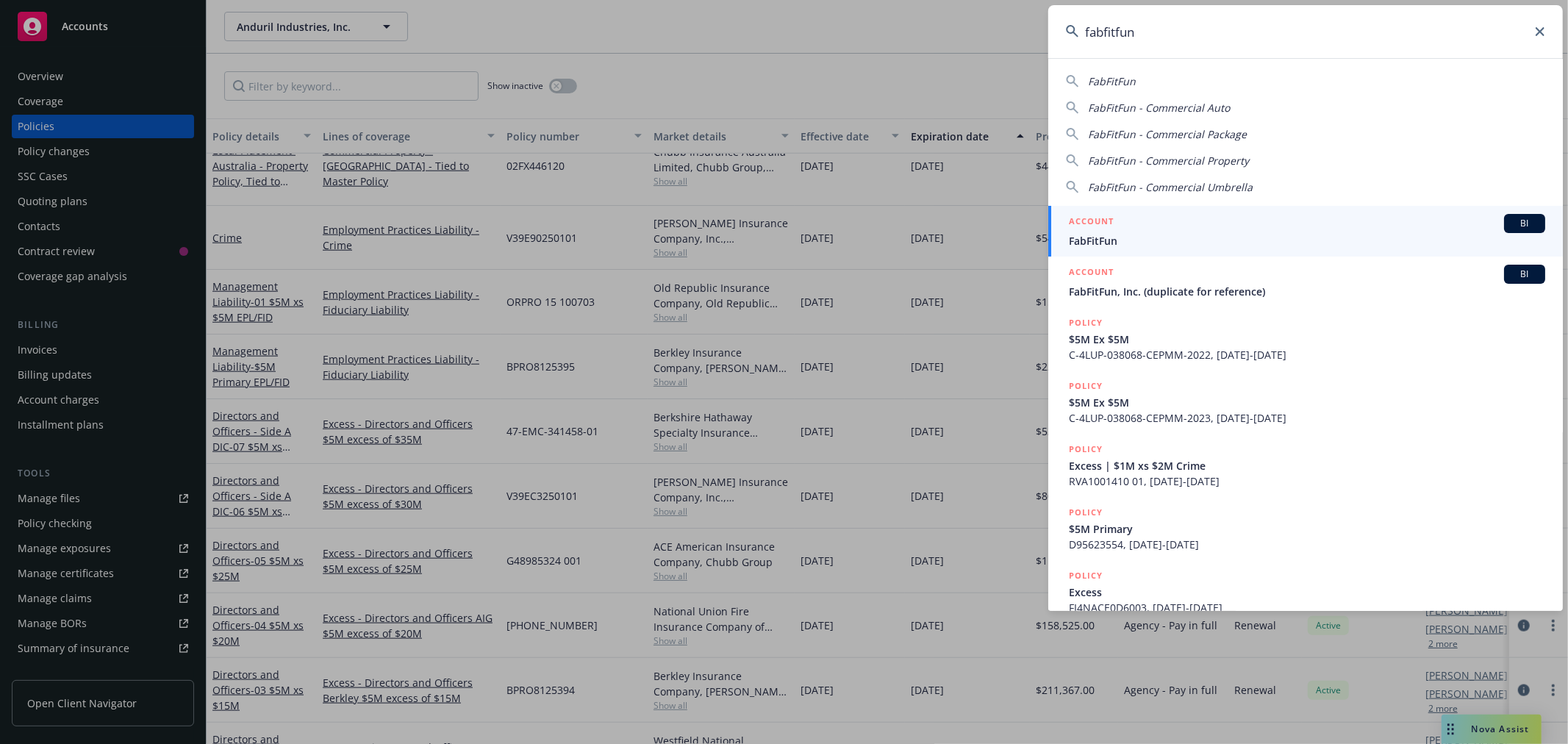
type input "fabfitfun"
click at [1112, 236] on span "FabFitFun" at bounding box center [1307, 241] width 476 height 15
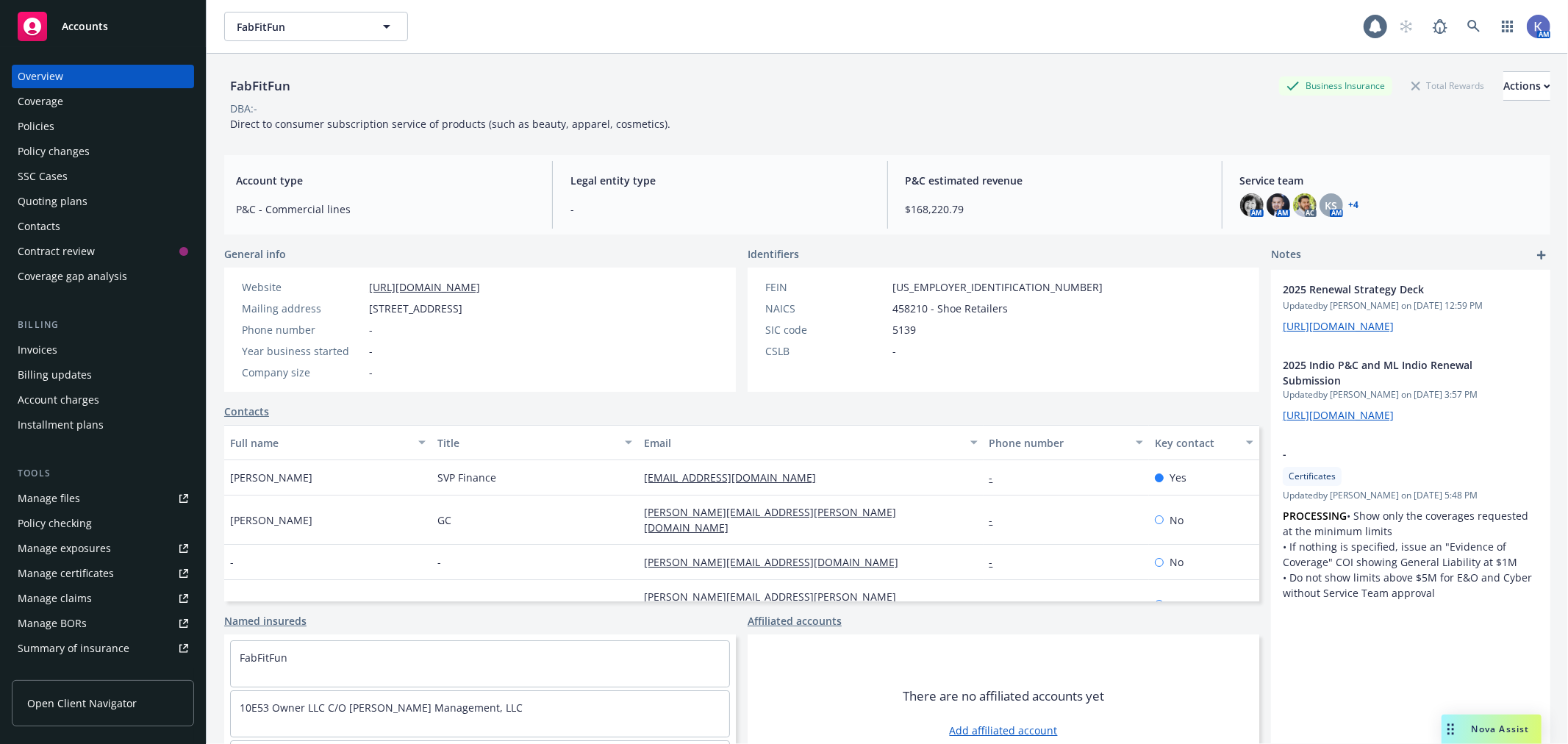
click at [67, 122] on div "Policies" at bounding box center [102, 126] width 170 height 24
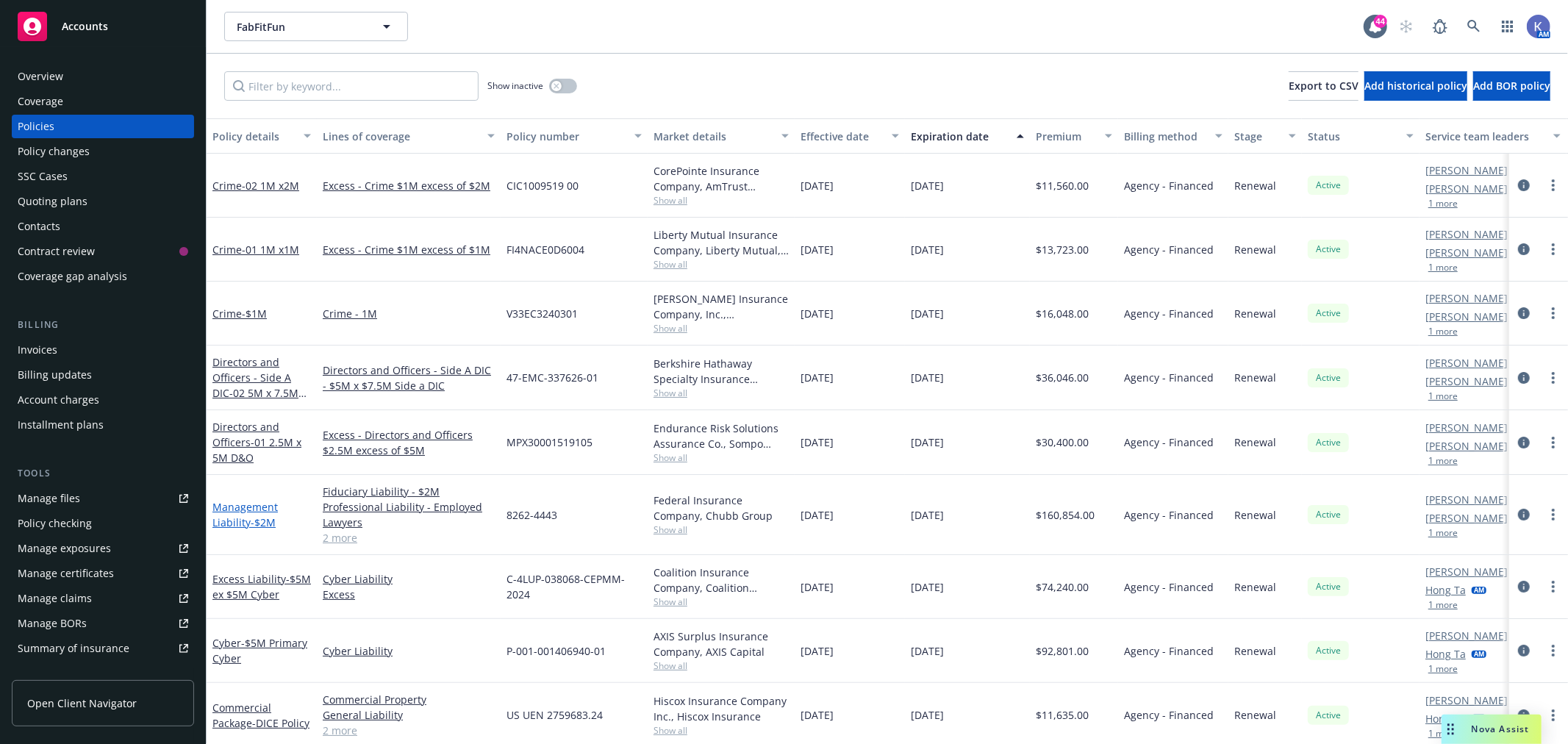
click at [258, 509] on link "Management Liability - $2M" at bounding box center [245, 514] width 65 height 29
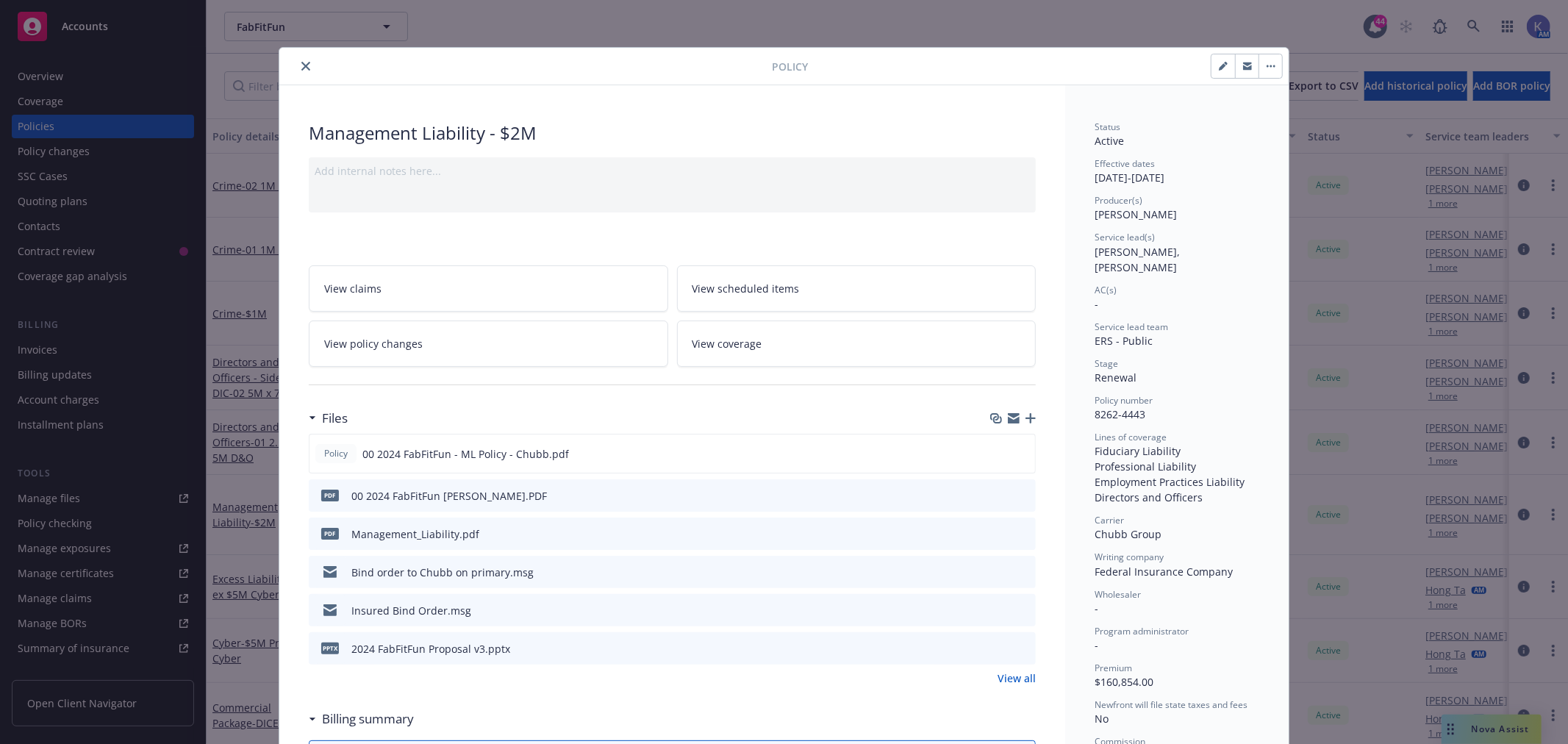
click at [1020, 490] on icon "preview file" at bounding box center [1021, 494] width 13 height 10
click at [301, 65] on icon "close" at bounding box center [305, 65] width 8 height 8
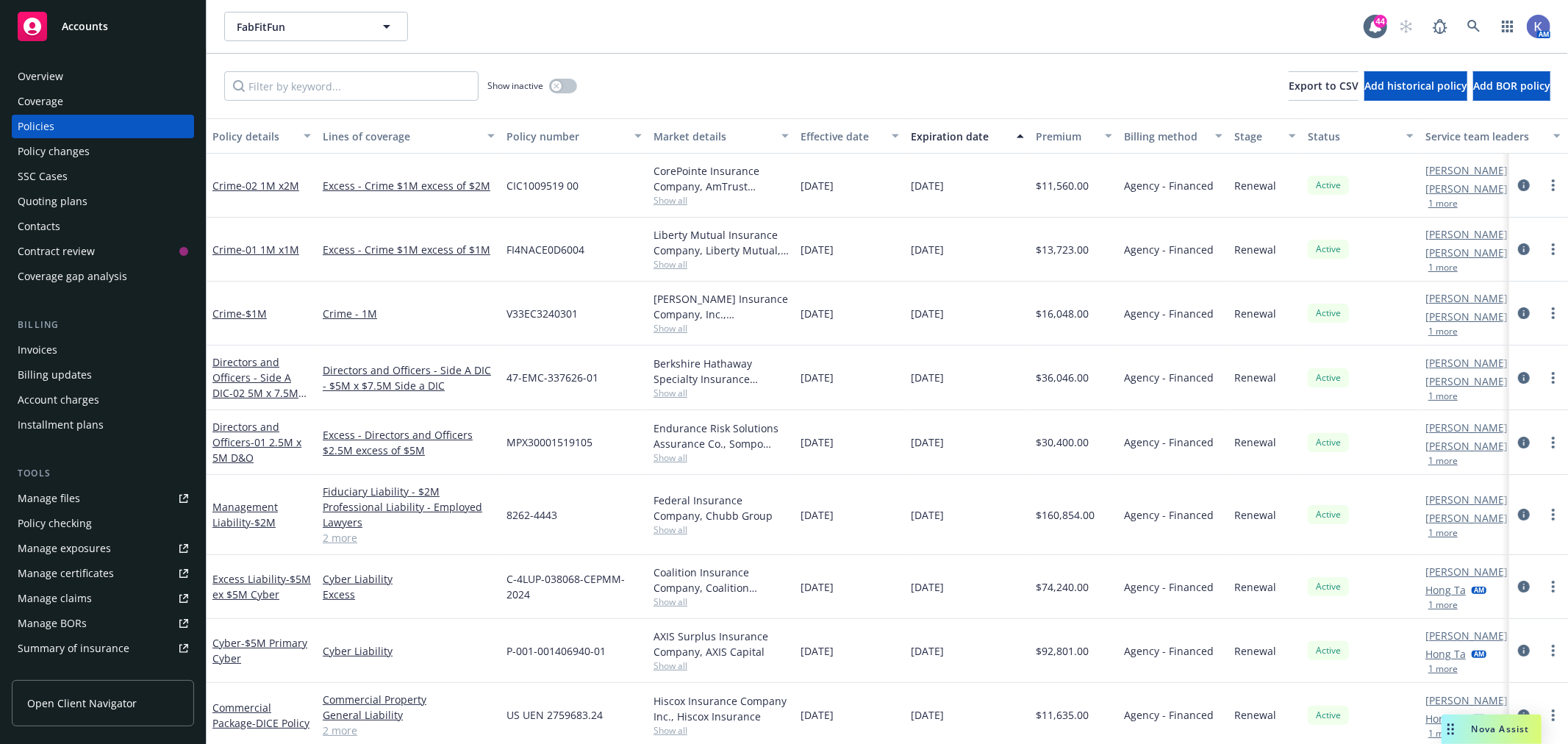
click at [672, 458] on span "Show all" at bounding box center [721, 457] width 136 height 12
click at [668, 329] on span "Show all" at bounding box center [721, 328] width 136 height 12
click at [253, 508] on link "Management Liability - $2M" at bounding box center [245, 514] width 65 height 29
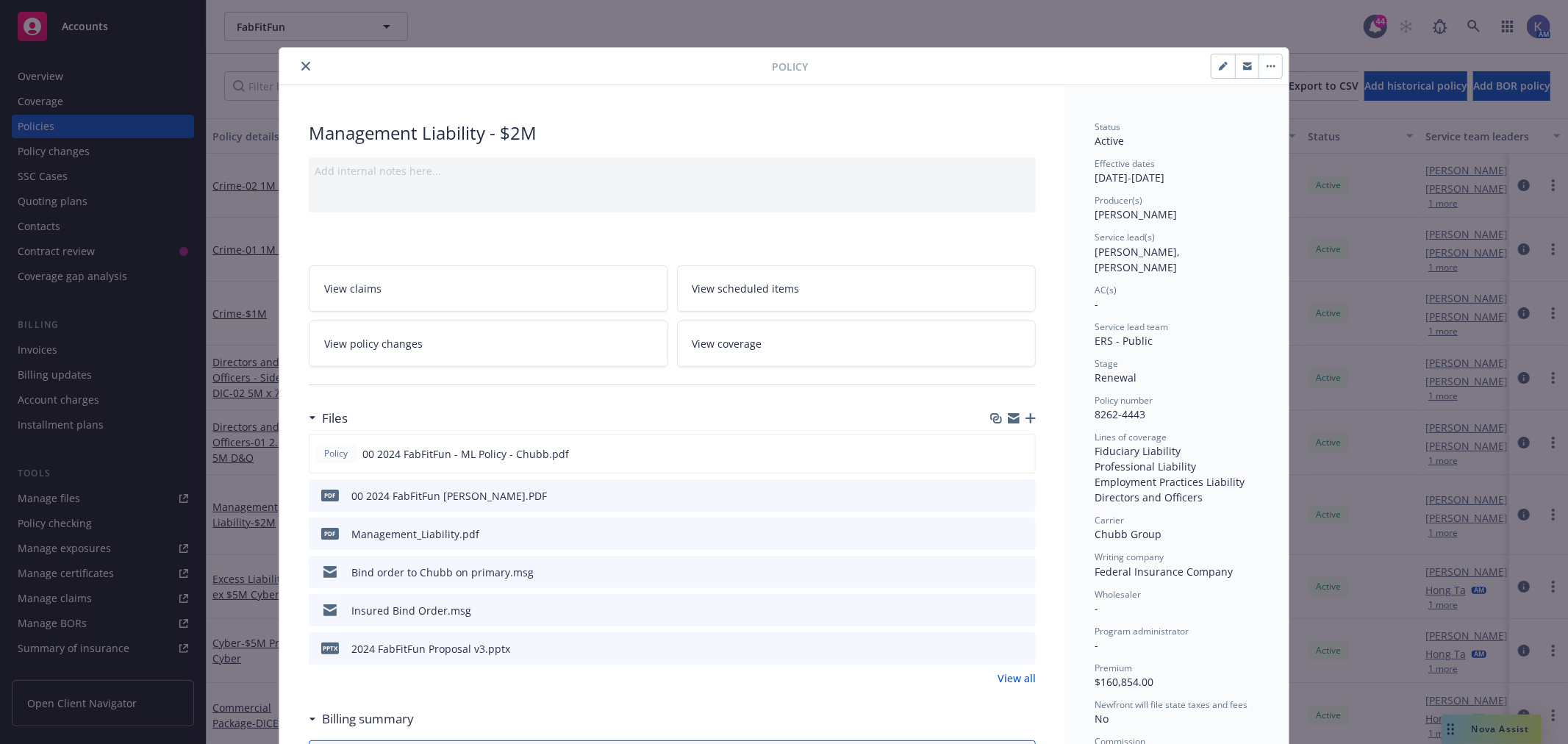
scroll to position [44, 0]
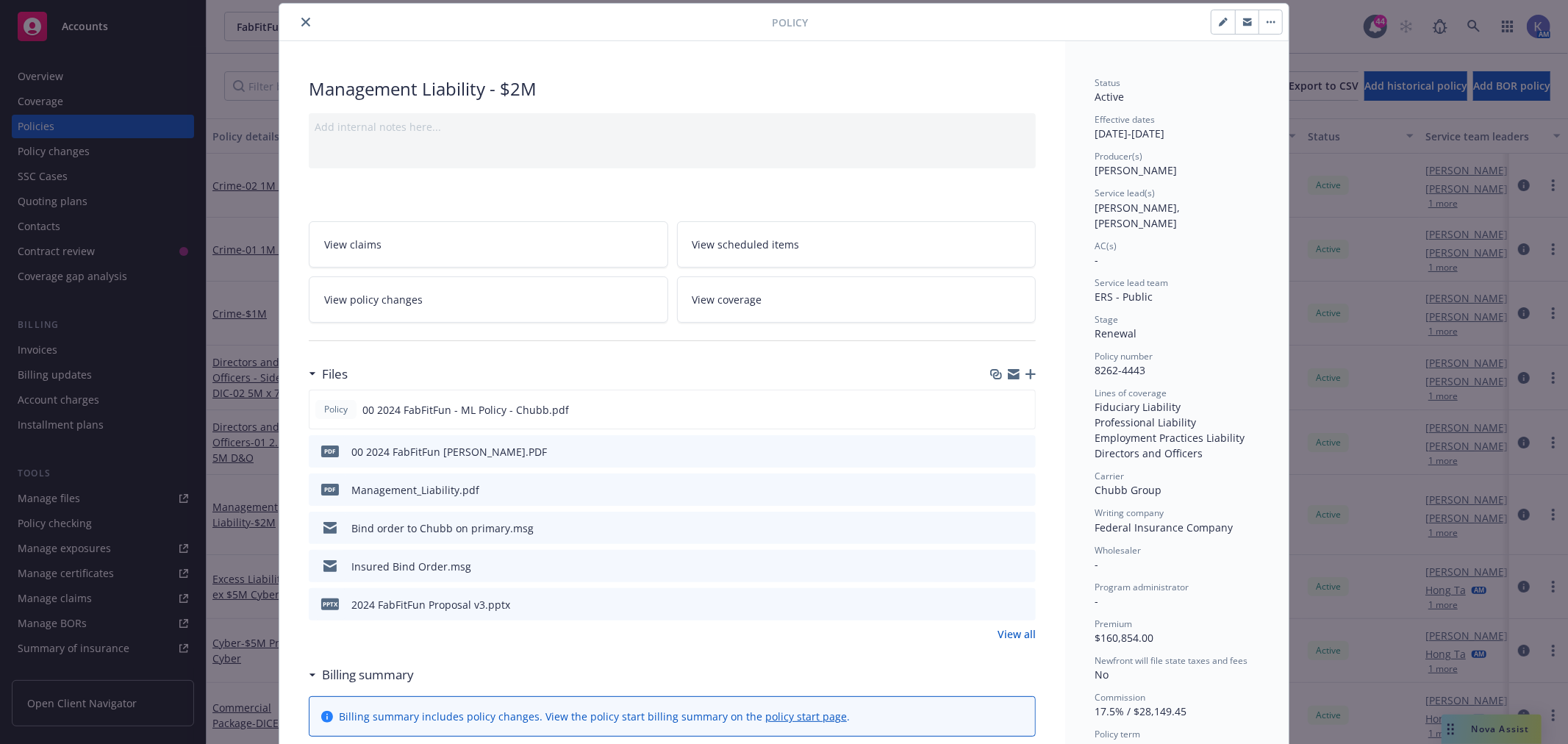
click at [1017, 447] on icon "preview file" at bounding box center [1021, 450] width 13 height 10
click at [301, 22] on icon "close" at bounding box center [305, 22] width 8 height 8
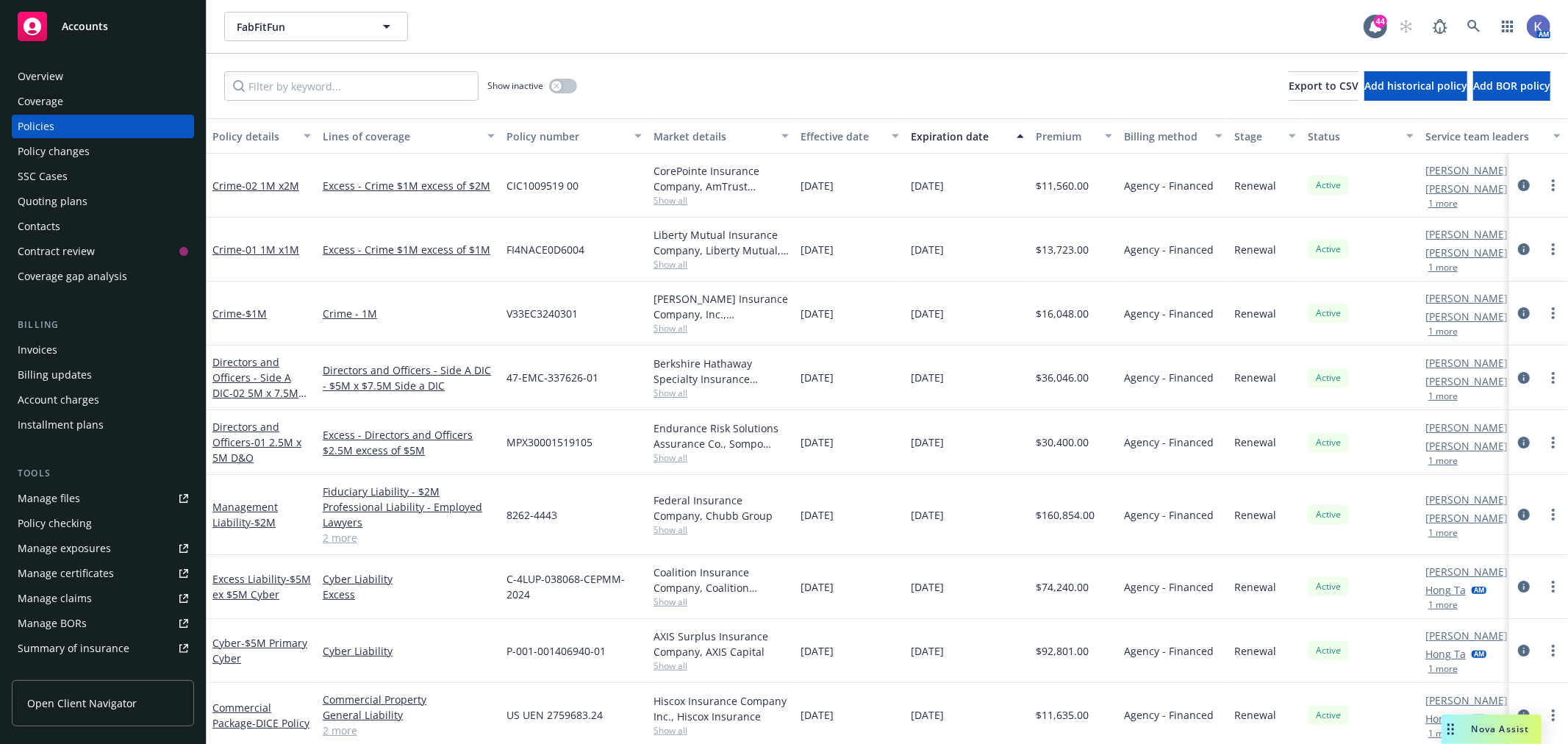
click at [670, 200] on span "Show all" at bounding box center [721, 200] width 136 height 12
click at [1008, 31] on div "FabFitFun FabFitFun" at bounding box center [793, 26] width 1139 height 29
click at [96, 123] on div "Policies" at bounding box center [102, 126] width 170 height 24
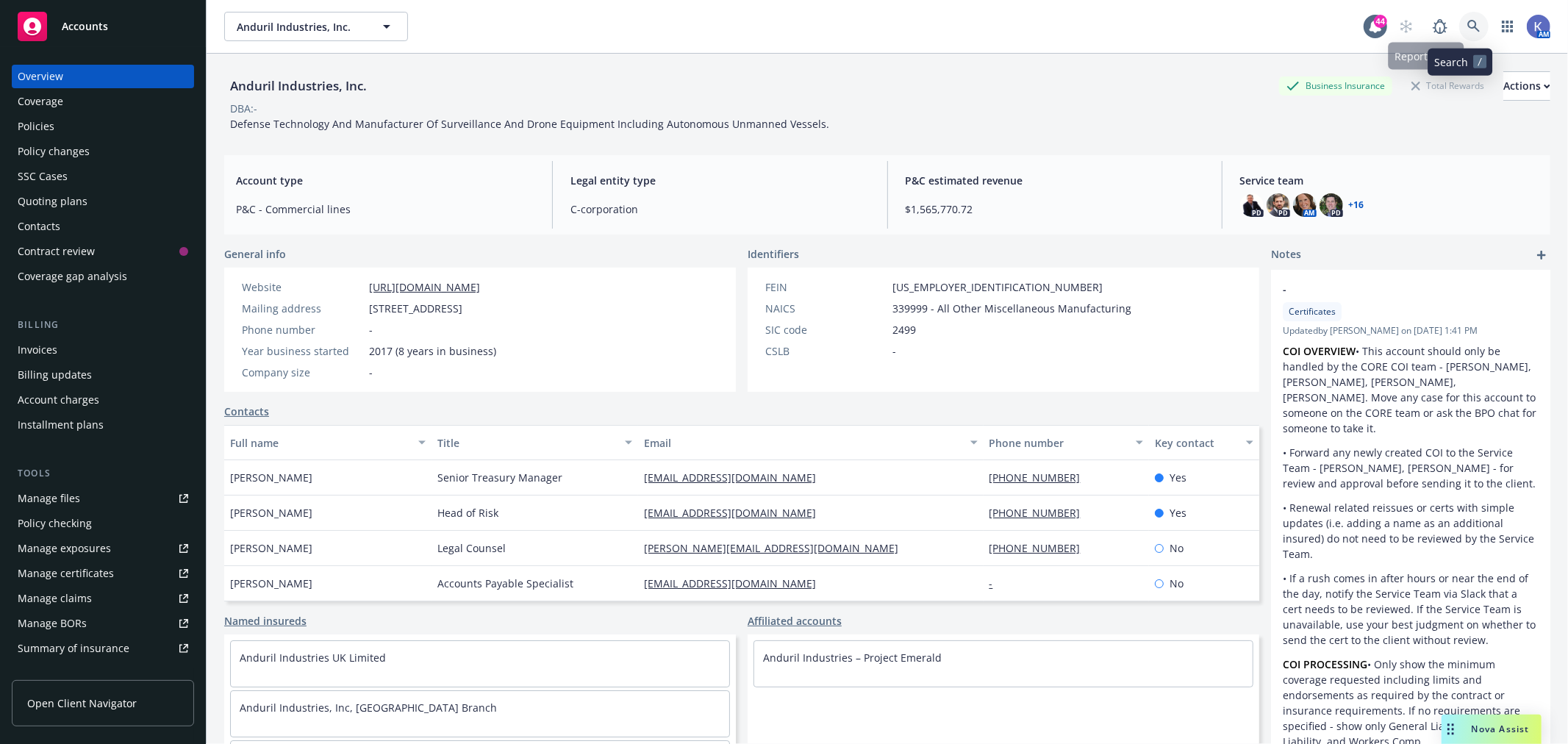
click at [1467, 25] on icon at bounding box center [1473, 26] width 13 height 13
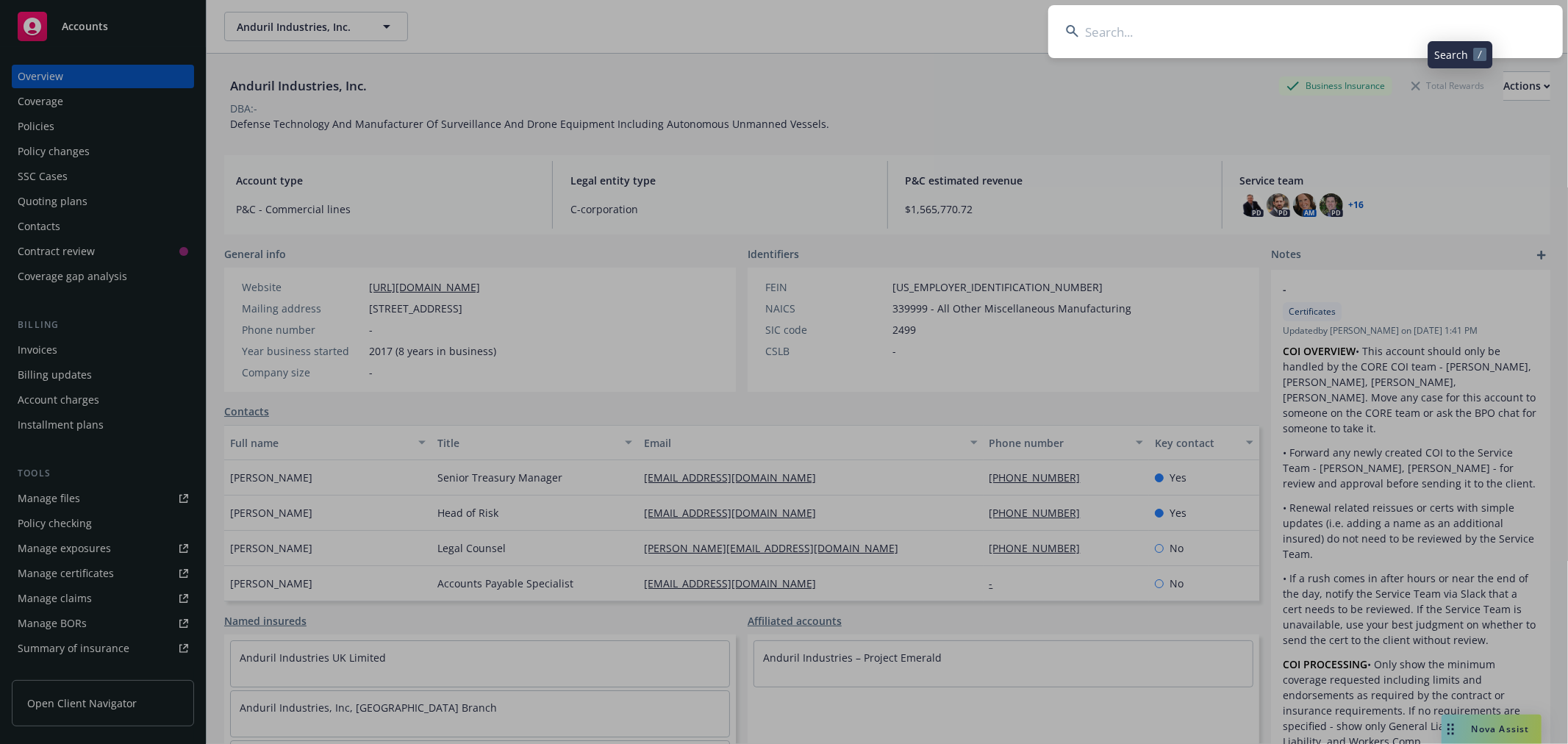
click at [1346, 35] on input at bounding box center [1305, 32] width 514 height 53
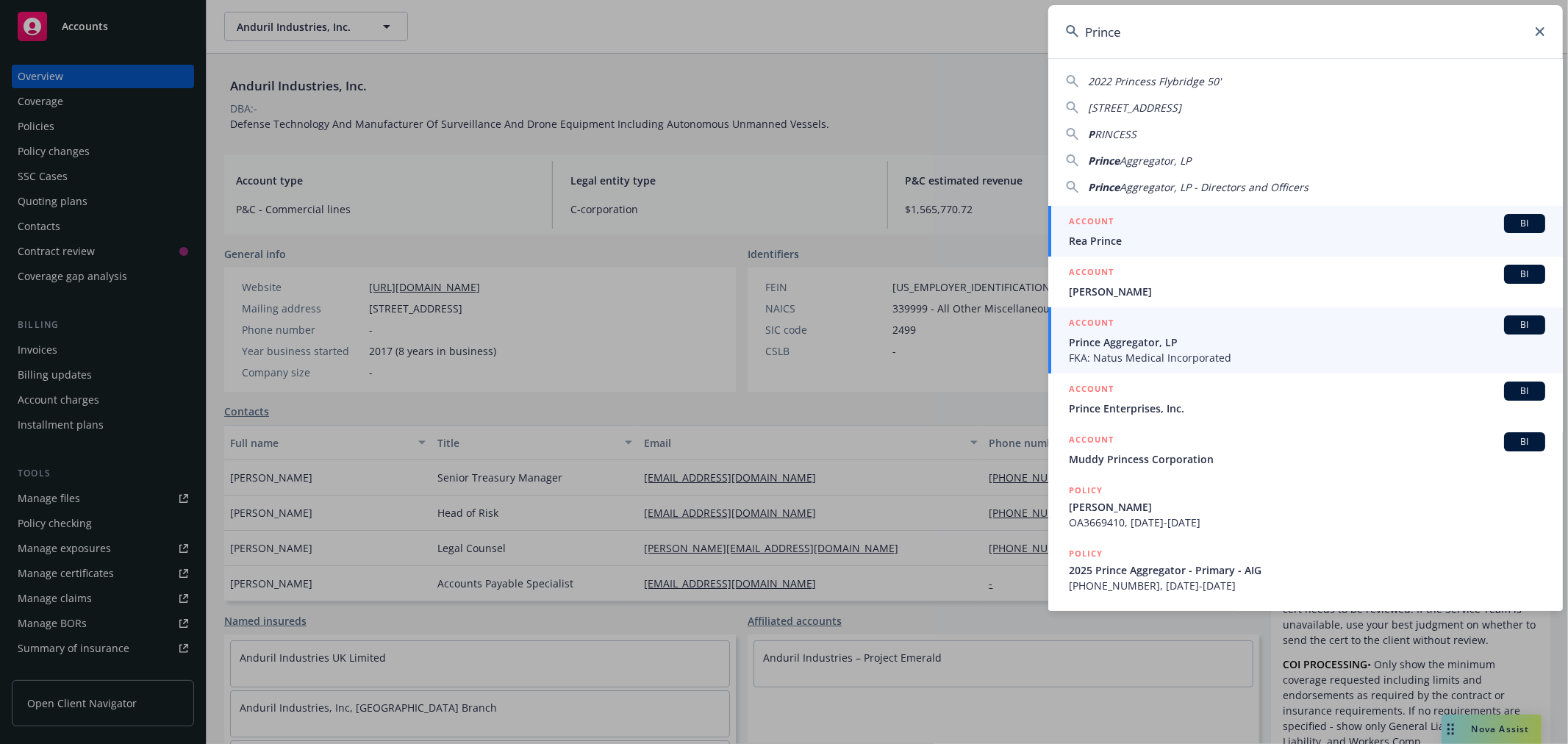
type input "Prince"
click at [1127, 344] on span "Prince Aggregator, LP" at bounding box center [1307, 342] width 476 height 15
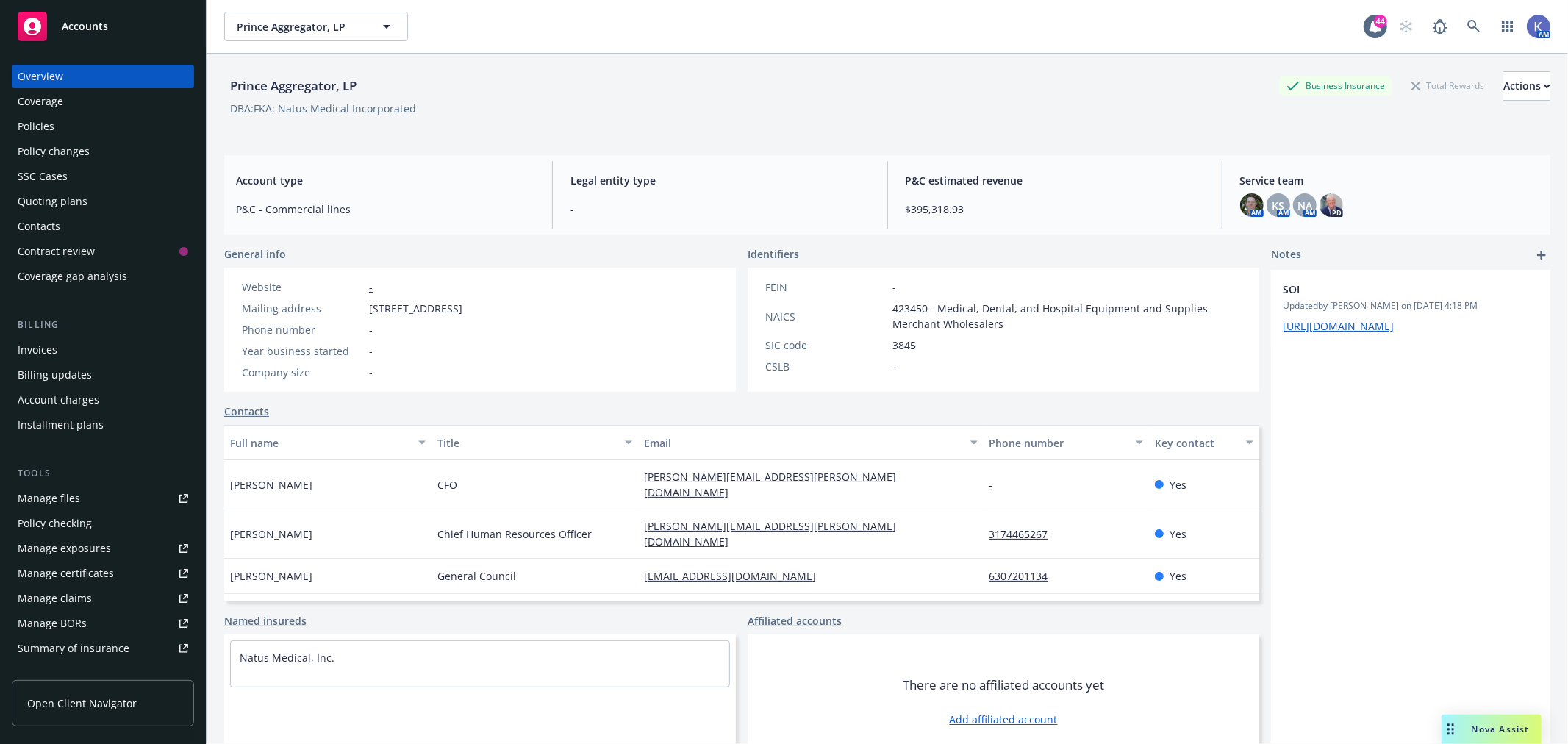
click at [39, 125] on div "Policies" at bounding box center [36, 126] width 37 height 24
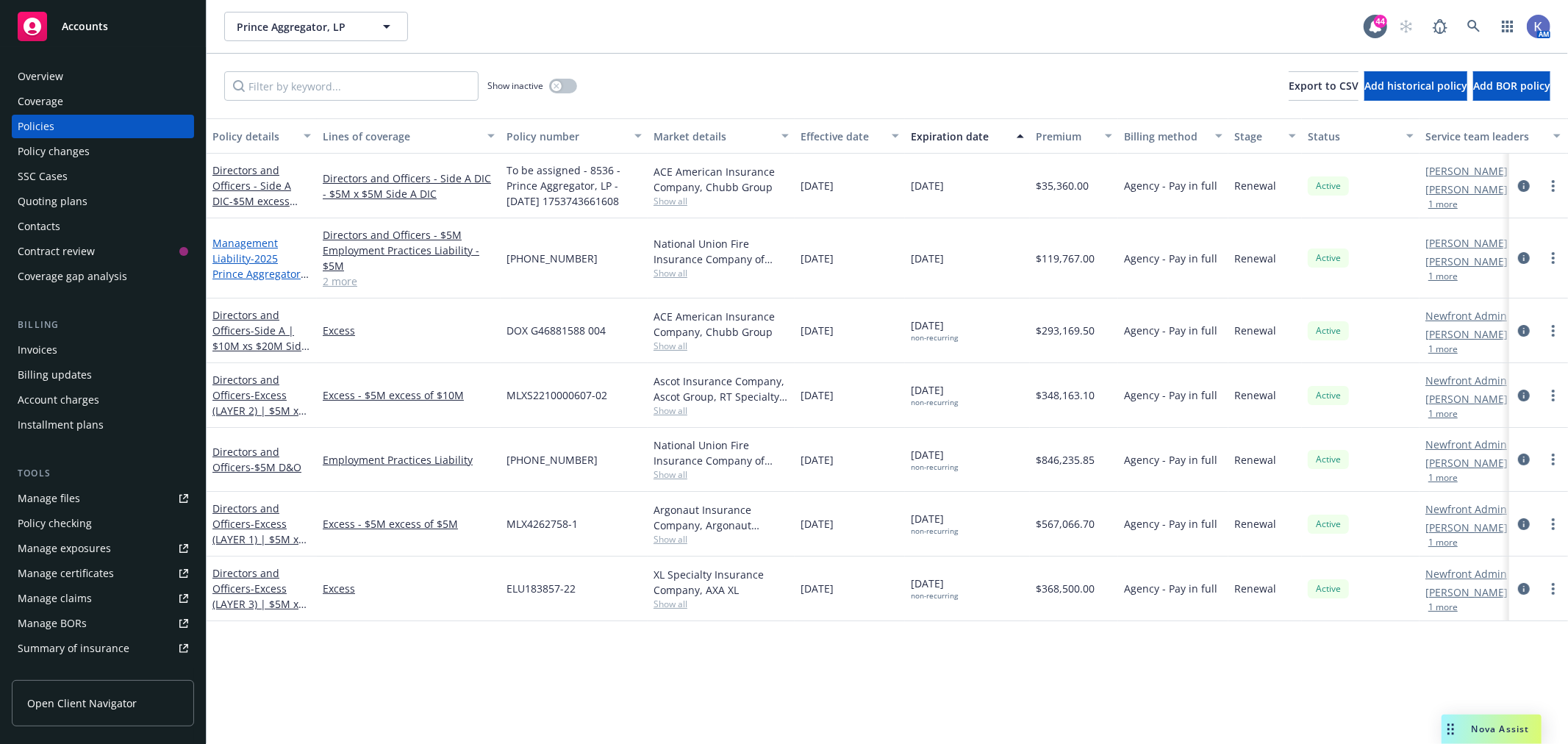
click at [246, 243] on link "Management Liability - 2025 Prince Aggregator - Primary - AIG" at bounding box center [260, 266] width 95 height 60
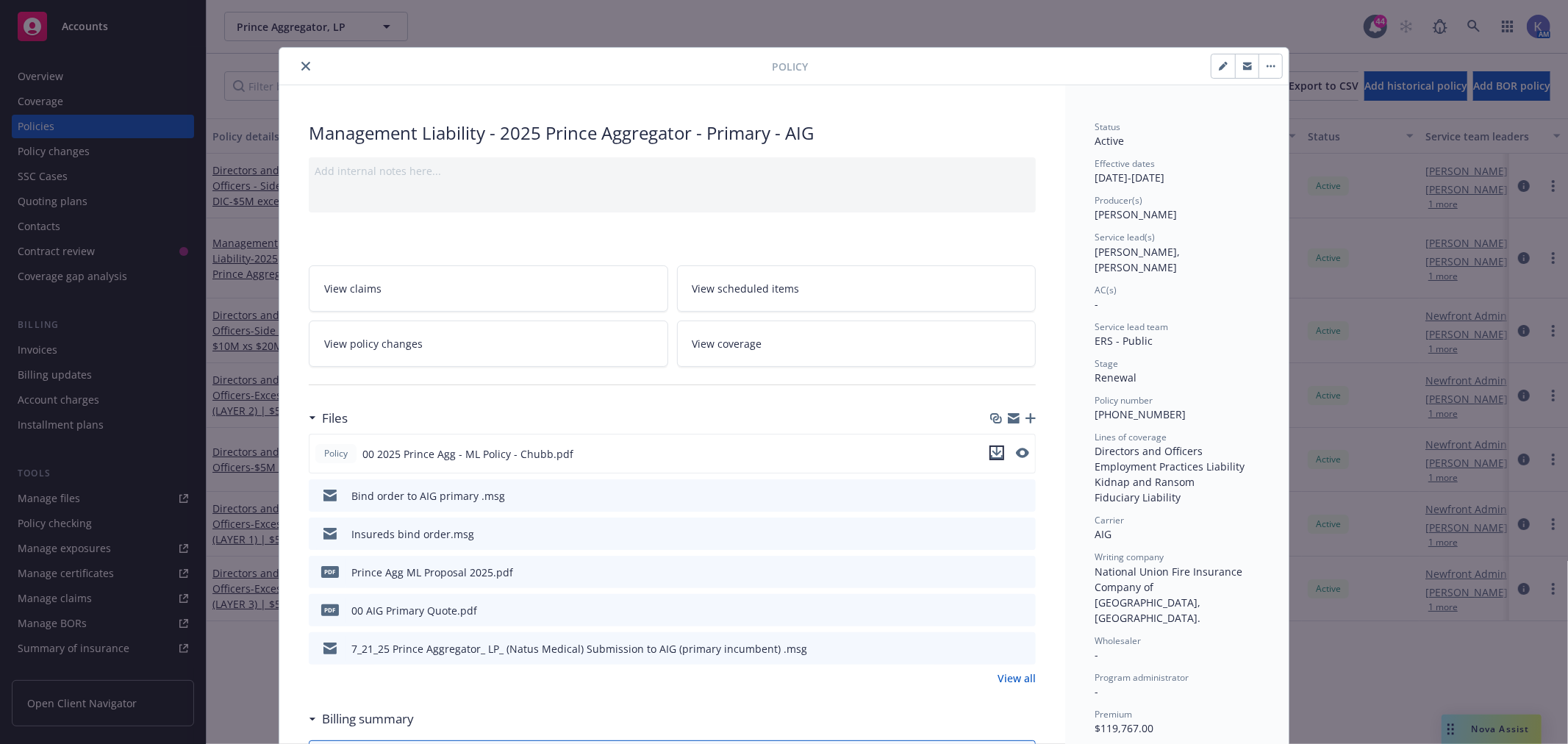
click at [990, 451] on icon "download file" at bounding box center [996, 452] width 12 height 12
click at [301, 62] on icon "close" at bounding box center [305, 65] width 8 height 8
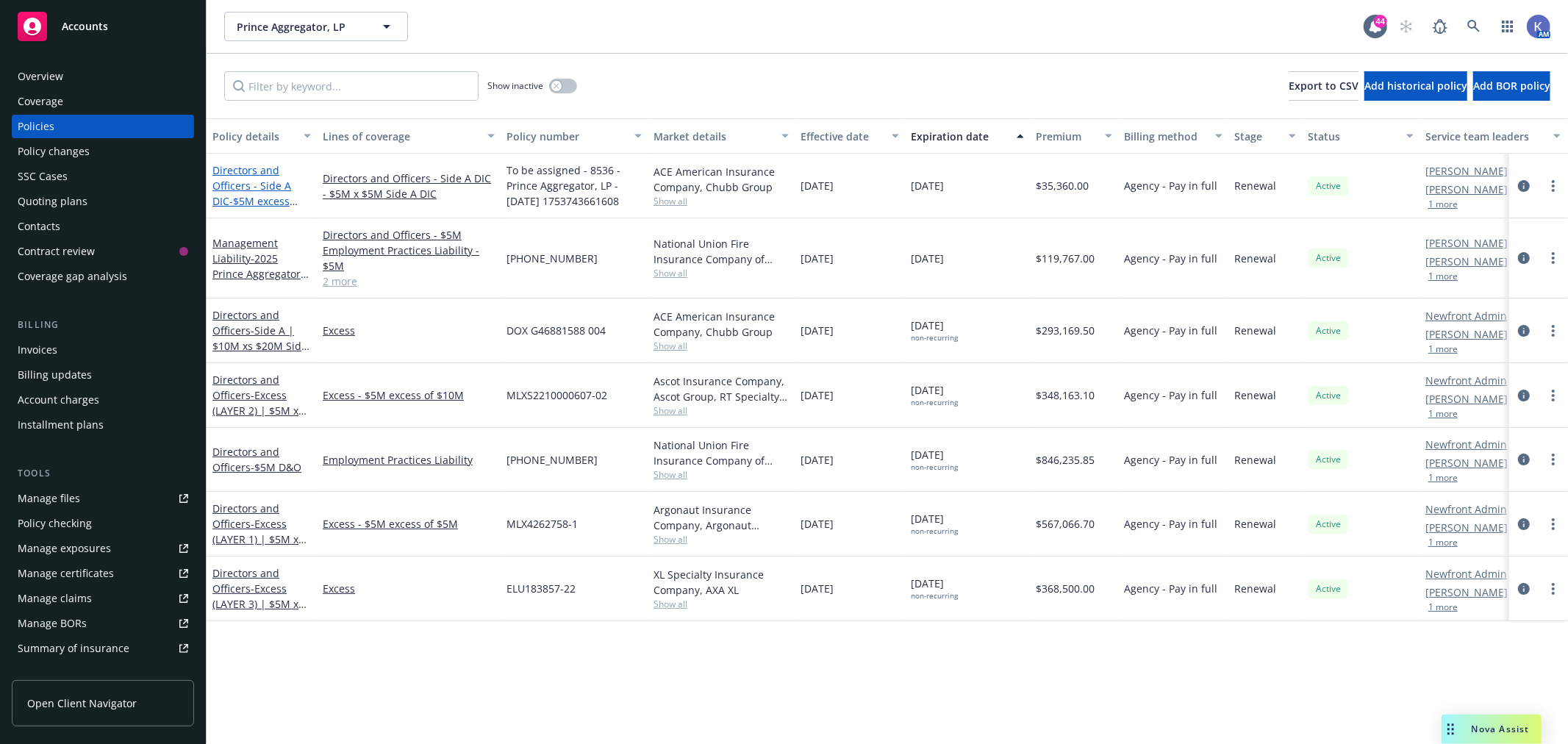
click at [247, 185] on link "Directors and Officers - Side A DIC - $5M excess $5M Side A DIC" at bounding box center [252, 193] width 79 height 60
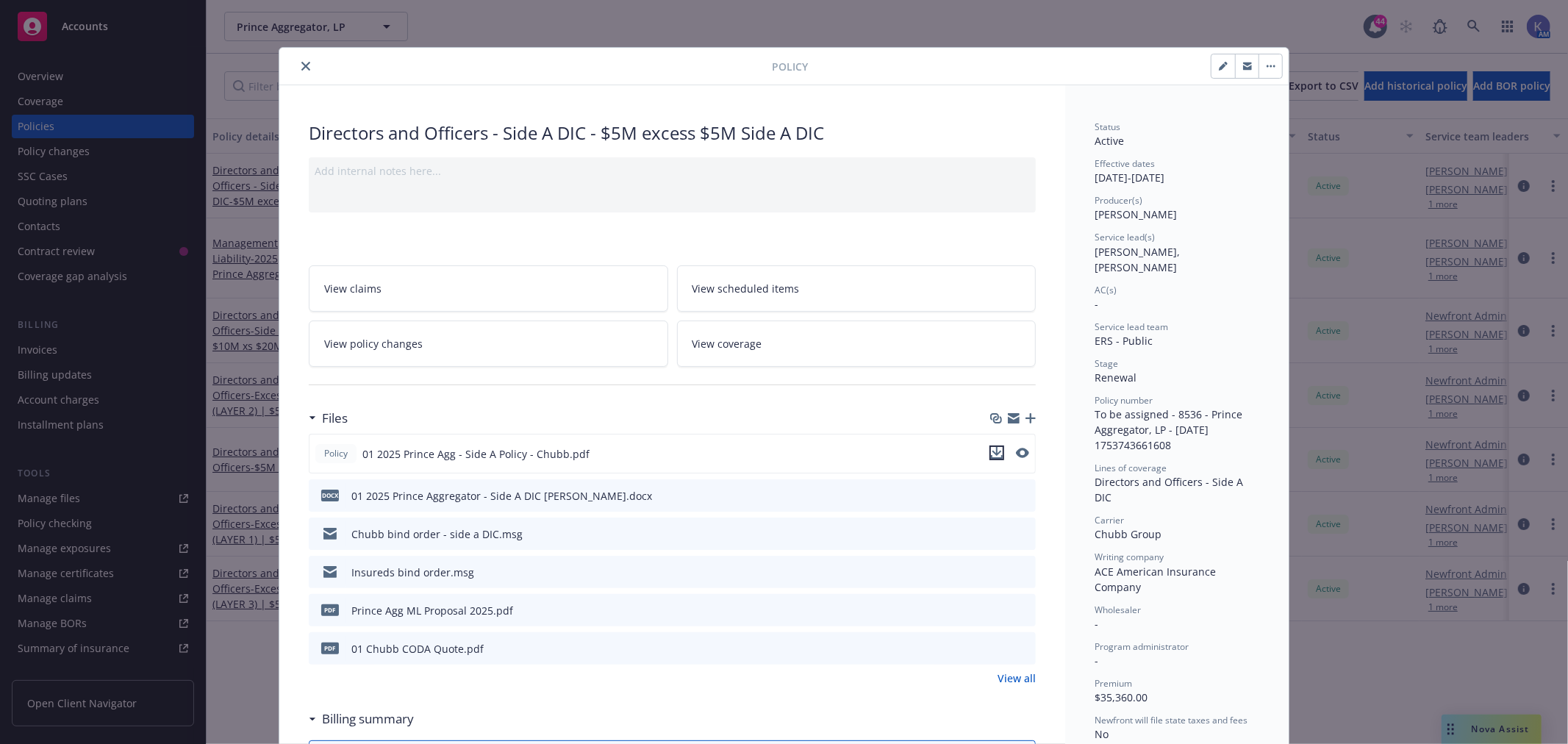
click at [990, 454] on icon "download file" at bounding box center [996, 452] width 12 height 12
click at [301, 66] on icon "close" at bounding box center [305, 65] width 8 height 8
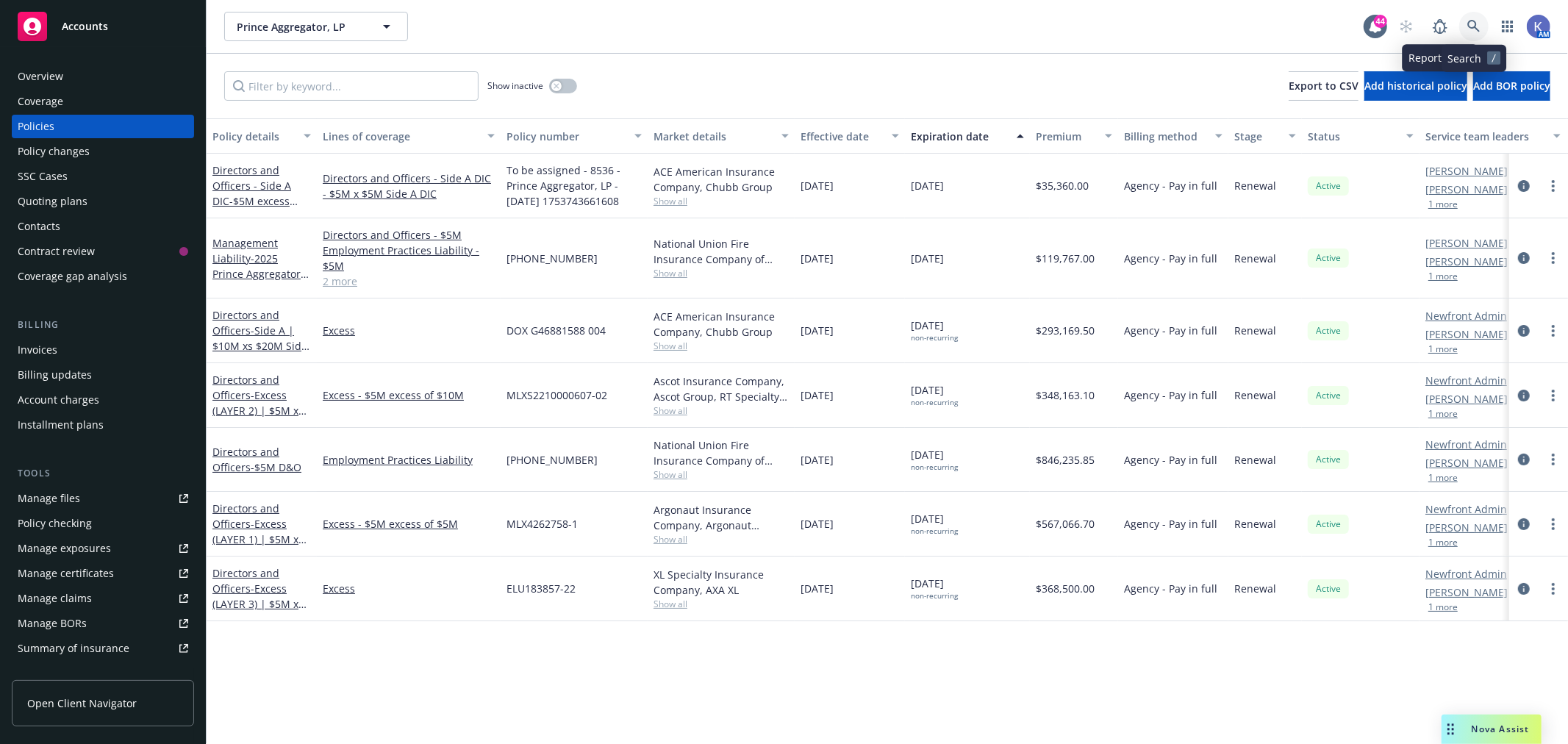
click at [1472, 25] on icon at bounding box center [1473, 26] width 13 height 13
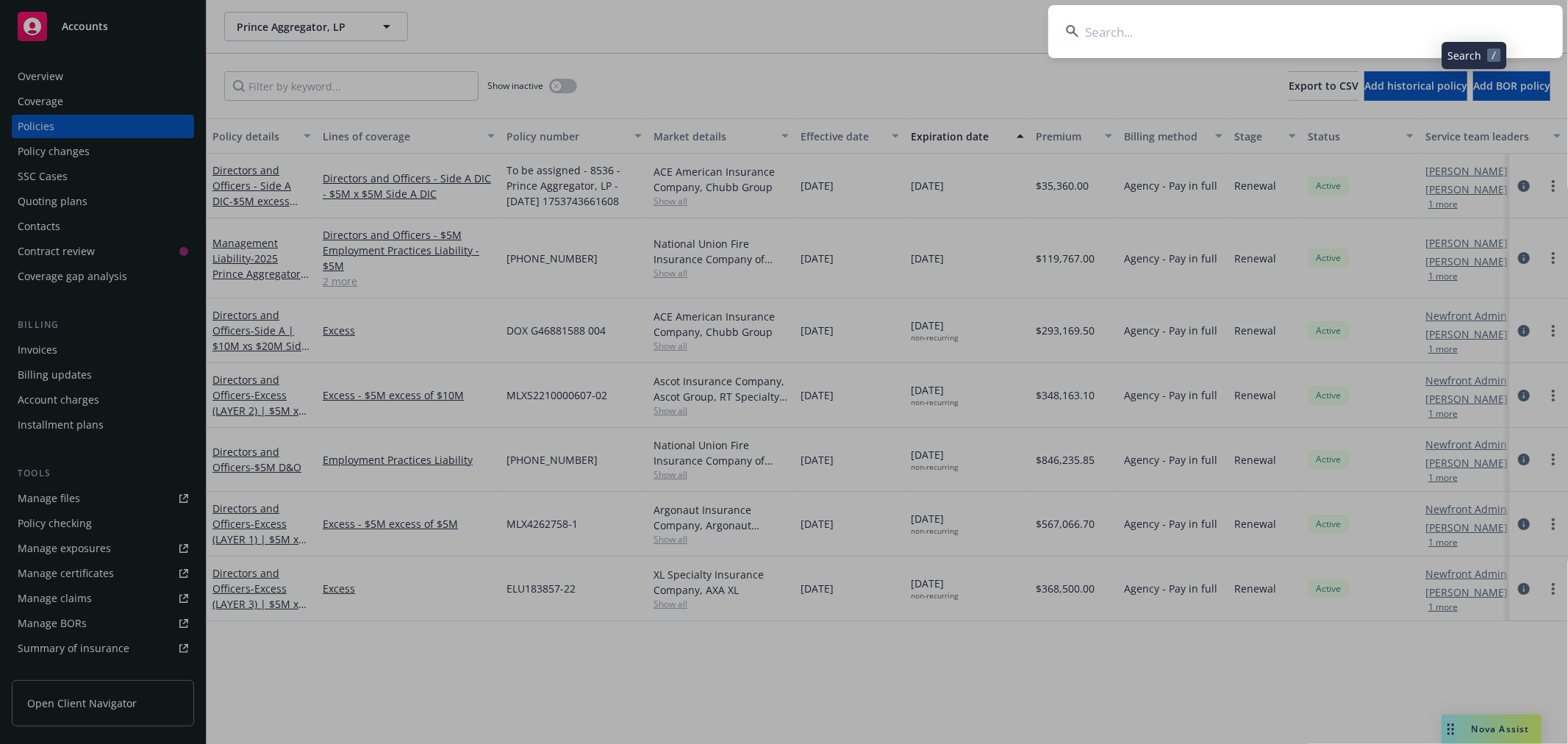
click at [1354, 33] on input at bounding box center [1305, 32] width 514 height 53
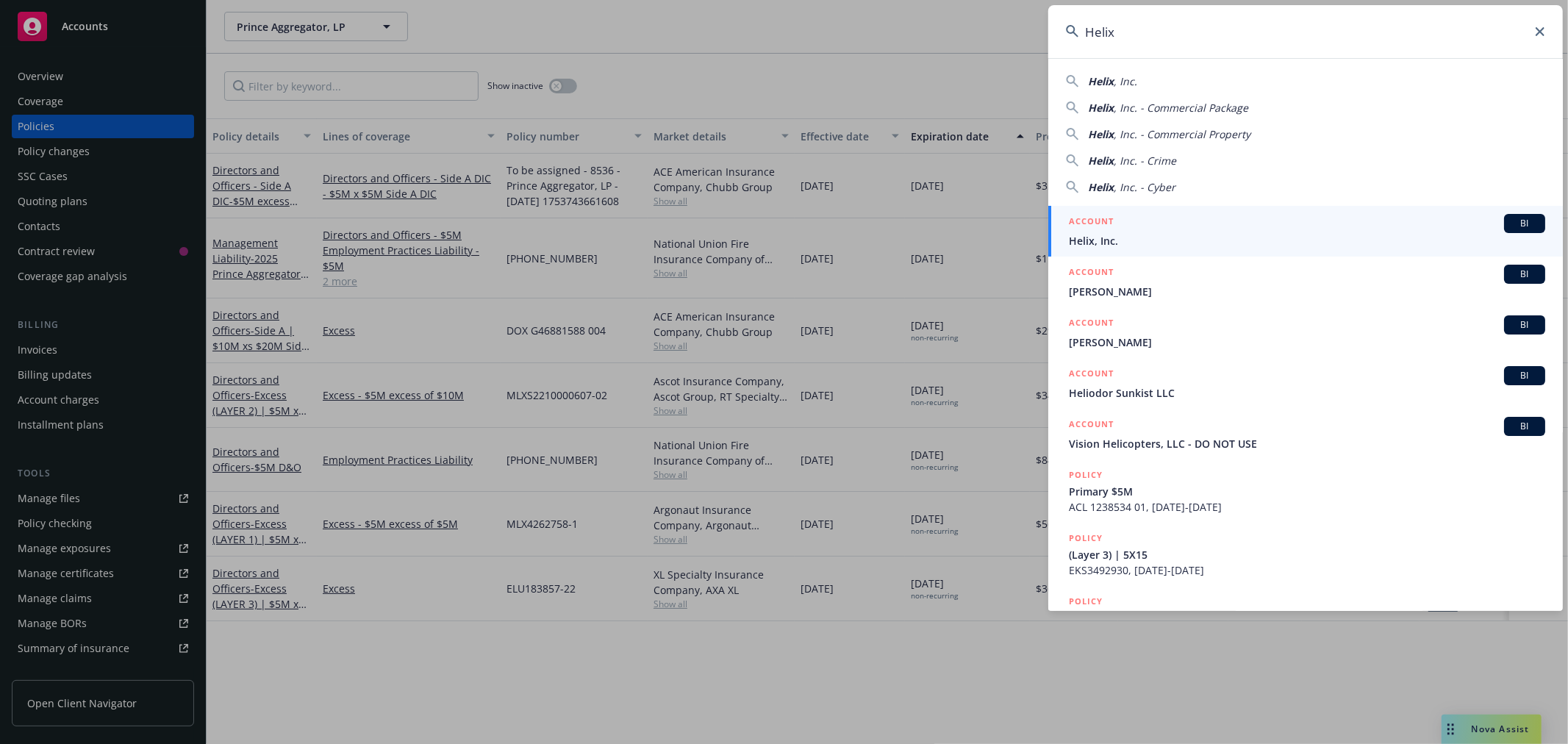
type input "Helix"
click at [1108, 230] on h5 "ACCOUNT" at bounding box center [1091, 223] width 45 height 18
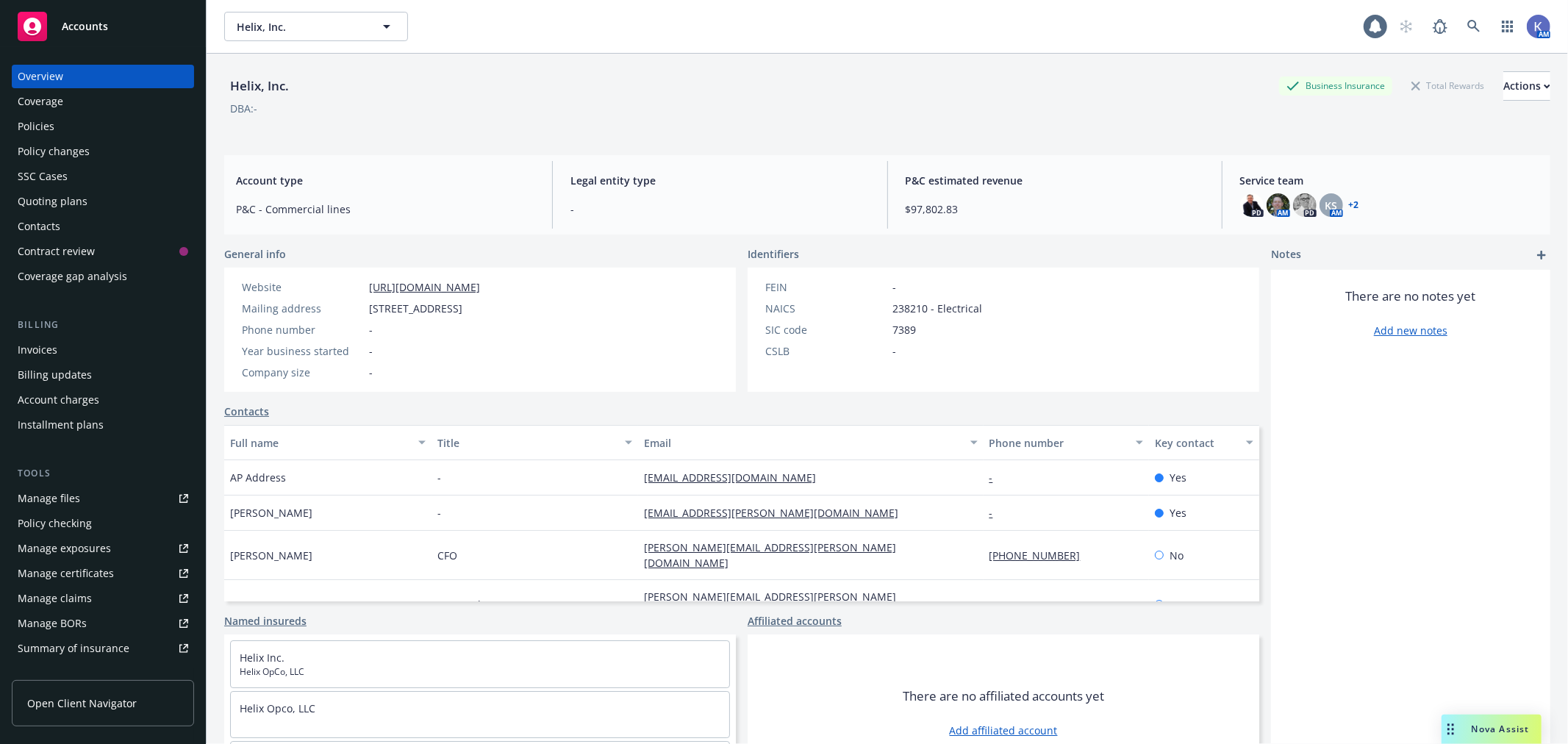
click at [99, 127] on div "Policies" at bounding box center [102, 126] width 170 height 24
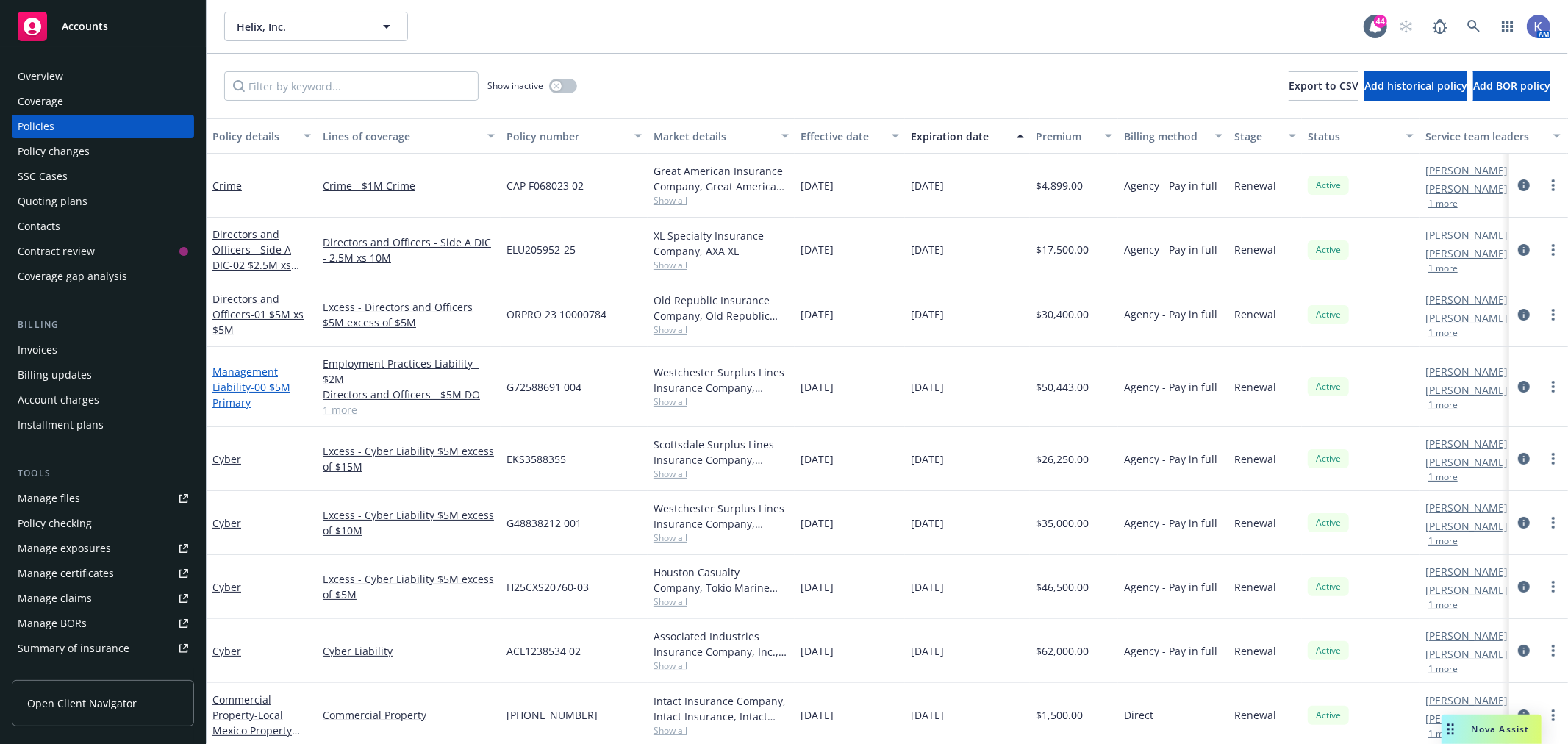
click at [262, 386] on span "- 00 $5M Primary" at bounding box center [251, 394] width 78 height 29
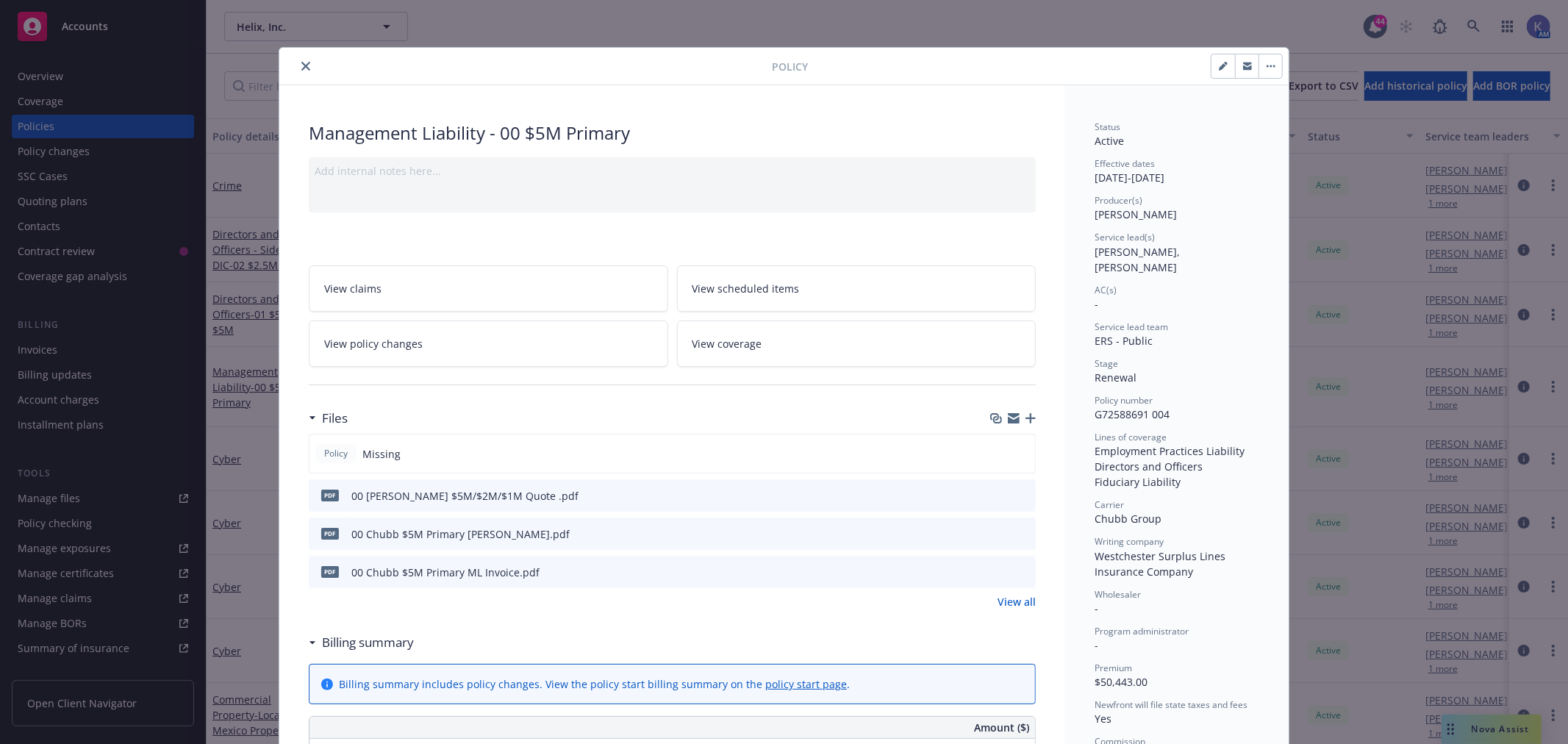
click at [301, 63] on icon "close" at bounding box center [305, 65] width 8 height 8
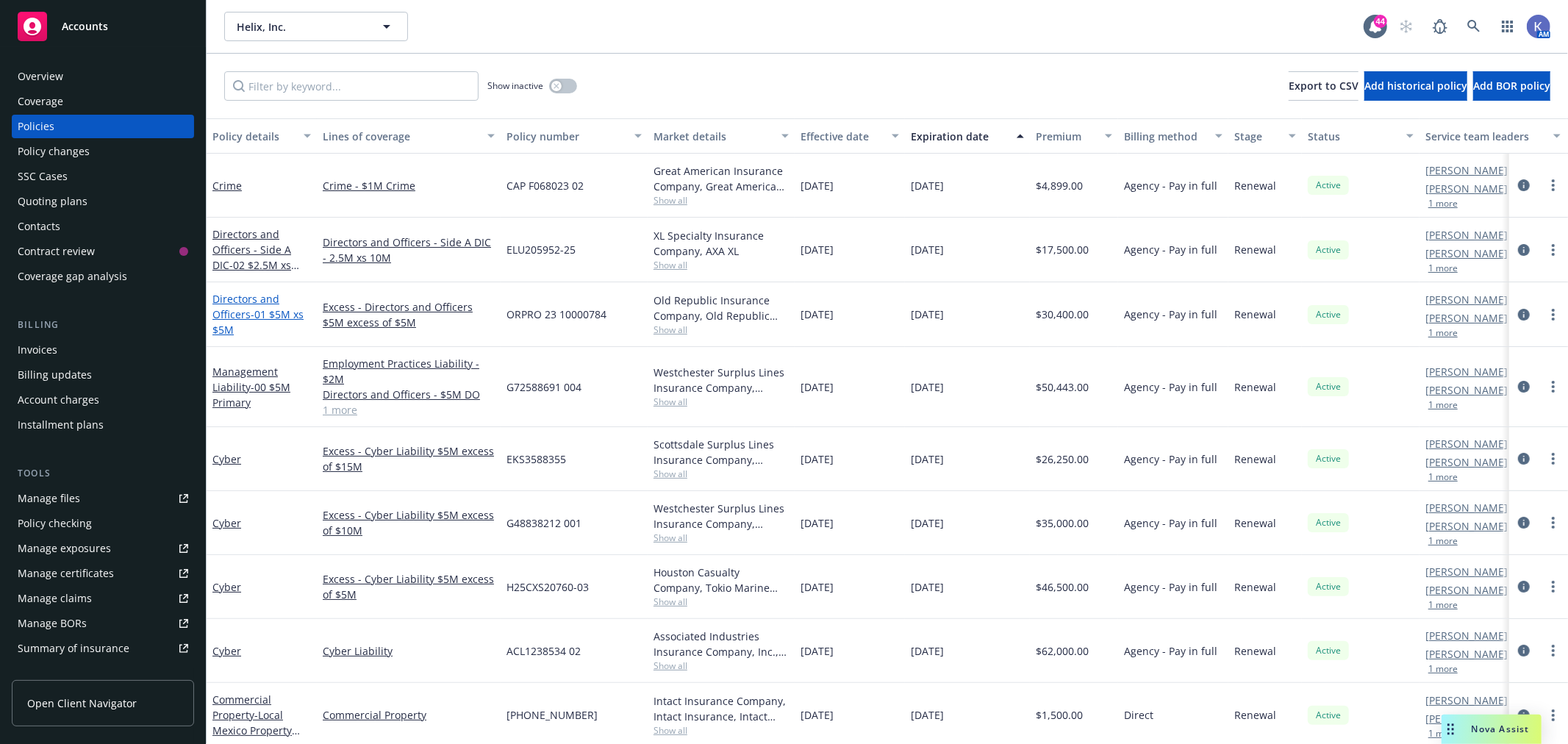
click at [249, 309] on span "- 01 $5M xs $5M" at bounding box center [258, 322] width 91 height 29
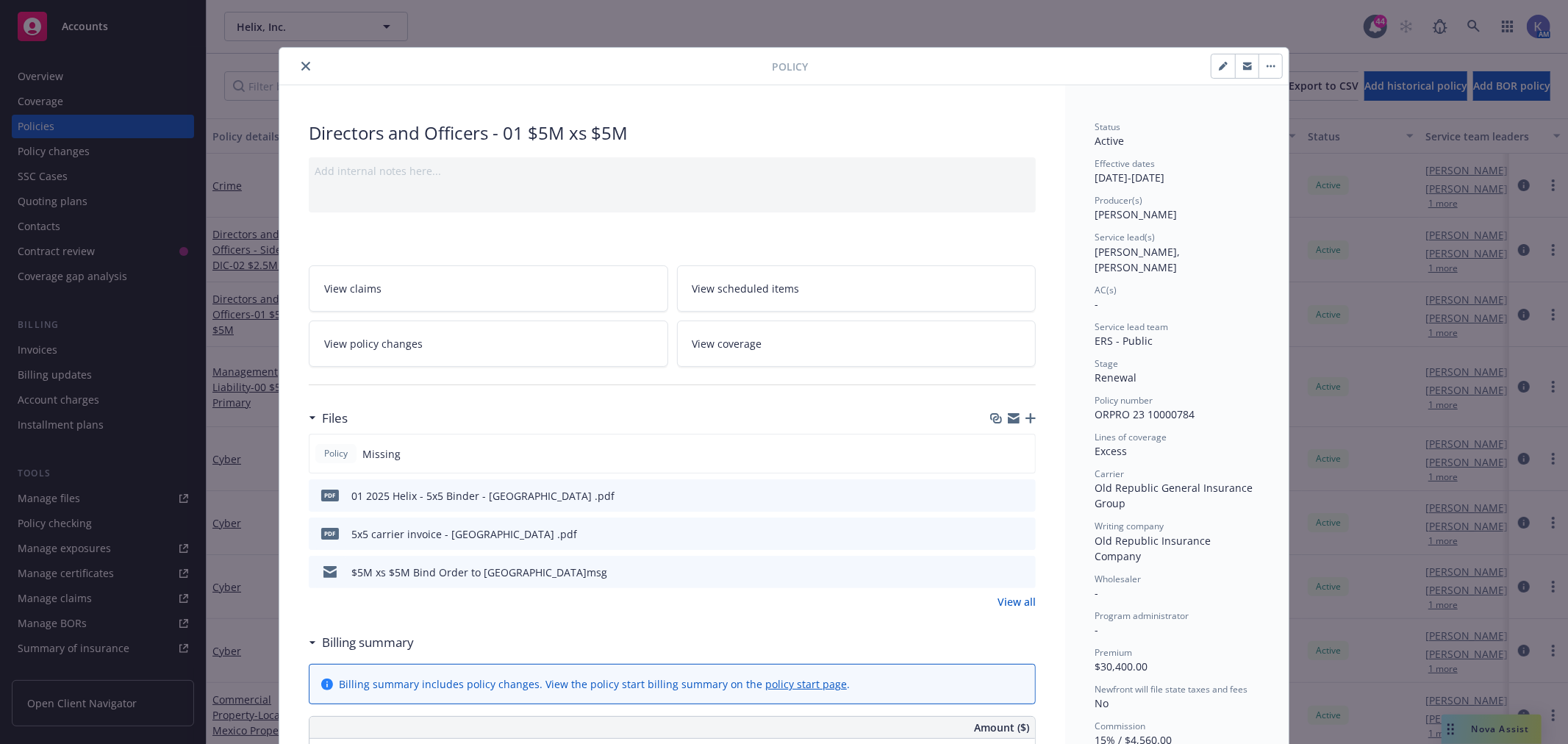
click at [993, 494] on icon "download file" at bounding box center [997, 493] width 9 height 8
click at [301, 62] on icon "close" at bounding box center [305, 65] width 8 height 8
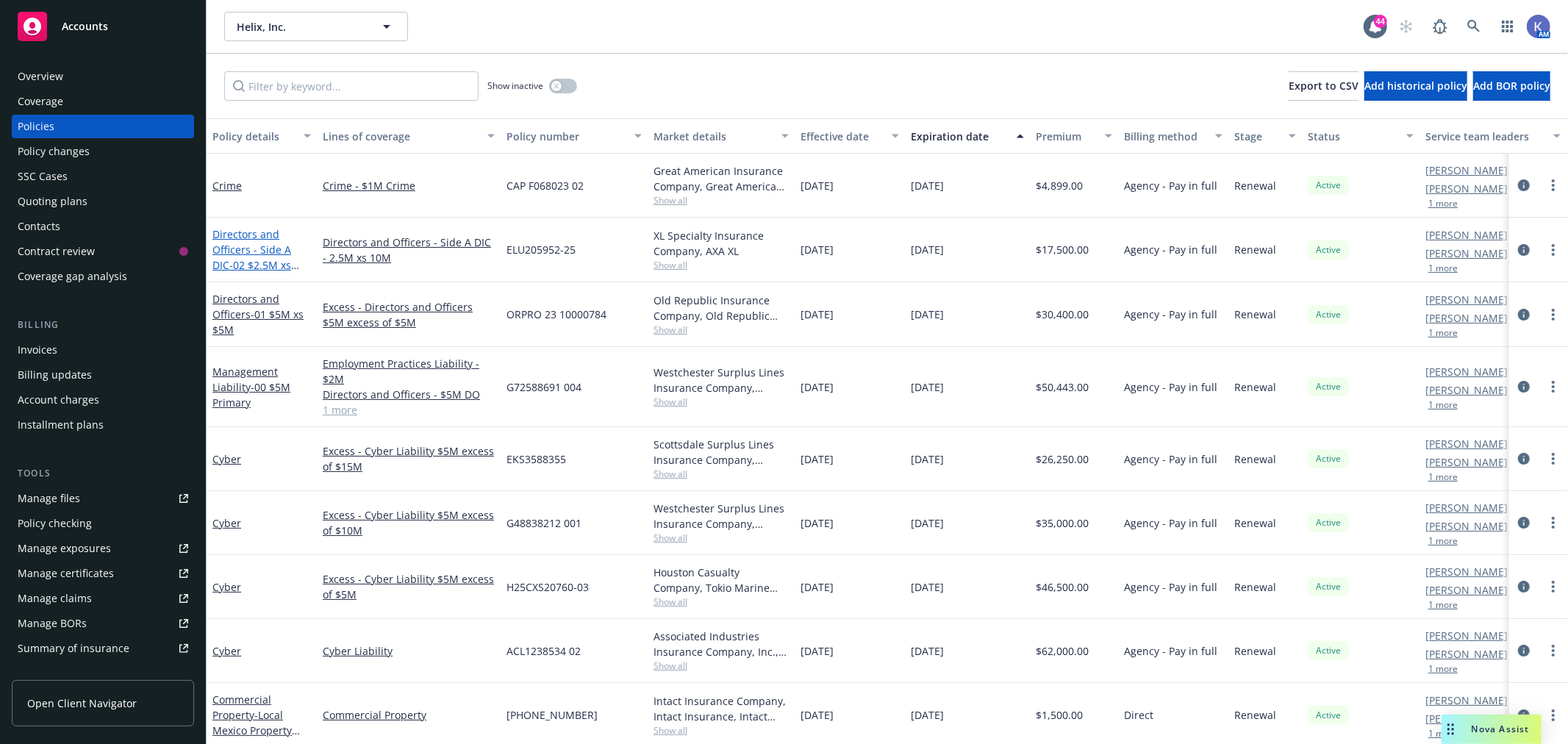
click at [260, 259] on span "- 02 $2.5M xs $10M" at bounding box center [256, 273] width 87 height 29
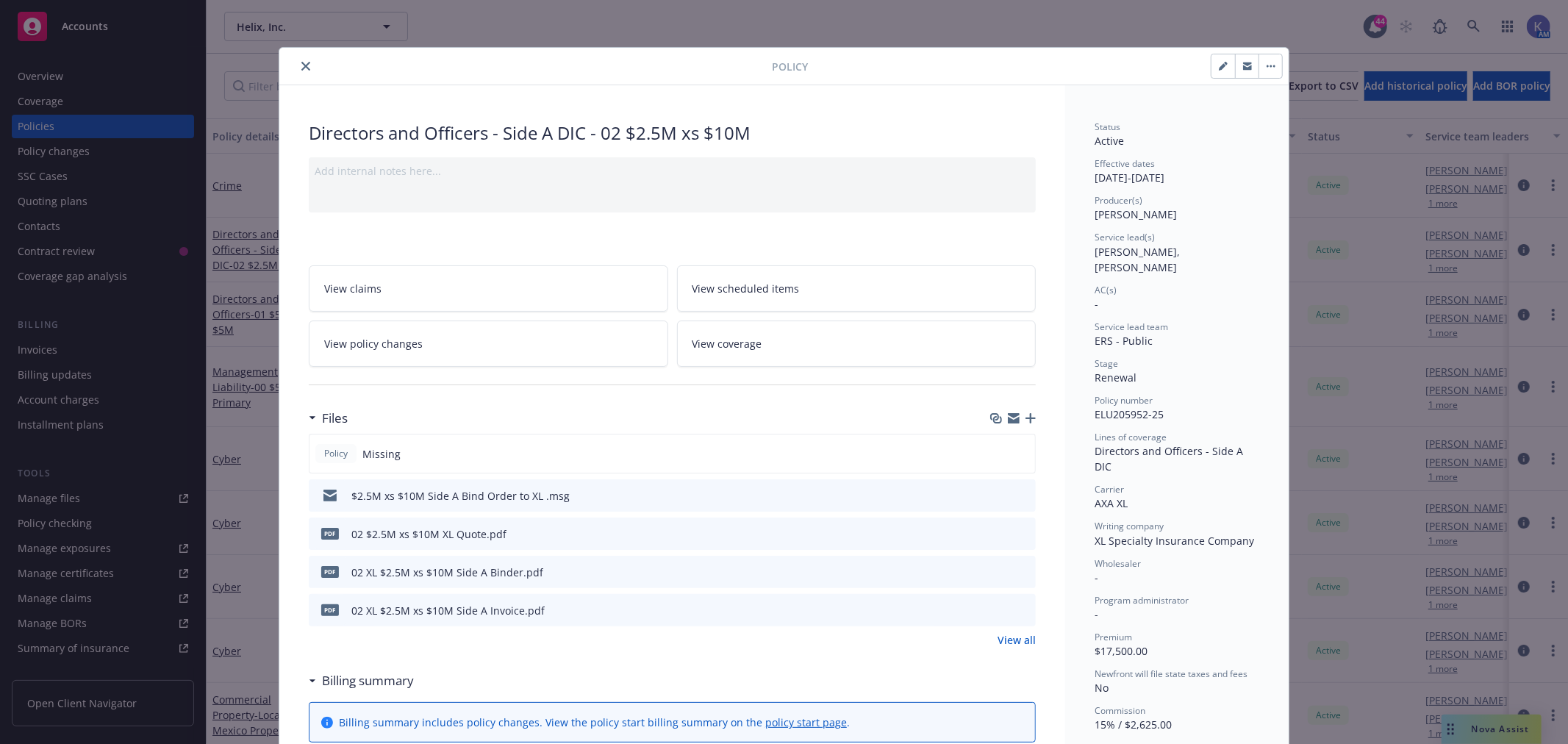
click at [993, 571] on icon "download file" at bounding box center [997, 569] width 9 height 8
click at [297, 59] on button "close" at bounding box center [306, 65] width 18 height 18
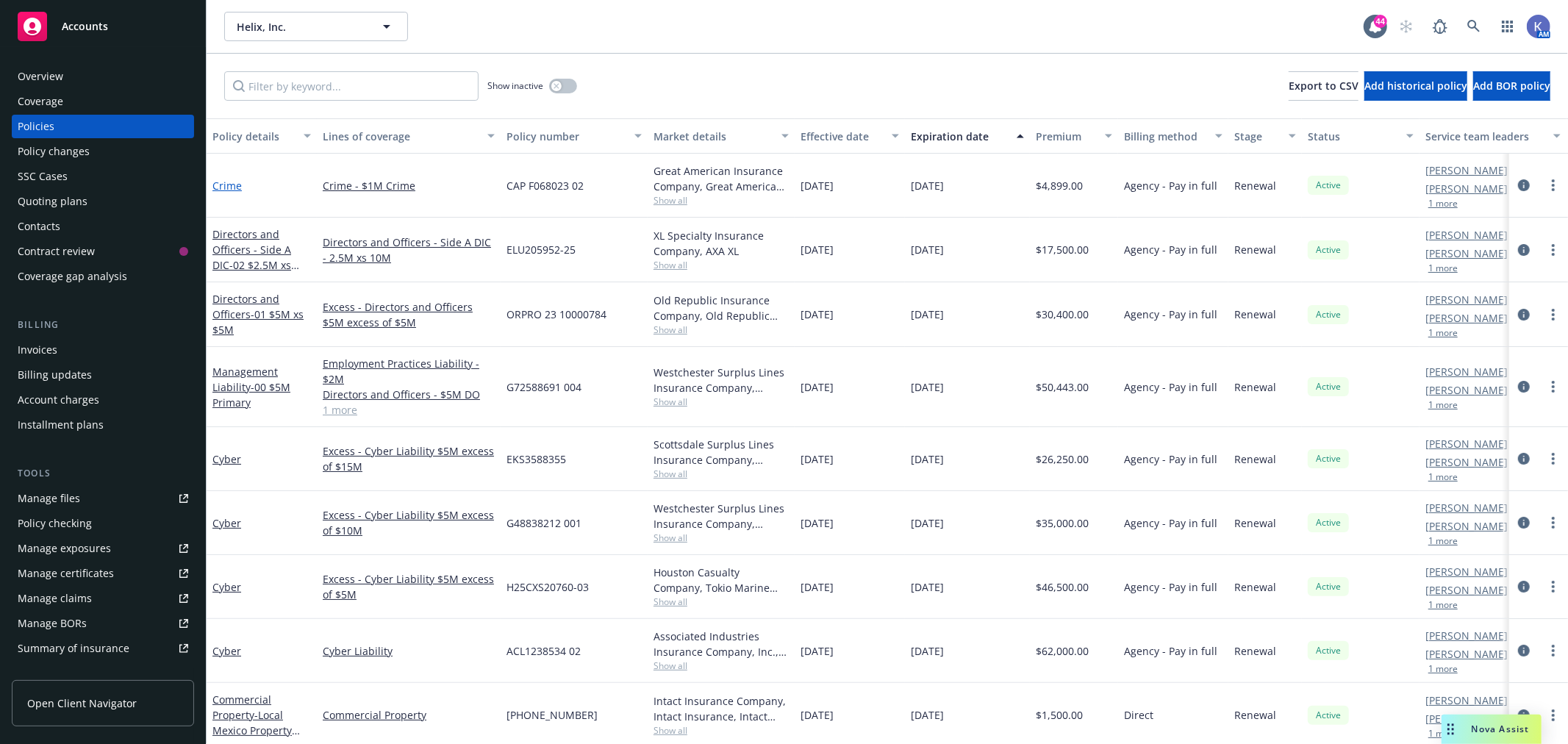
click at [223, 179] on link "Crime" at bounding box center [227, 186] width 29 height 14
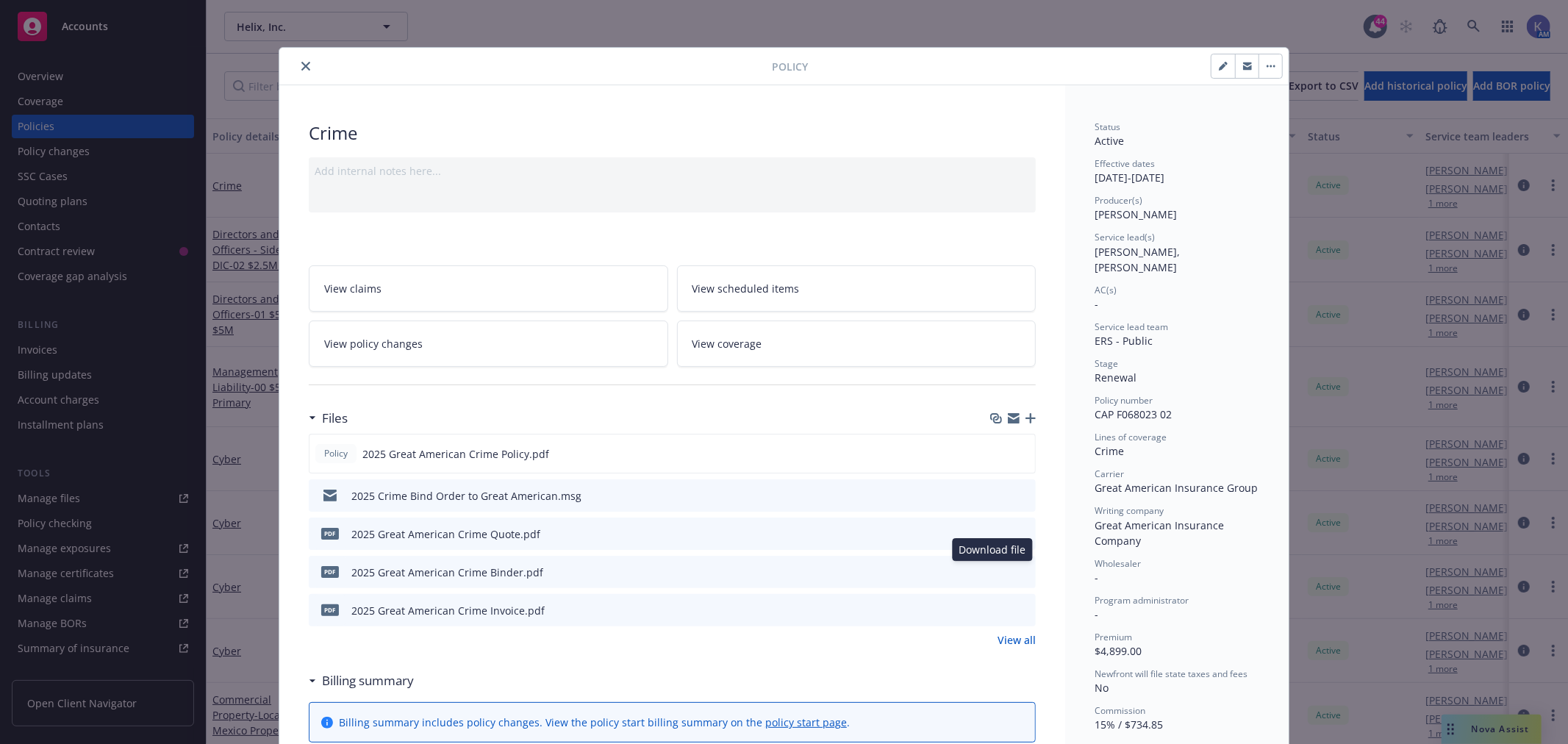
click at [991, 568] on icon "download file" at bounding box center [997, 571] width 12 height 12
click at [993, 453] on icon "download file" at bounding box center [998, 450] width 9 height 8
click at [301, 65] on icon "close" at bounding box center [305, 65] width 8 height 8
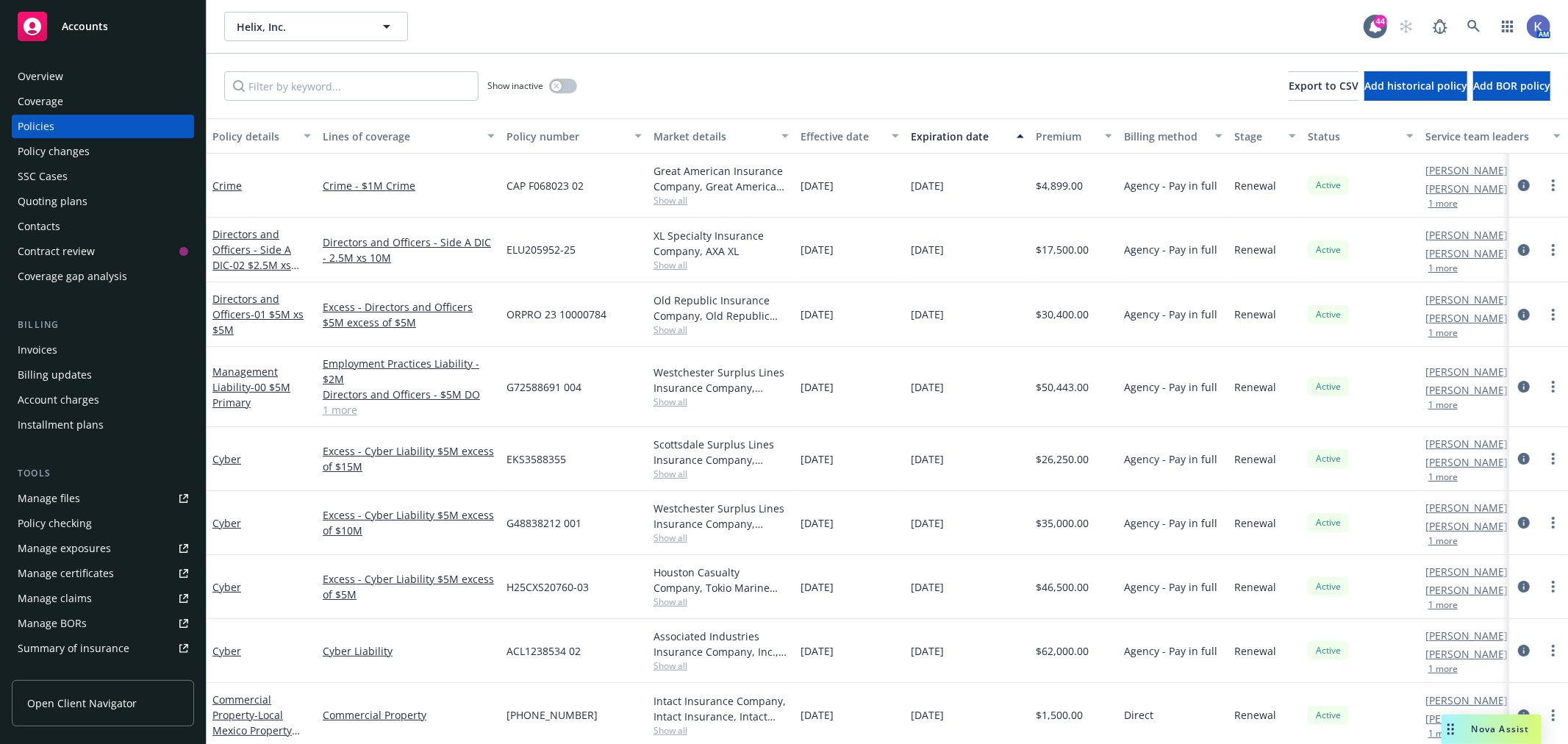
click at [870, 34] on div "Helix, Inc. Helix, Inc." at bounding box center [793, 26] width 1139 height 29
